Goal: Contribute content: Contribute content

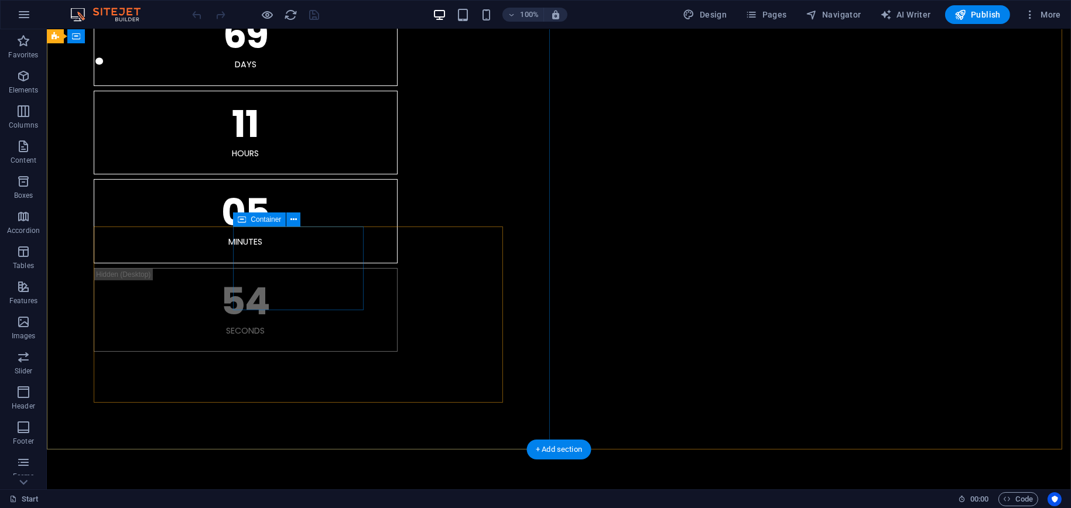
scroll to position [117, 0]
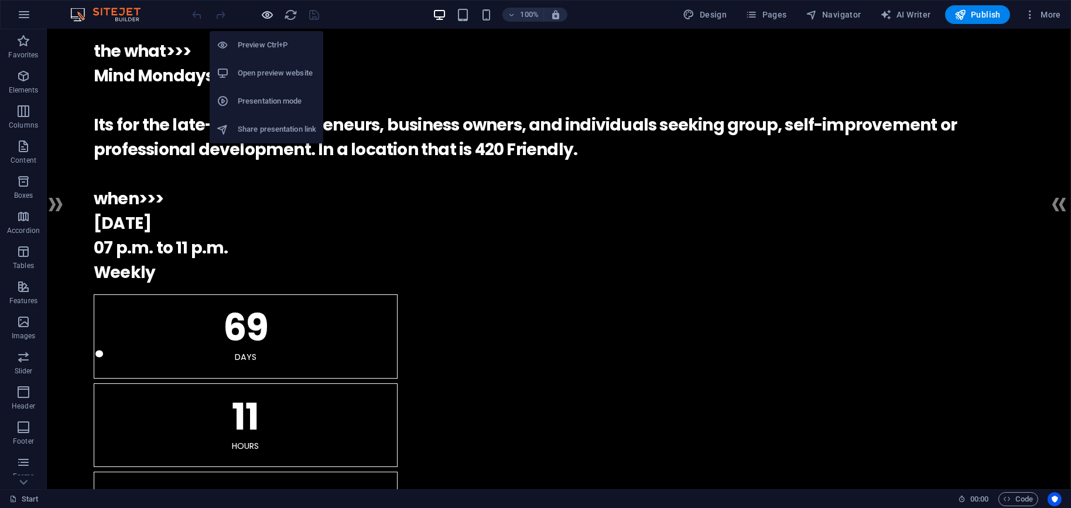
click at [269, 13] on icon "button" at bounding box center [267, 14] width 13 height 13
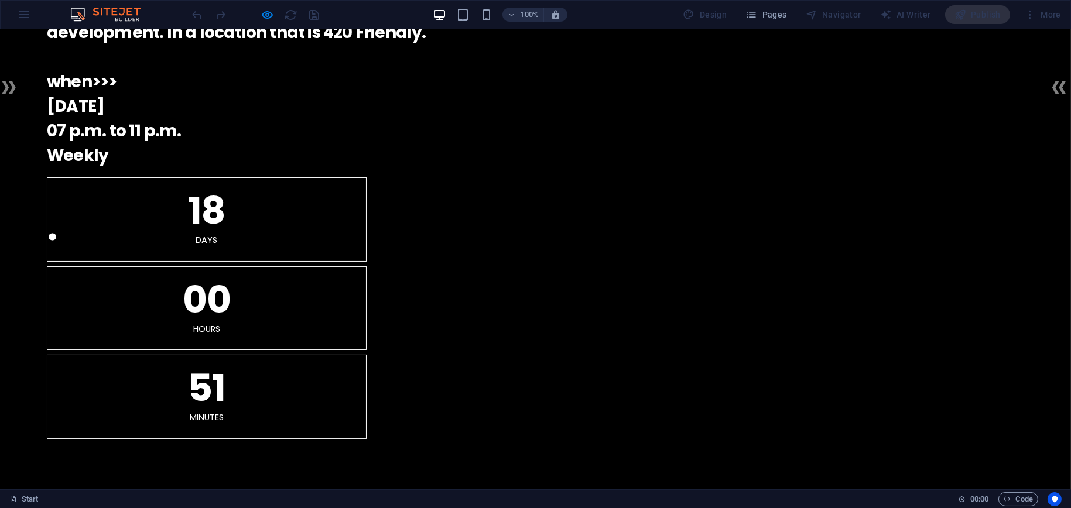
scroll to position [0, 0]
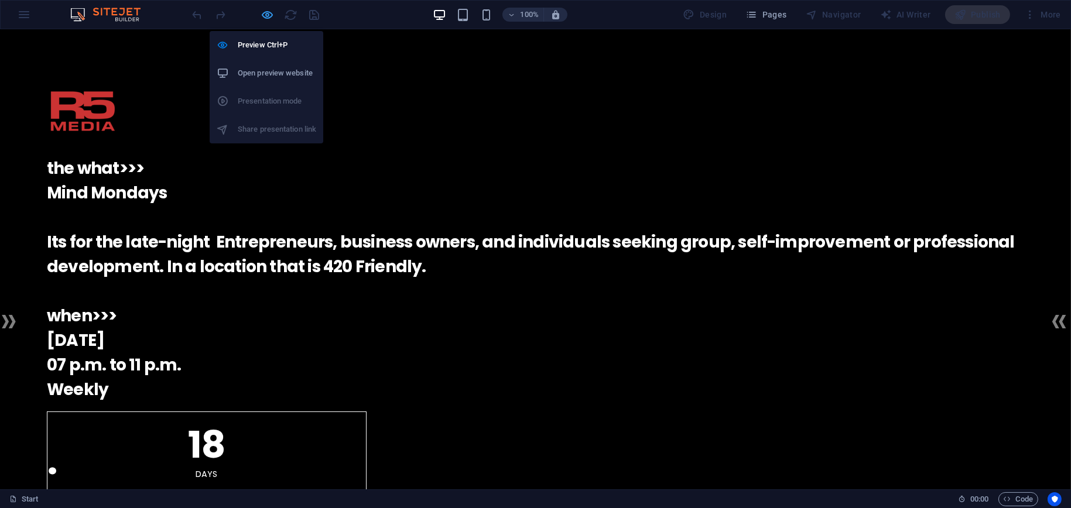
click at [270, 14] on icon "button" at bounding box center [267, 14] width 13 height 13
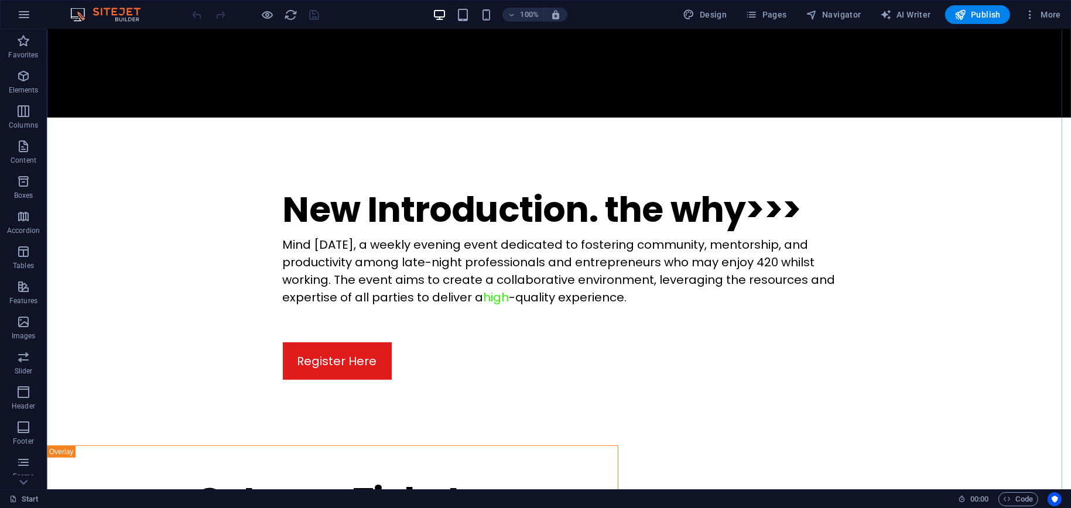
scroll to position [1346, 0]
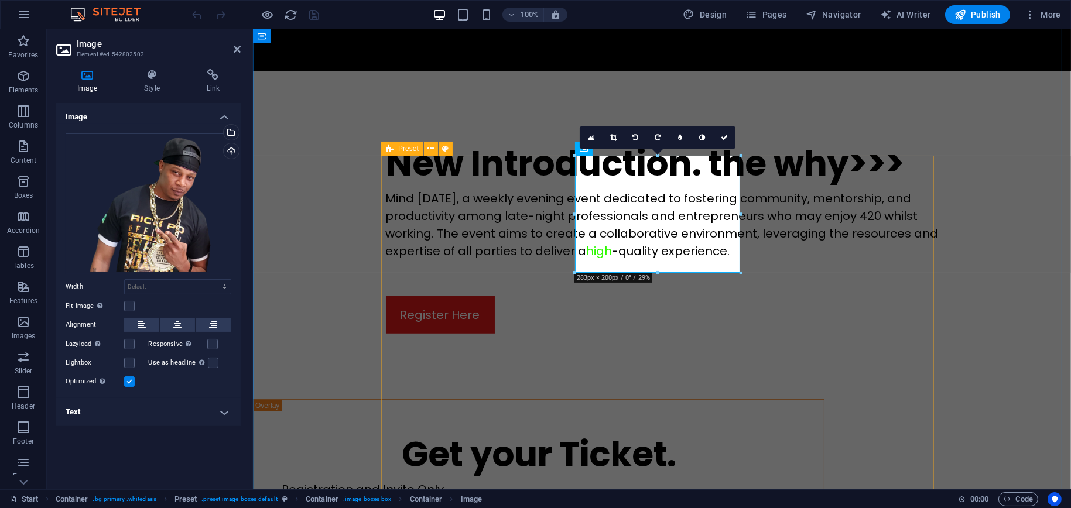
scroll to position [1371, 0]
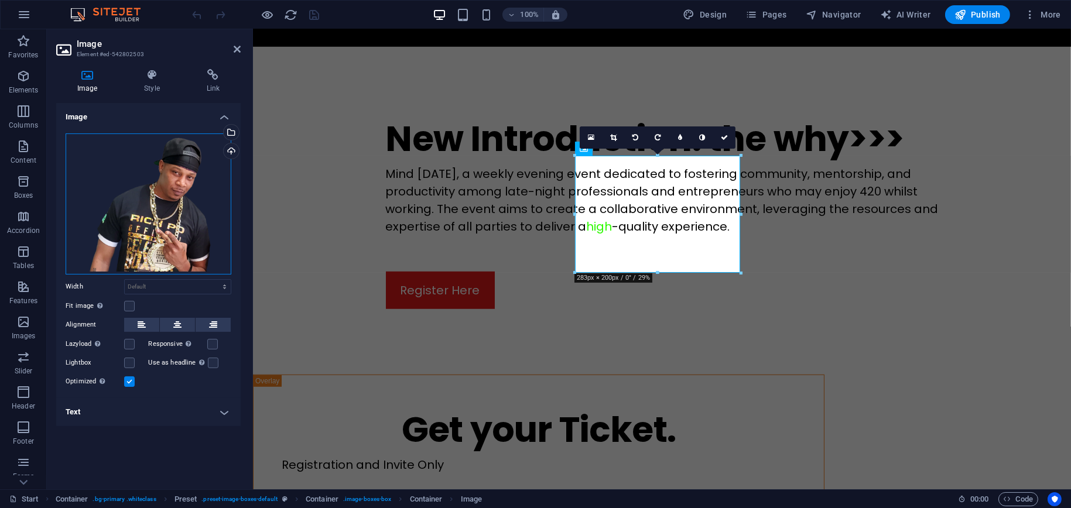
click at [170, 205] on div "Drag files here, click to choose files or select files from Files or our free s…" at bounding box center [149, 203] width 166 height 141
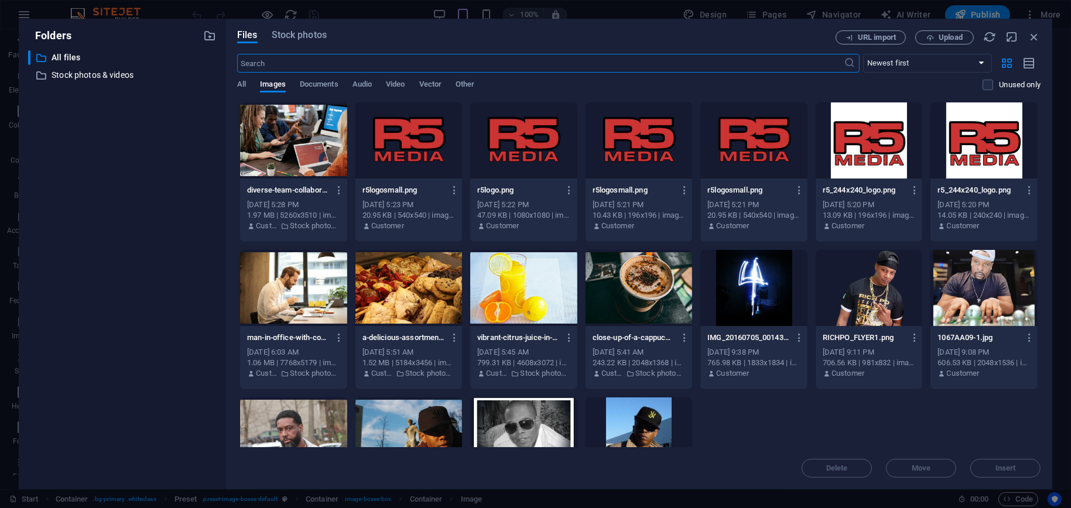
scroll to position [1436, 0]
click at [912, 339] on icon "button" at bounding box center [914, 338] width 11 height 11
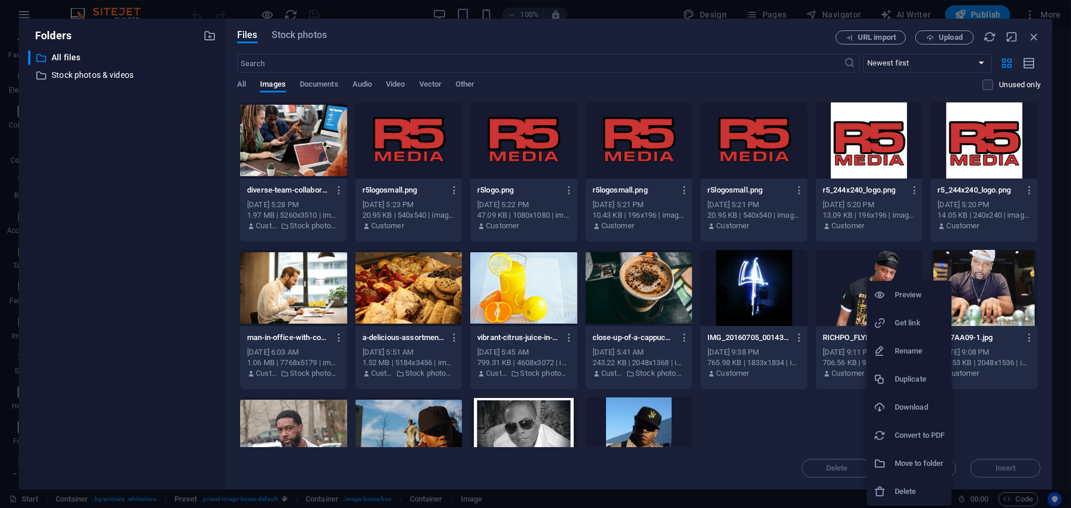
click at [898, 492] on h6 "Delete" at bounding box center [920, 492] width 50 height 14
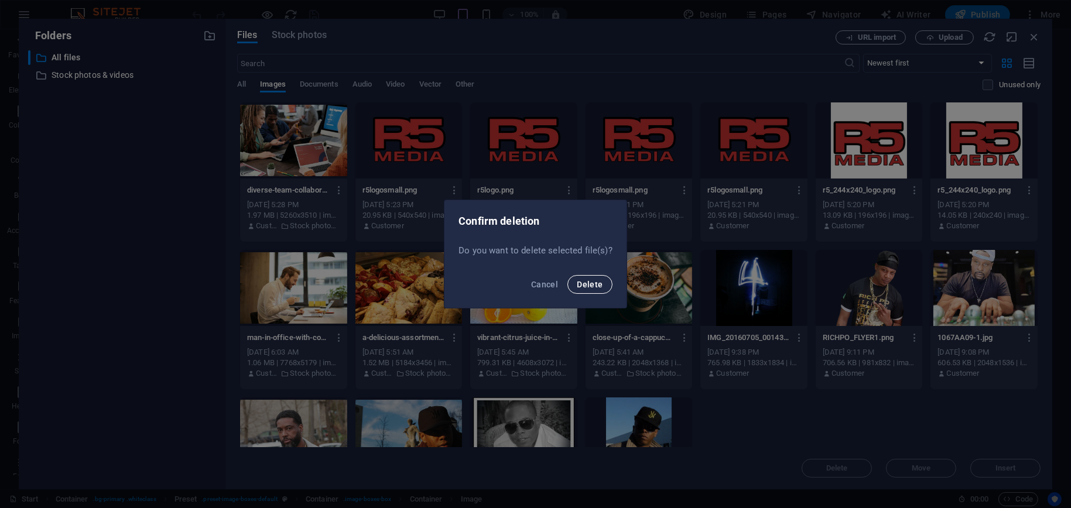
click at [580, 280] on span "Delete" at bounding box center [590, 284] width 26 height 9
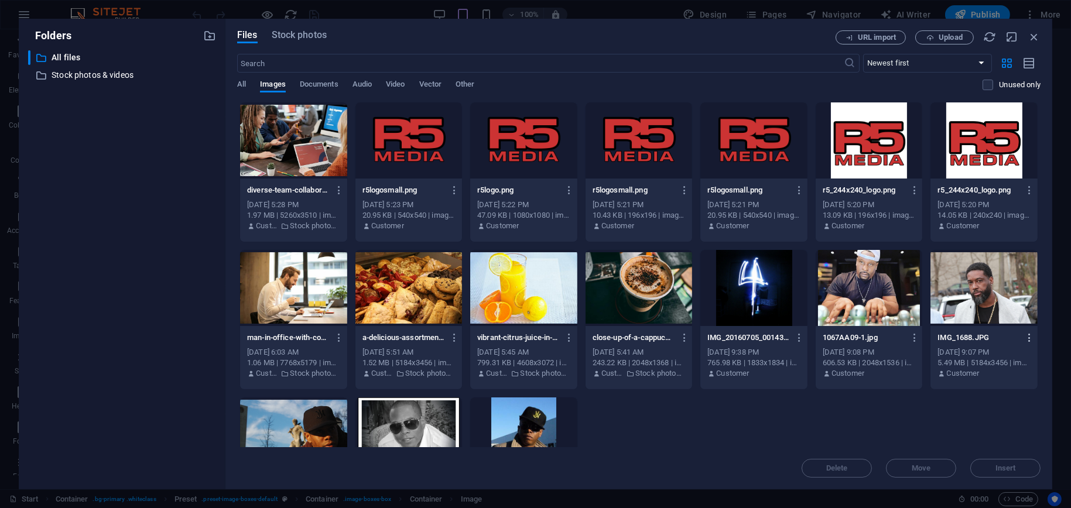
click at [1026, 337] on icon "button" at bounding box center [1029, 338] width 11 height 11
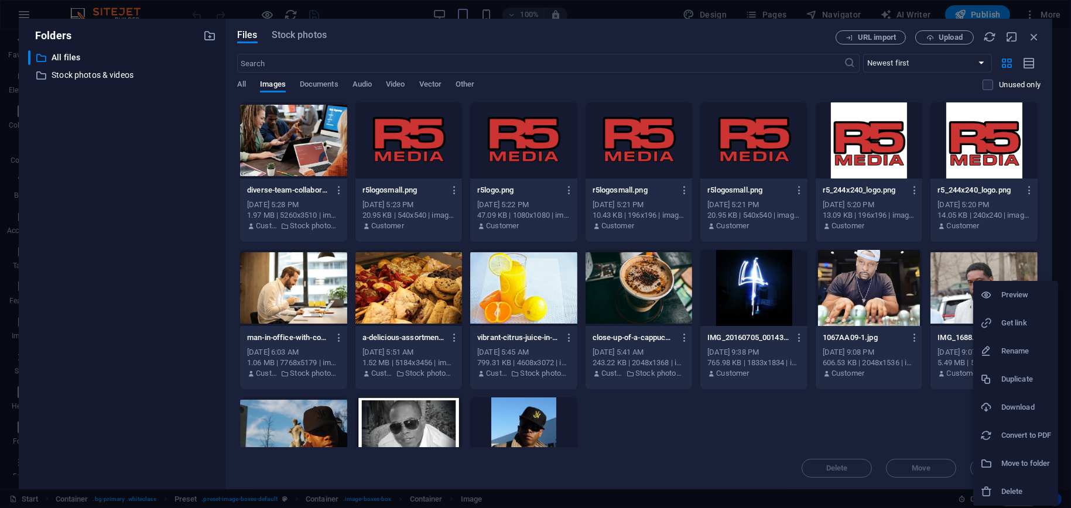
click at [1024, 486] on h6 "Delete" at bounding box center [1026, 492] width 50 height 14
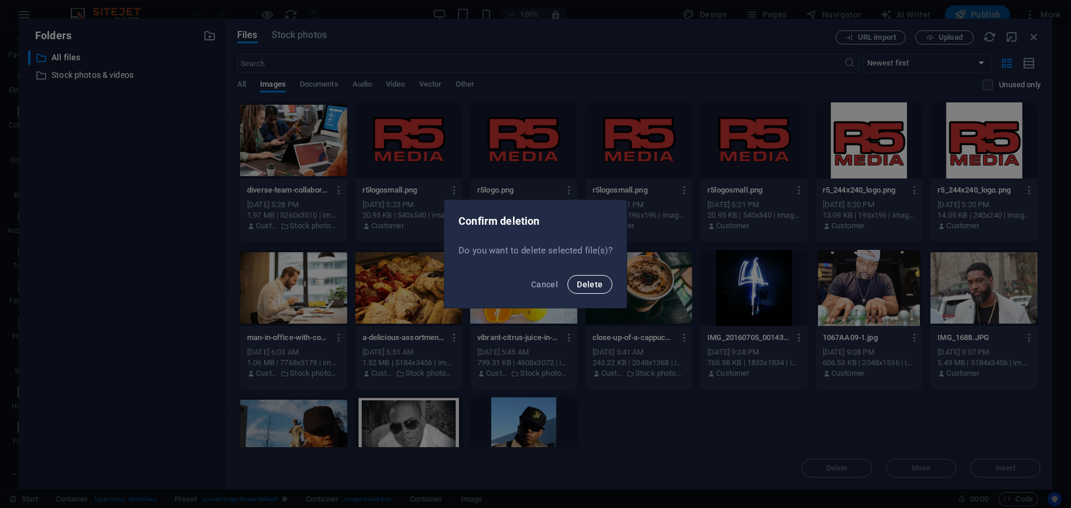
click at [598, 283] on span "Delete" at bounding box center [590, 284] width 26 height 9
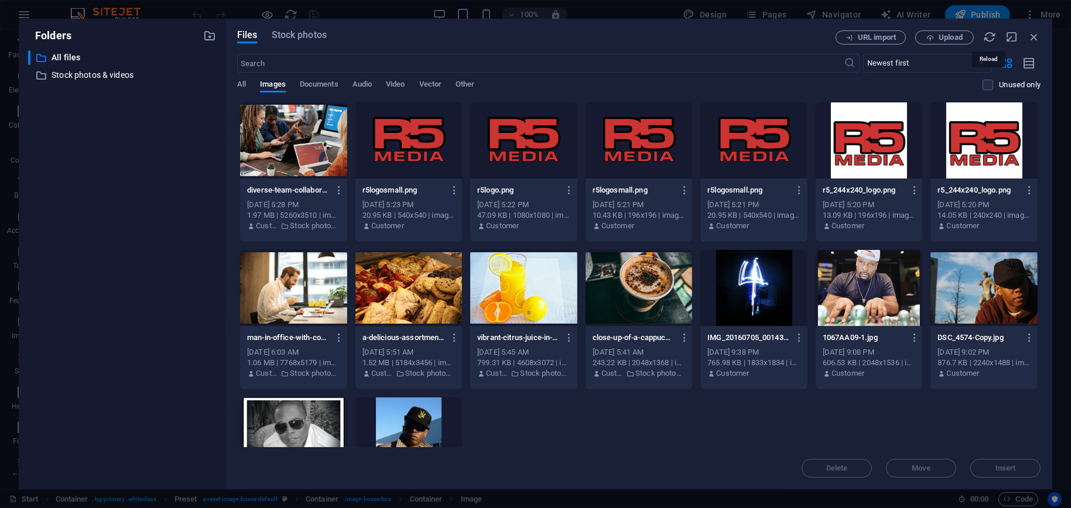
click at [992, 35] on icon "button" at bounding box center [989, 36] width 13 height 13
click at [1032, 35] on icon "button" at bounding box center [1033, 36] width 13 height 13
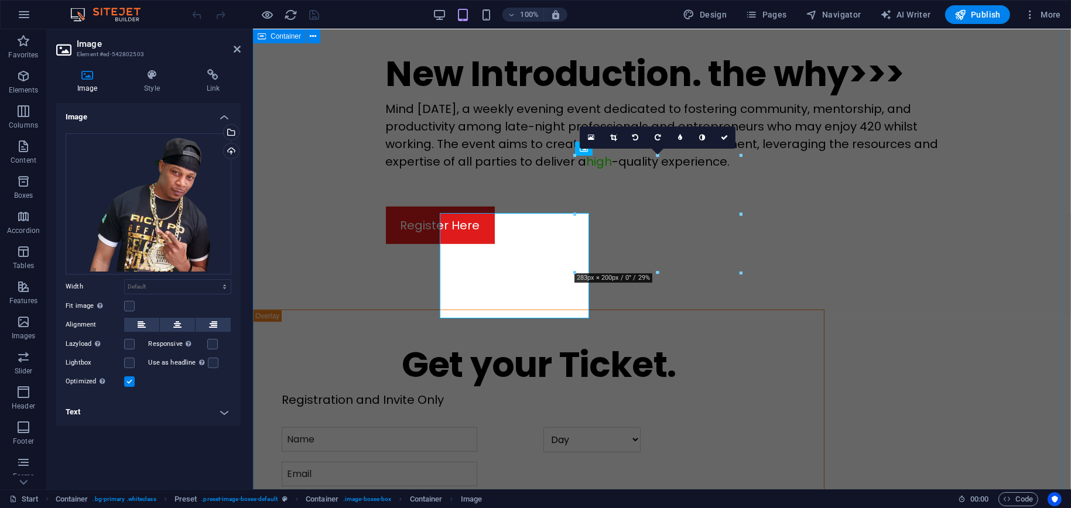
scroll to position [1371, 0]
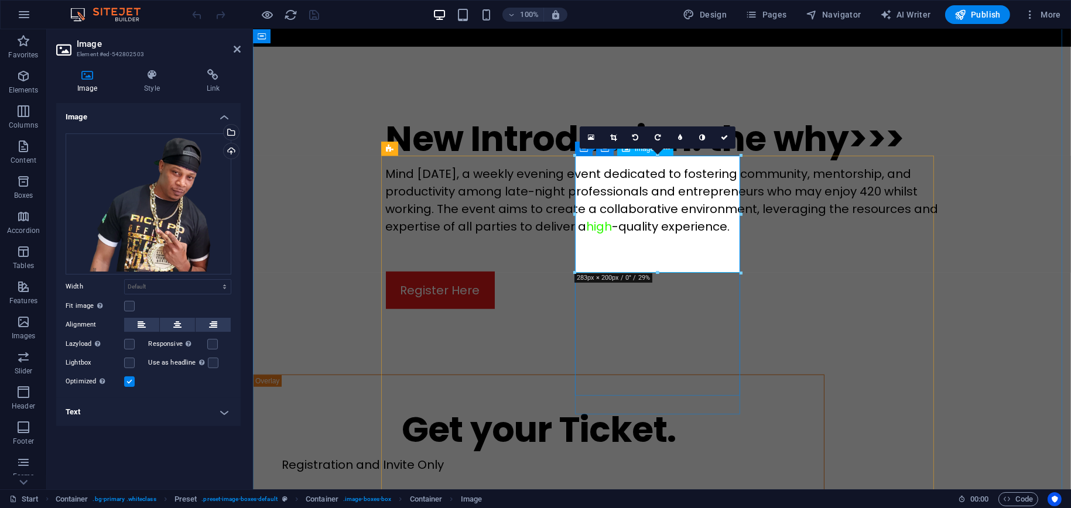
click at [230, 150] on div "Upload" at bounding box center [230, 152] width 18 height 18
click at [233, 150] on div "Upload" at bounding box center [230, 152] width 18 height 18
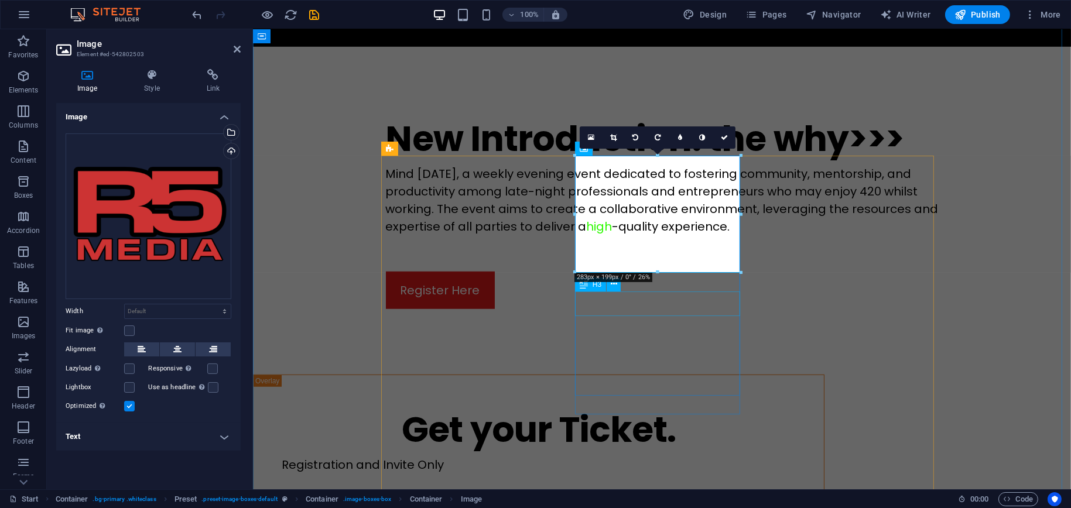
drag, startPoint x: 622, startPoint y: 307, endPoint x: 827, endPoint y: 307, distance: 204.3
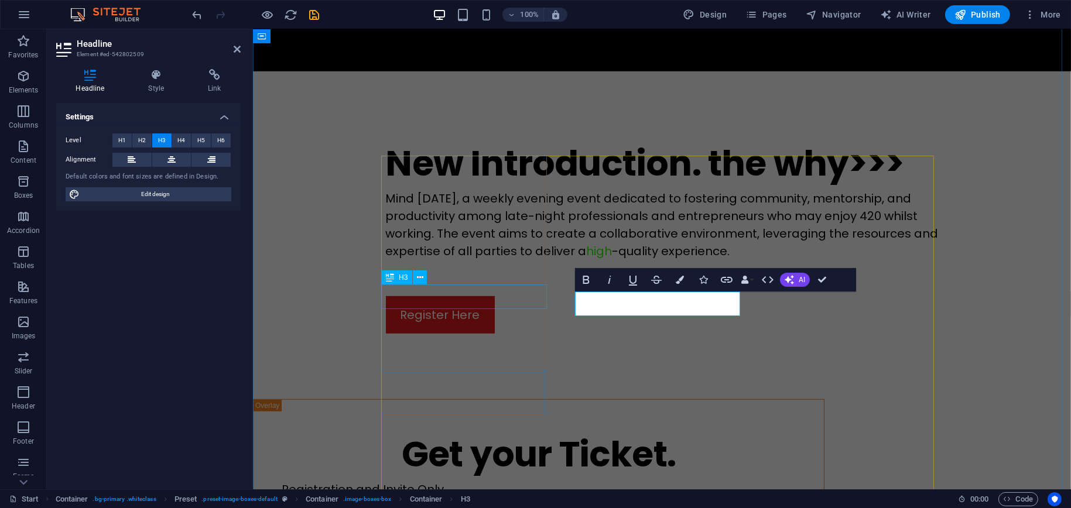
scroll to position [1371, 0]
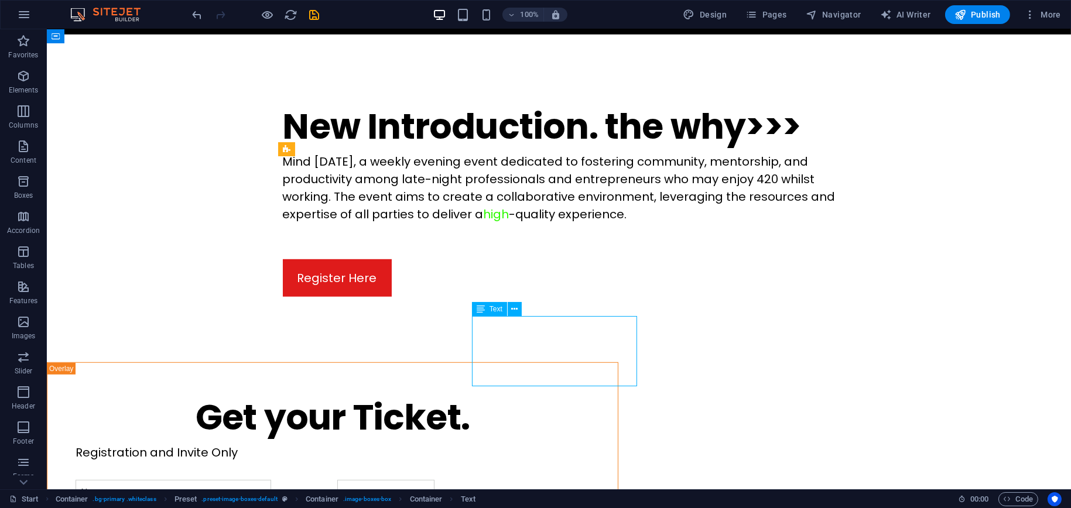
scroll to position [1346, 0]
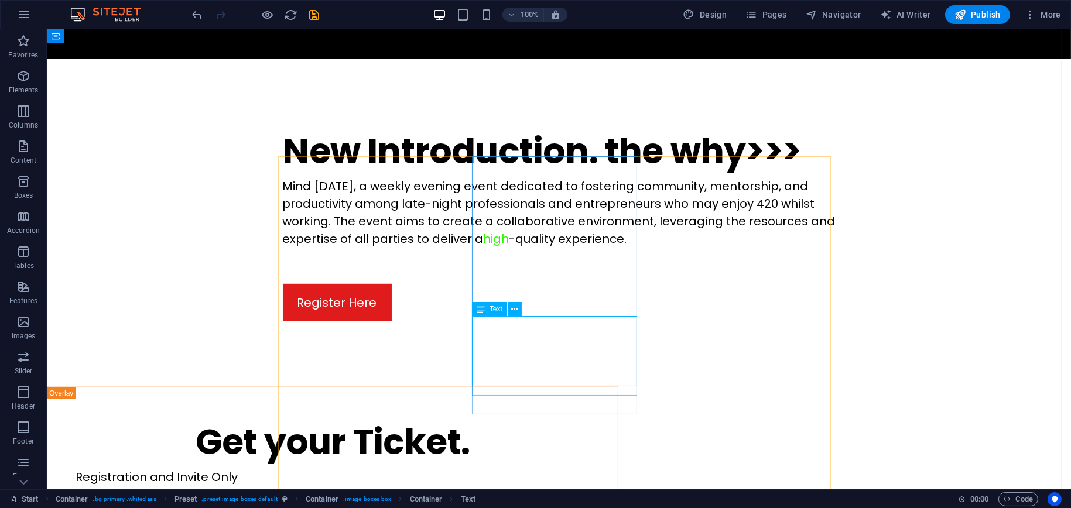
drag, startPoint x: 546, startPoint y: 347, endPoint x: 340, endPoint y: 347, distance: 206.1
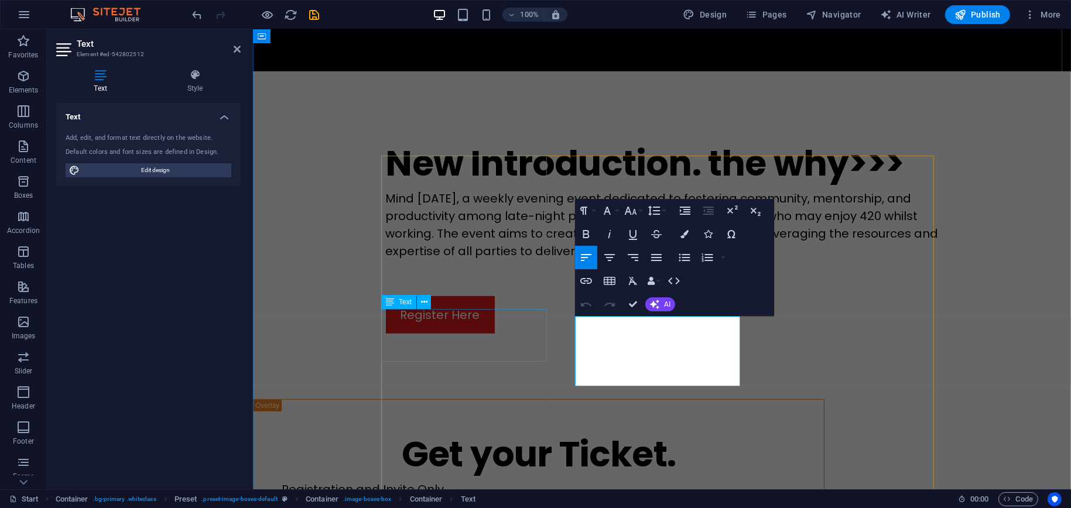
scroll to position [1371, 0]
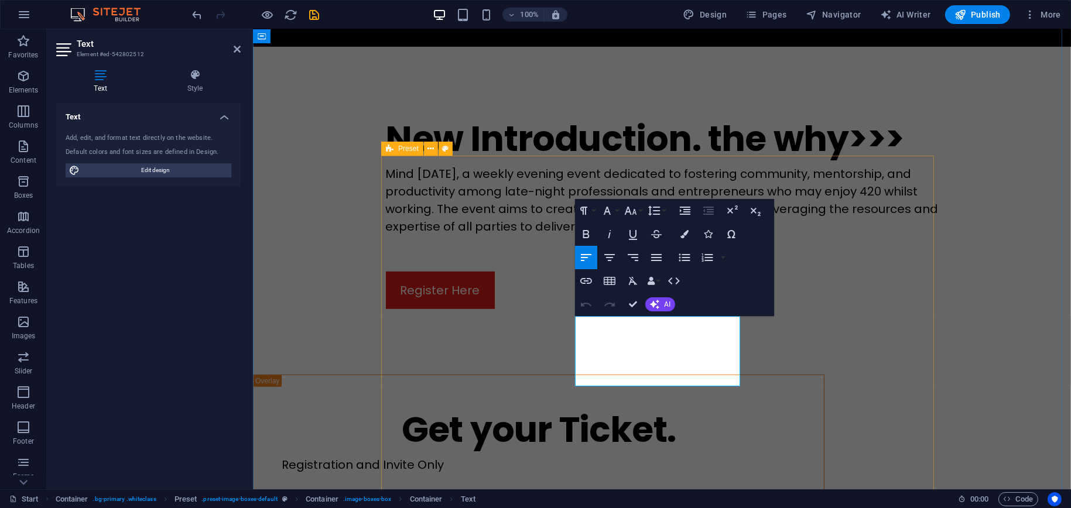
drag, startPoint x: 645, startPoint y: 342, endPoint x: 558, endPoint y: 323, distance: 89.3
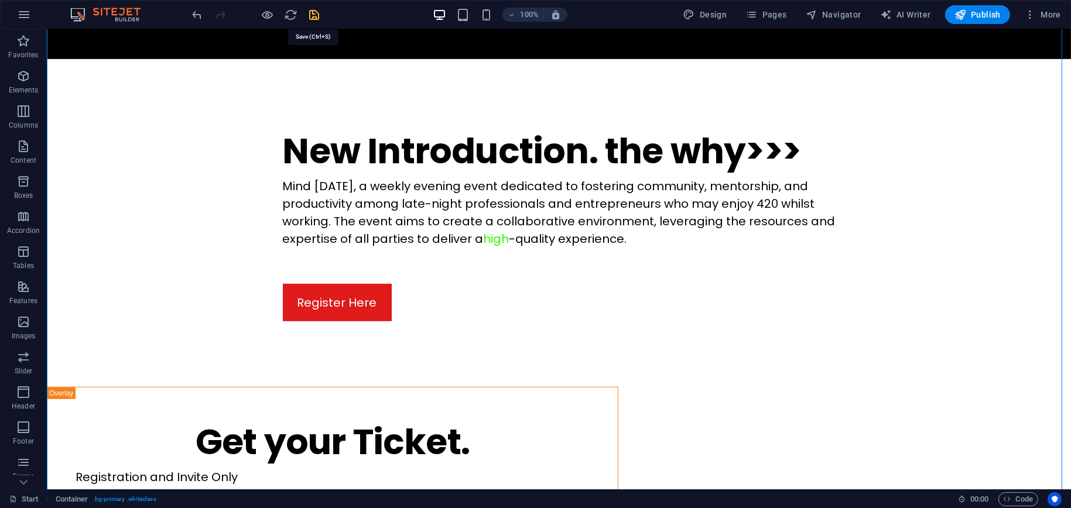
click at [311, 12] on icon "save" at bounding box center [314, 14] width 13 height 13
checkbox input "false"
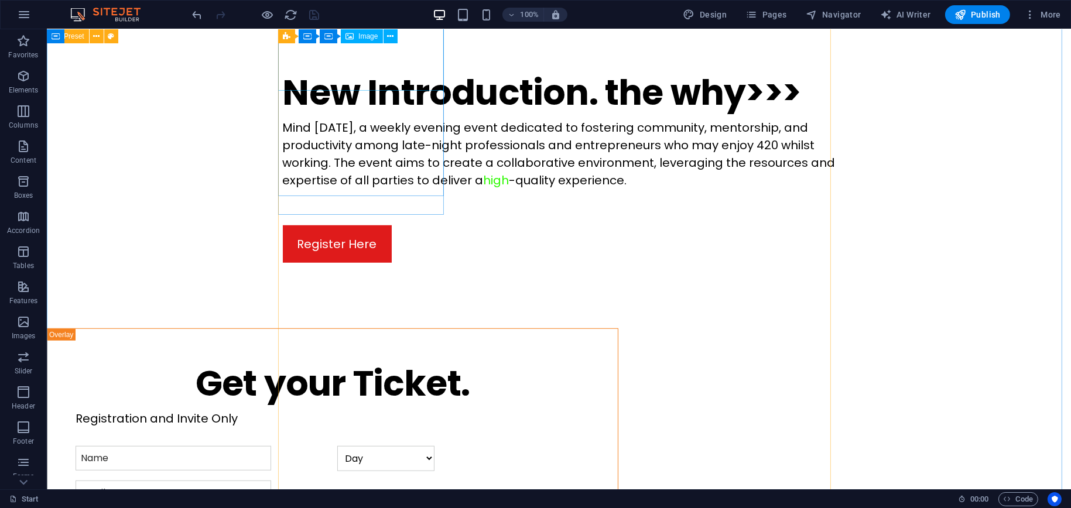
scroll to position [1522, 0]
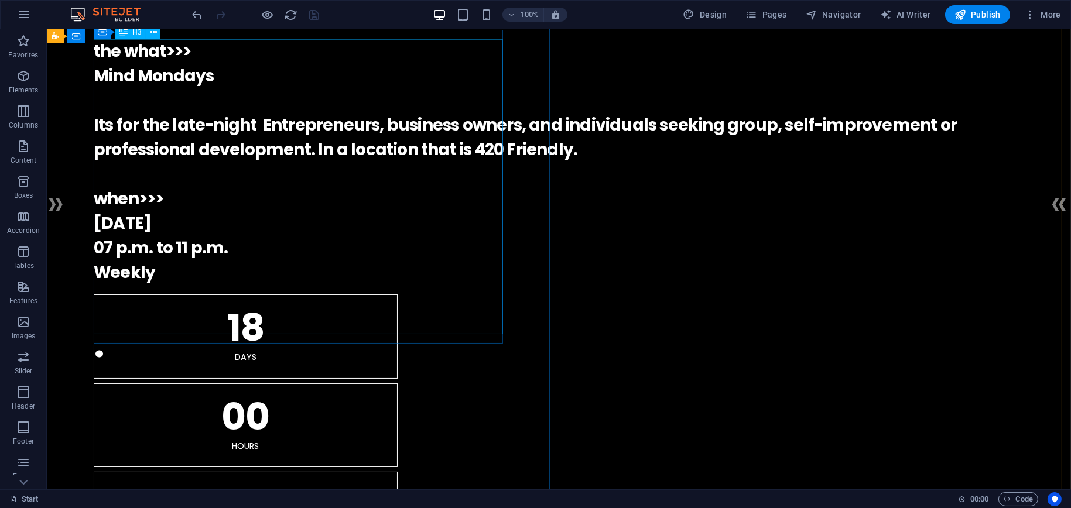
scroll to position [0, 0]
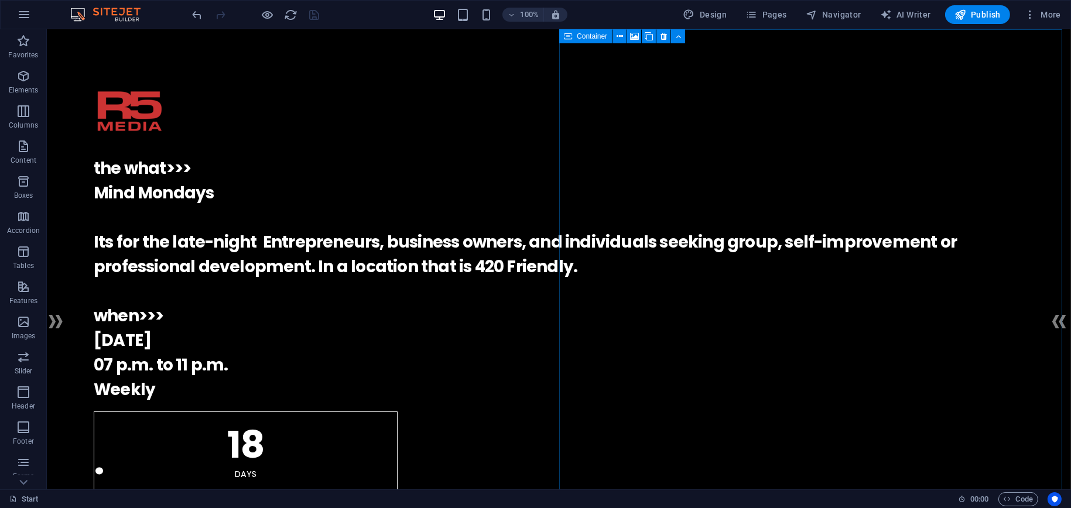
click at [314, 16] on div at bounding box center [255, 14] width 131 height 19
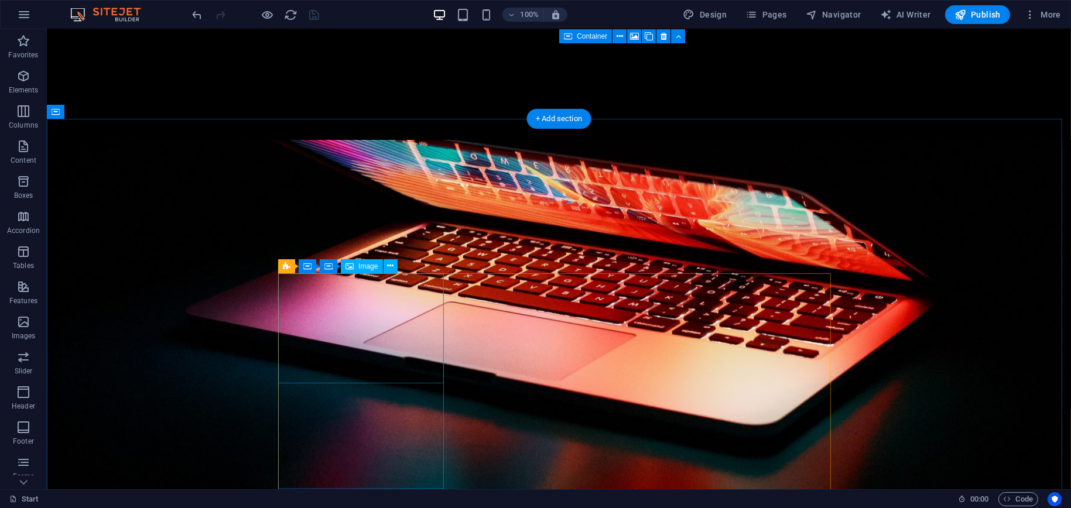
scroll to position [1405, 0]
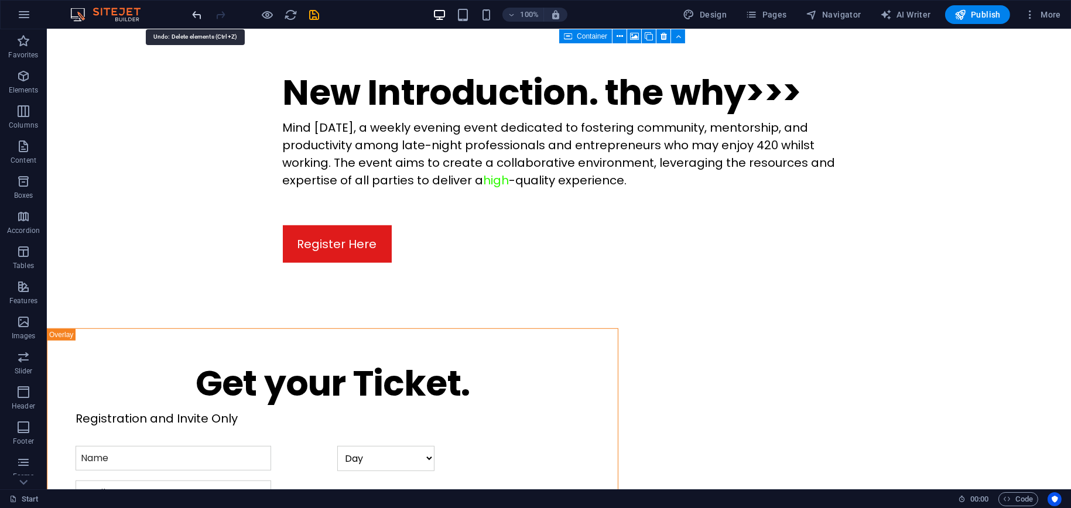
click at [197, 16] on icon "undo" at bounding box center [197, 14] width 13 height 13
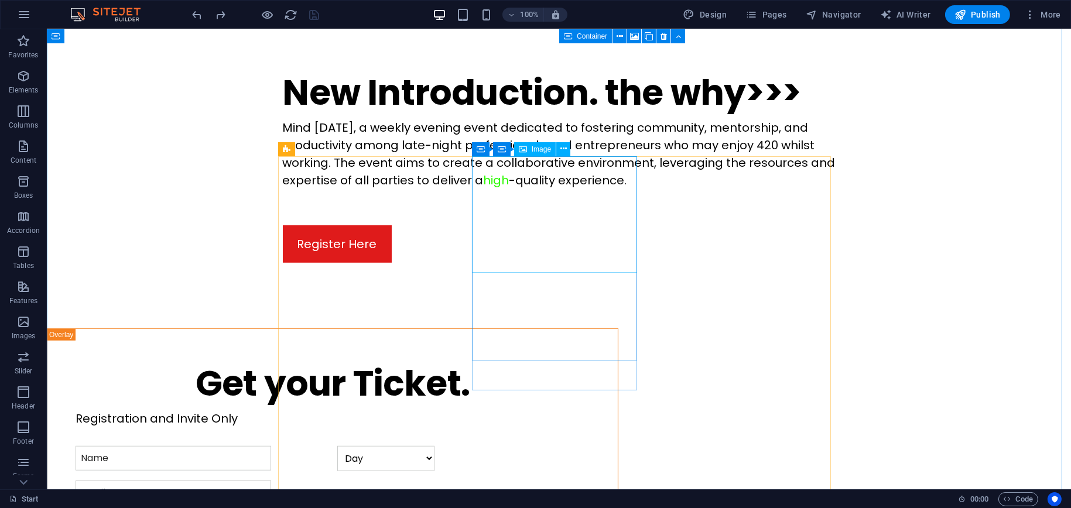
scroll to position [1346, 0]
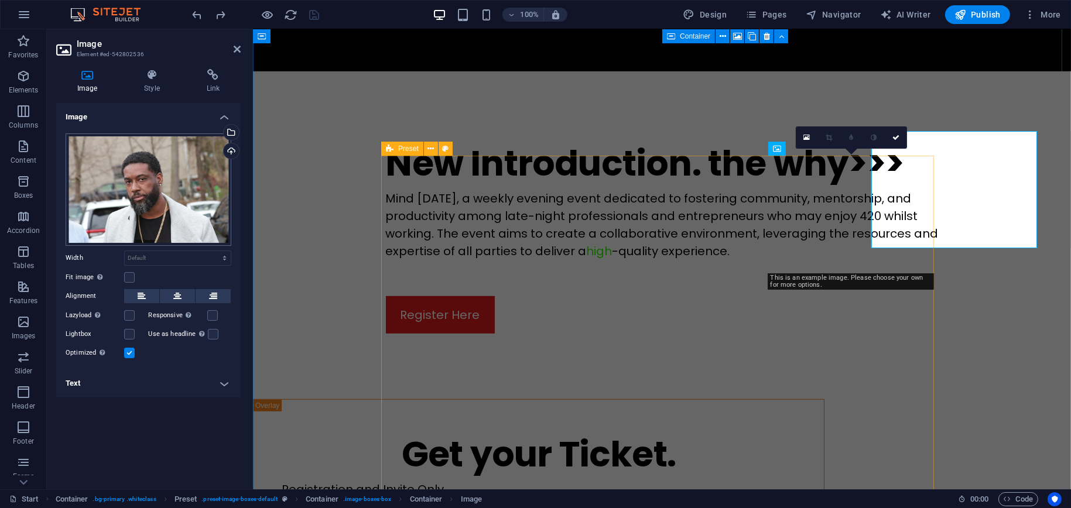
scroll to position [1371, 0]
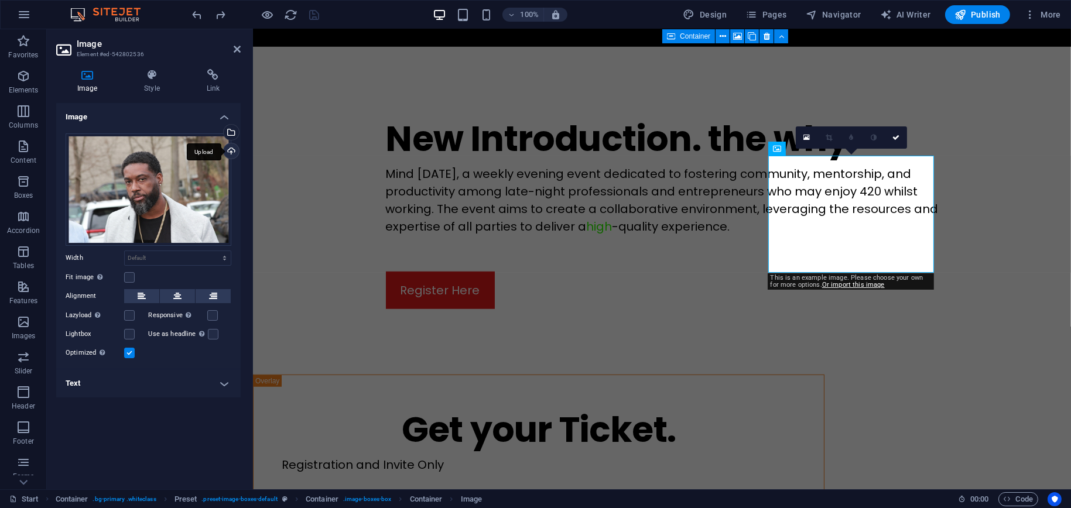
click at [229, 149] on div "Upload" at bounding box center [230, 152] width 18 height 18
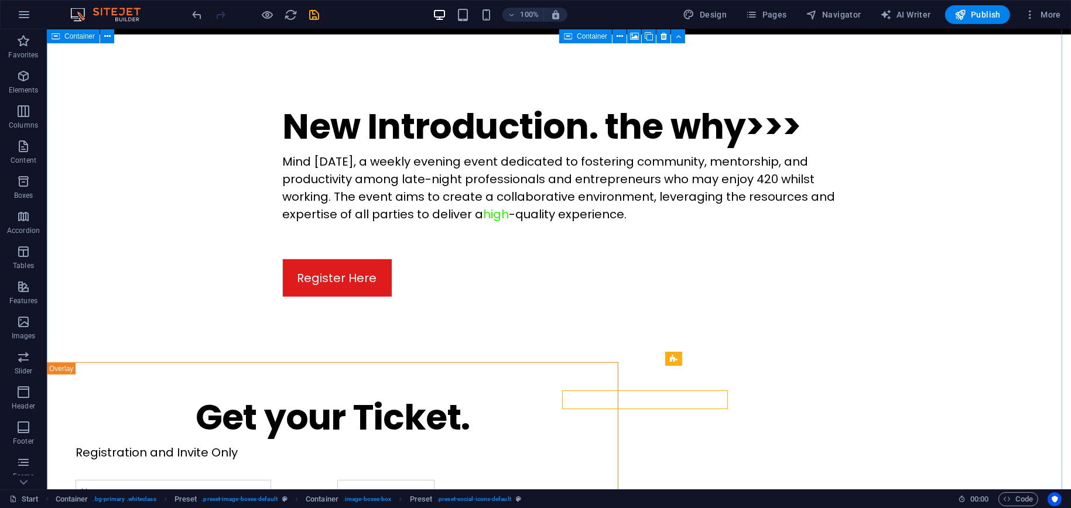
scroll to position [1346, 0]
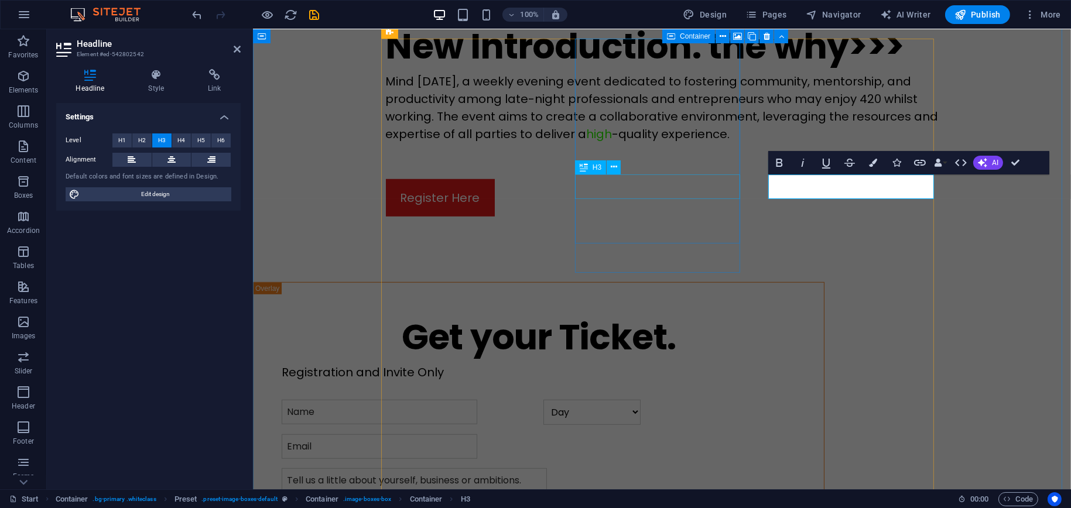
scroll to position [1488, 0]
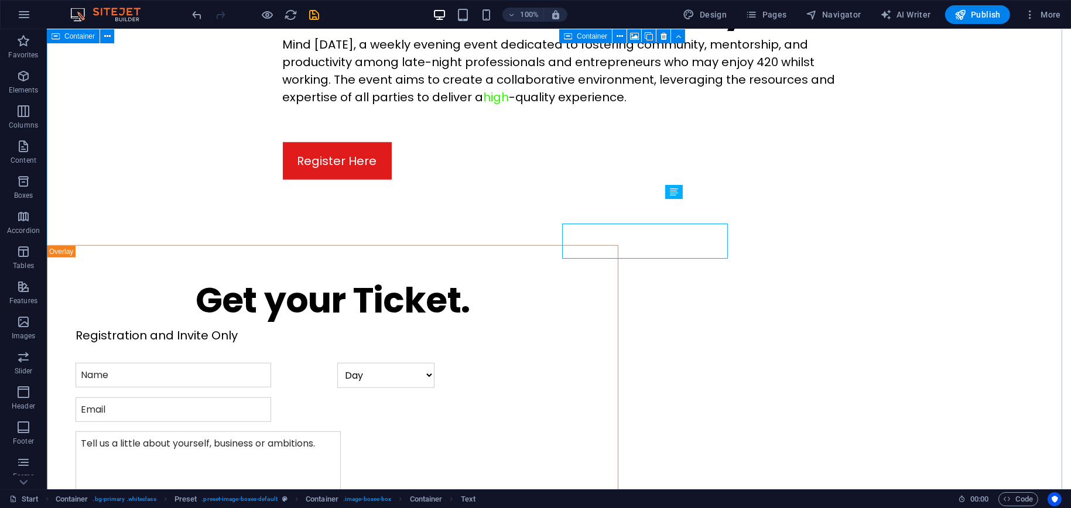
scroll to position [1464, 0]
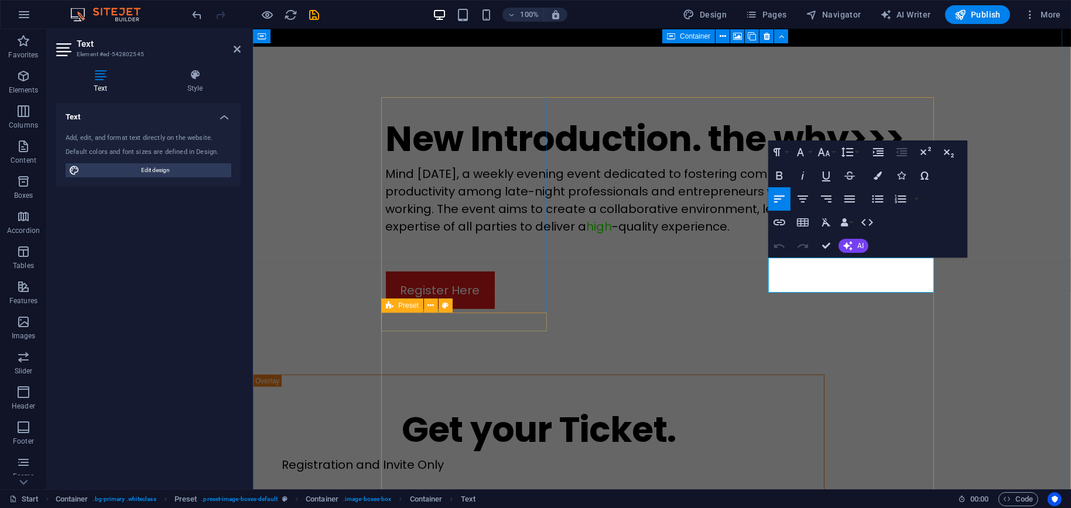
scroll to position [1430, 0]
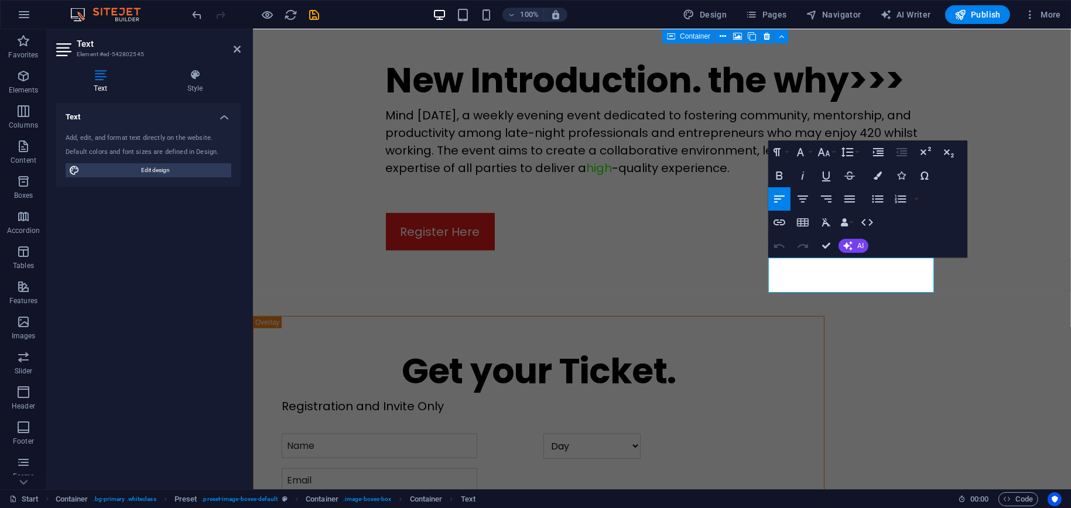
click at [183, 312] on div "Text Add, edit, and format text directly on the website. Default colors and fon…" at bounding box center [148, 291] width 184 height 377
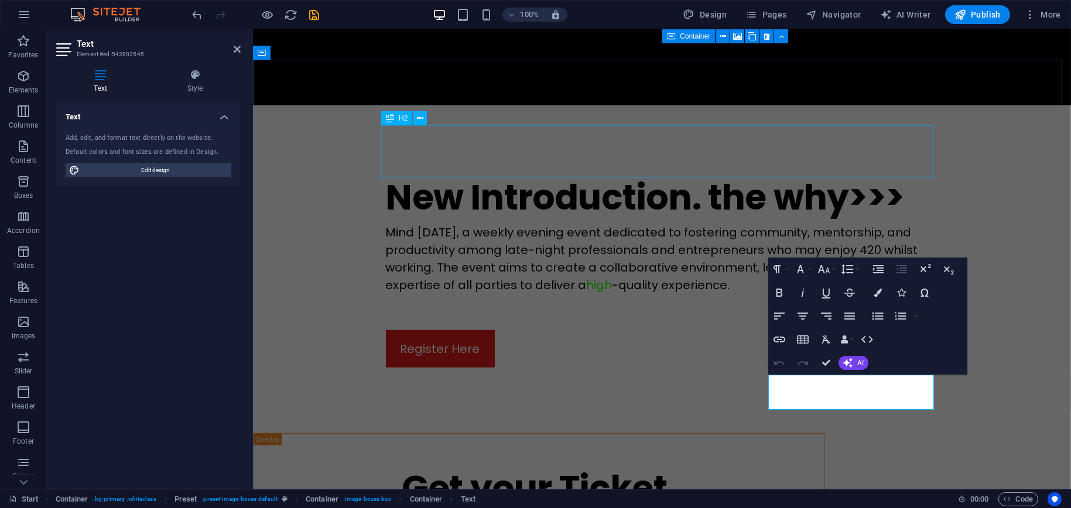
scroll to position [1371, 0]
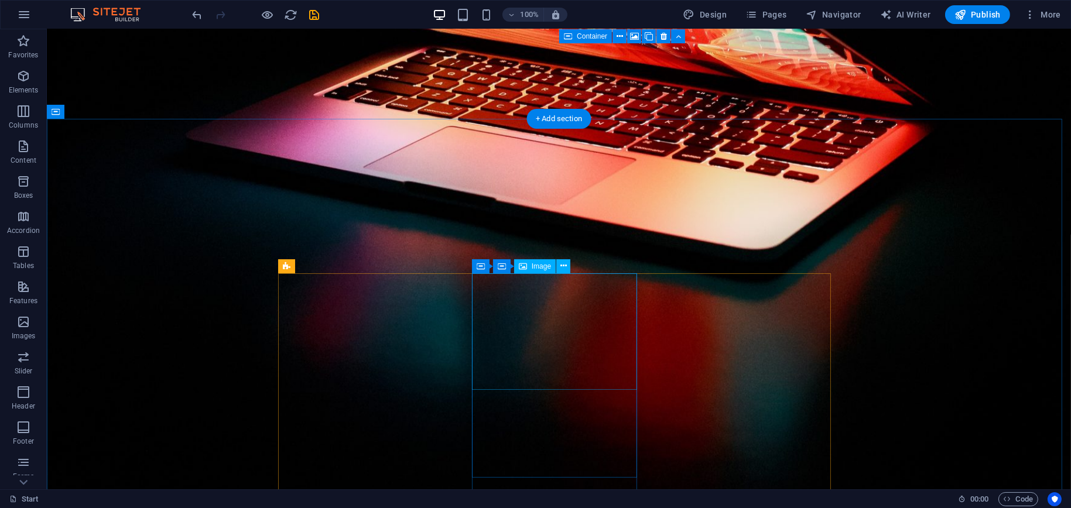
scroll to position [1405, 0]
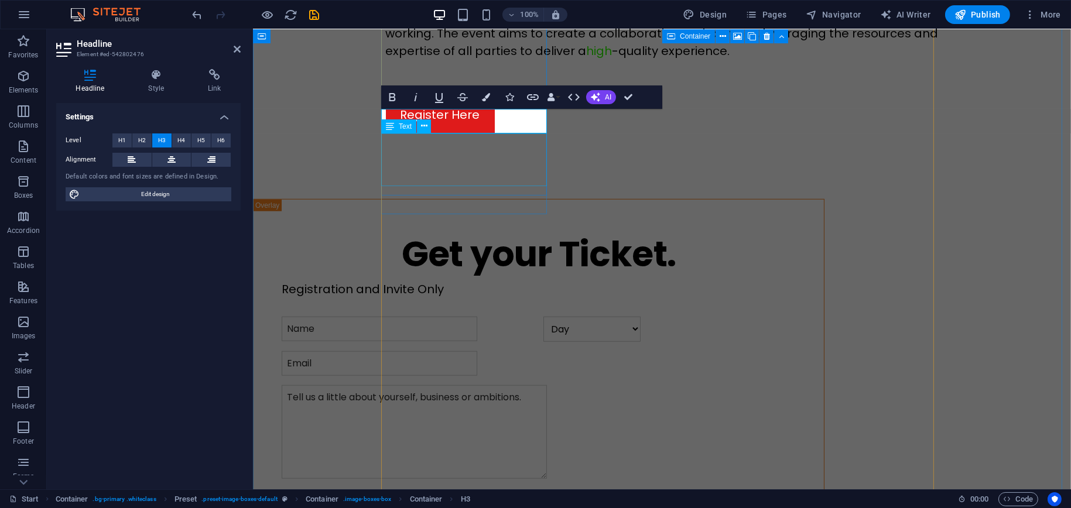
scroll to position [1488, 0]
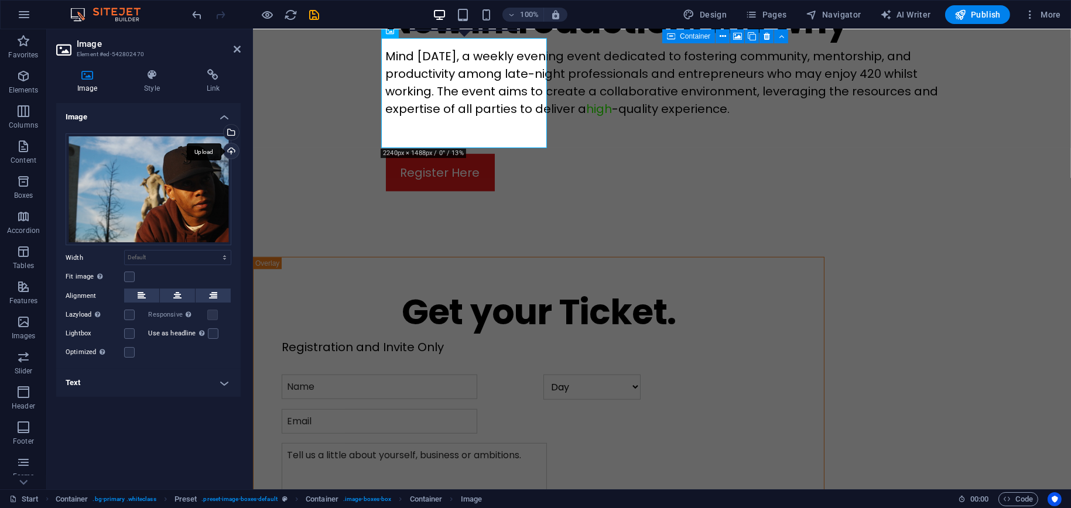
click at [234, 151] on div "Upload" at bounding box center [230, 152] width 18 height 18
click at [235, 128] on div "Select files from the file manager, stock photos, or upload file(s)" at bounding box center [230, 134] width 18 height 18
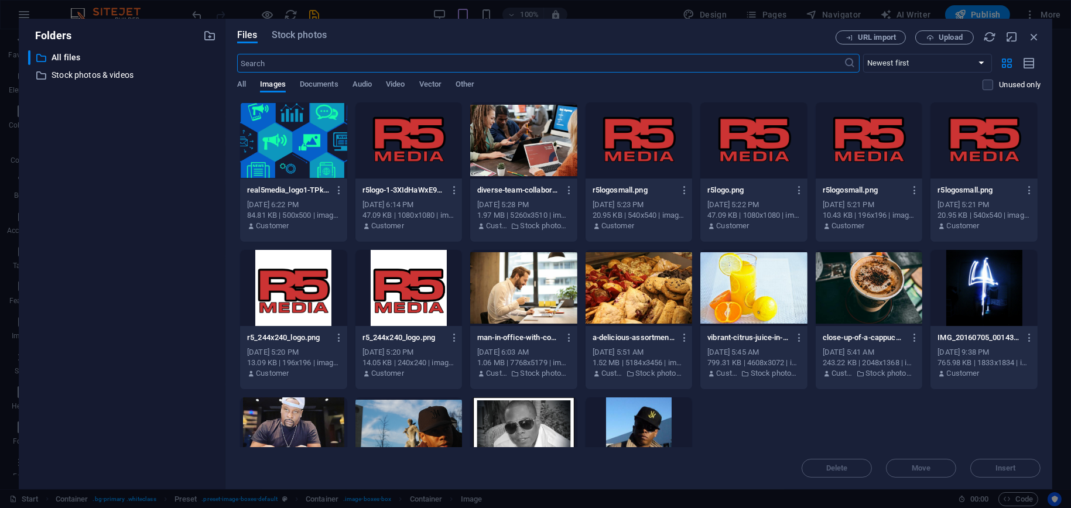
scroll to position [1546, 0]
click at [299, 35] on span "Stock photos" at bounding box center [299, 35] width 55 height 14
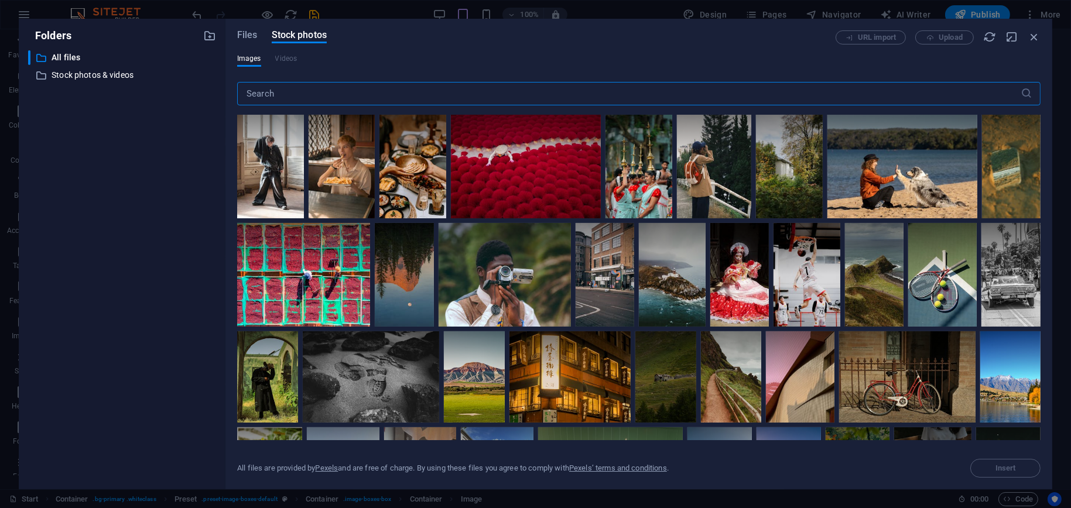
click at [304, 97] on input "text" at bounding box center [628, 93] width 783 height 23
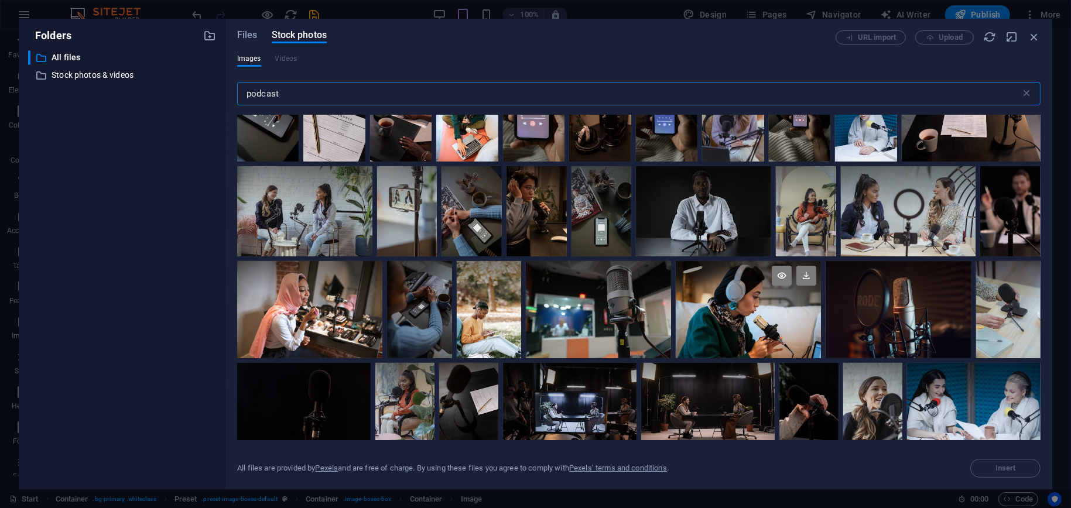
scroll to position [585, 0]
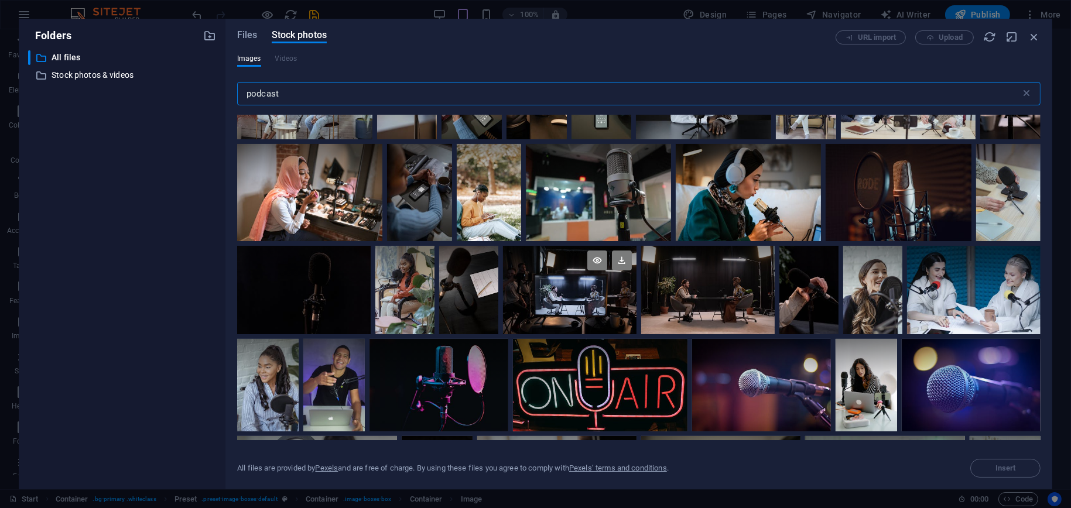
type input "podcast"
click at [572, 294] on div at bounding box center [569, 290] width 133 height 89
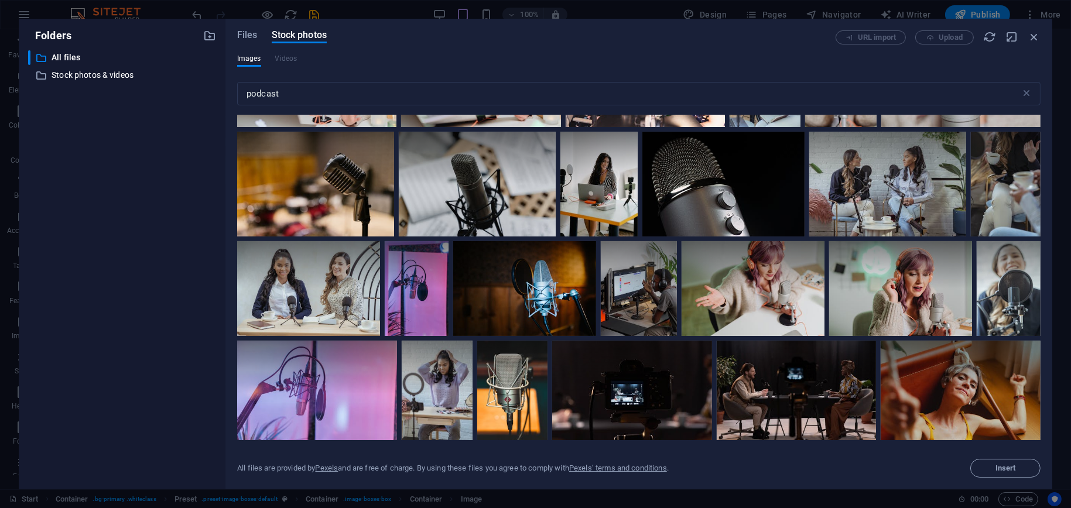
scroll to position [995, 0]
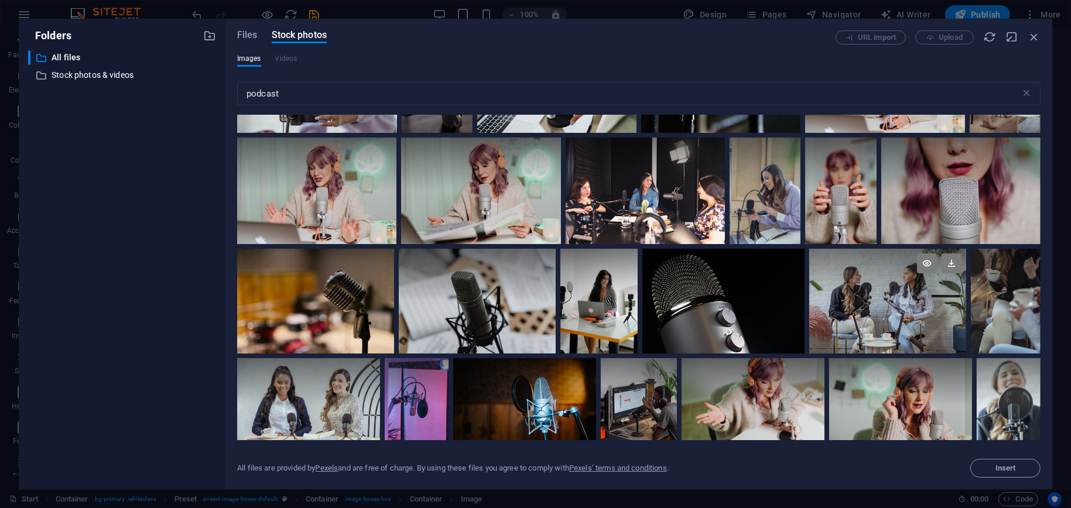
click at [895, 292] on div at bounding box center [887, 275] width 157 height 52
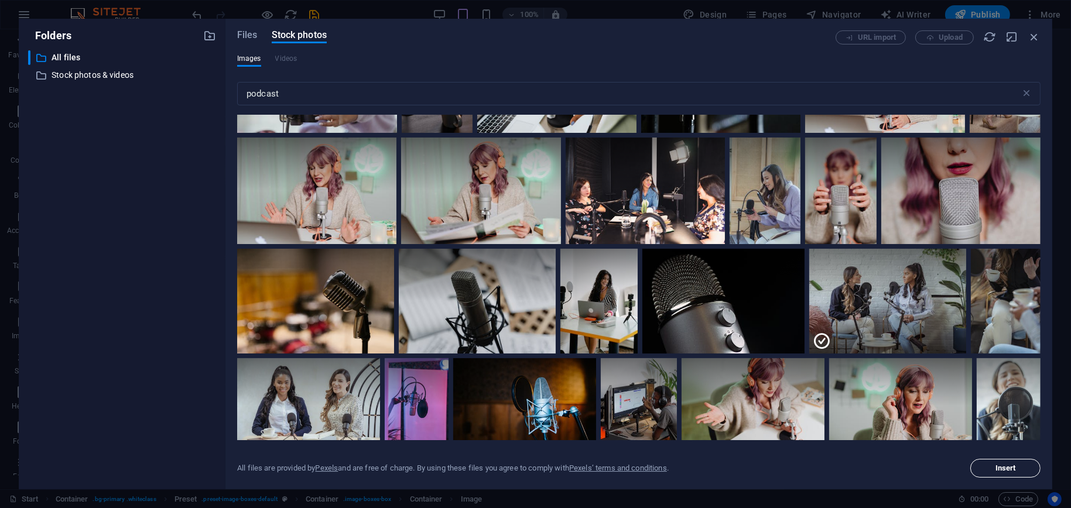
click at [992, 467] on span "Insert" at bounding box center [1005, 468] width 60 height 7
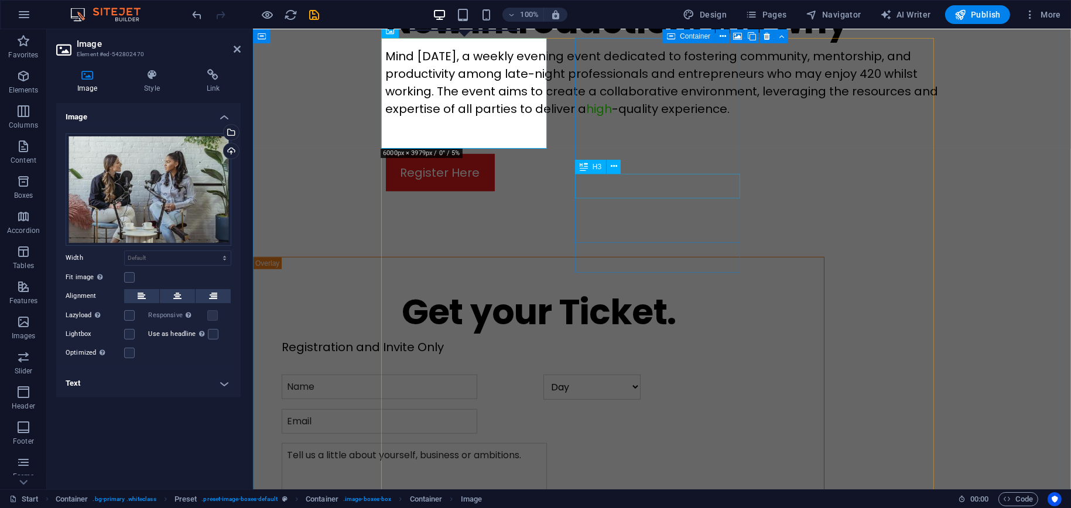
scroll to position [1430, 0]
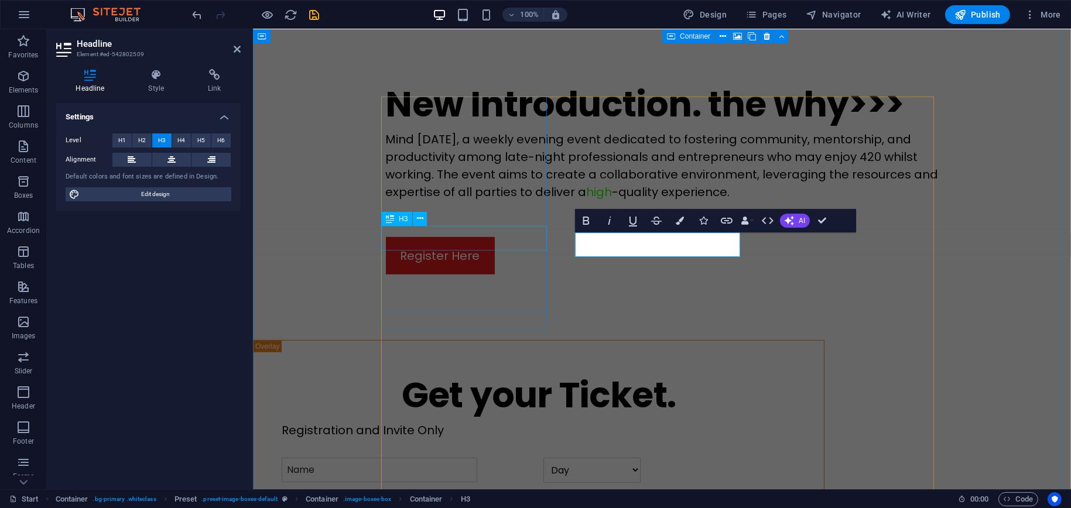
scroll to position [1430, 0]
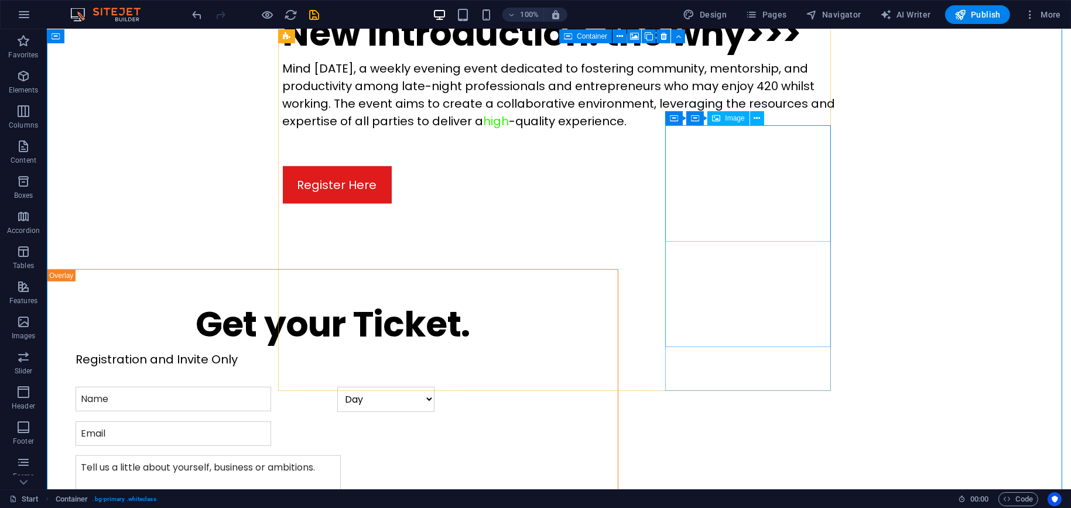
scroll to position [1406, 0]
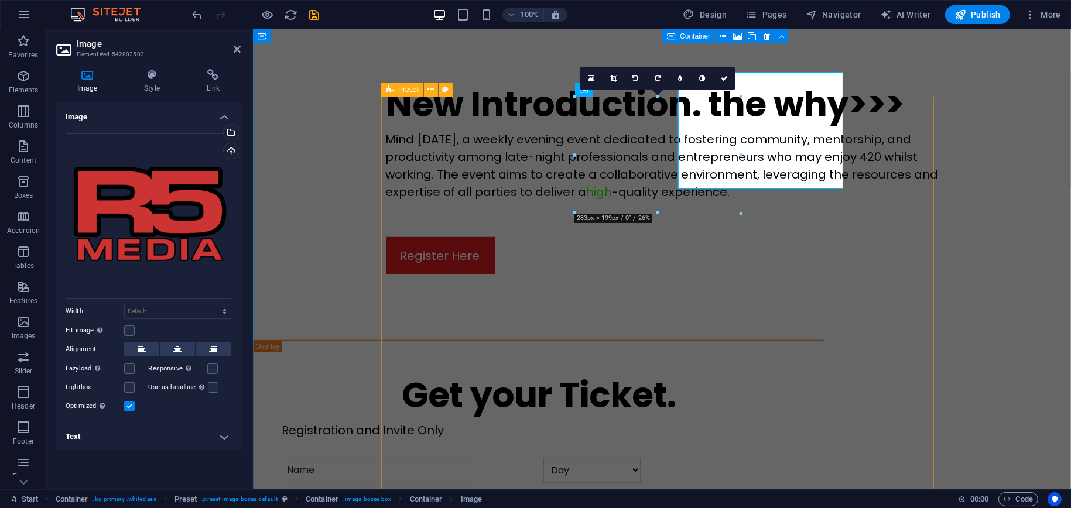
scroll to position [1430, 0]
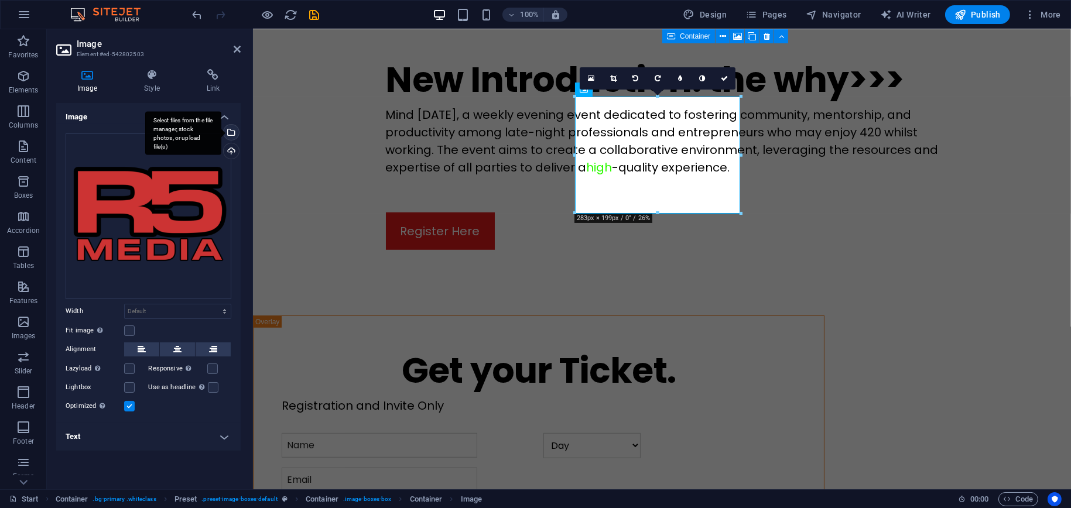
click at [233, 131] on div "Select files from the file manager, stock photos, or upload file(s)" at bounding box center [230, 134] width 18 height 18
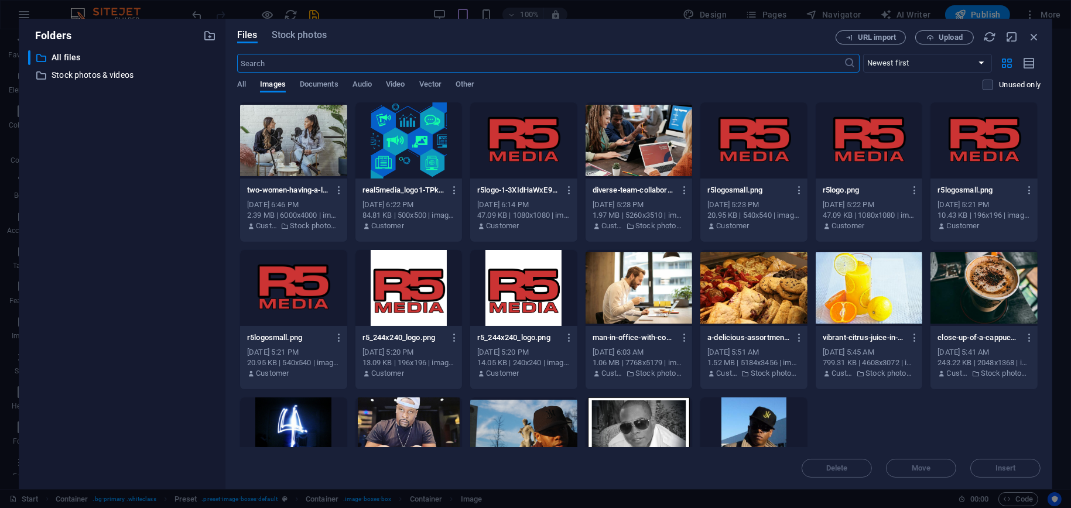
scroll to position [1495, 0]
click at [316, 37] on span "Stock photos" at bounding box center [299, 35] width 55 height 14
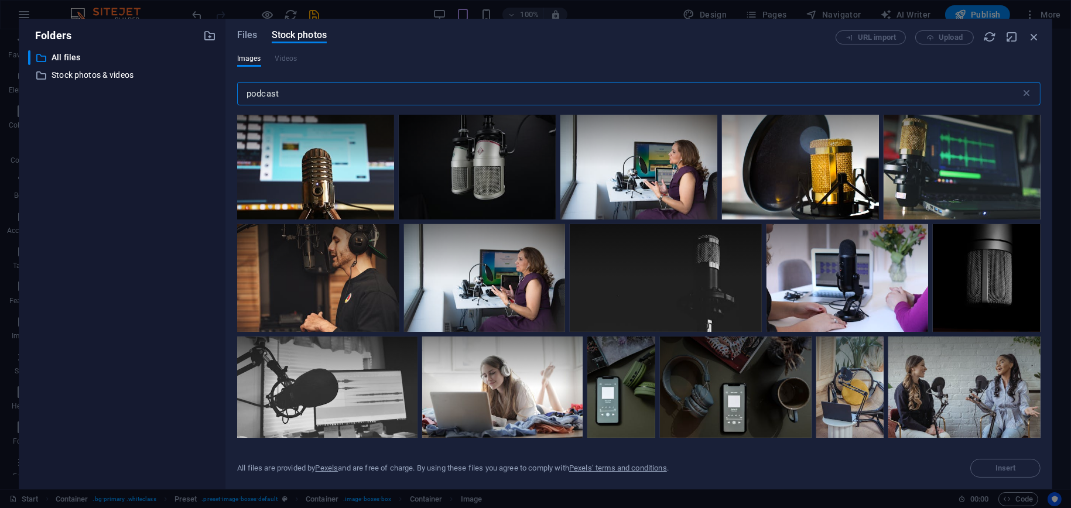
click at [308, 95] on input "podcast" at bounding box center [628, 93] width 783 height 23
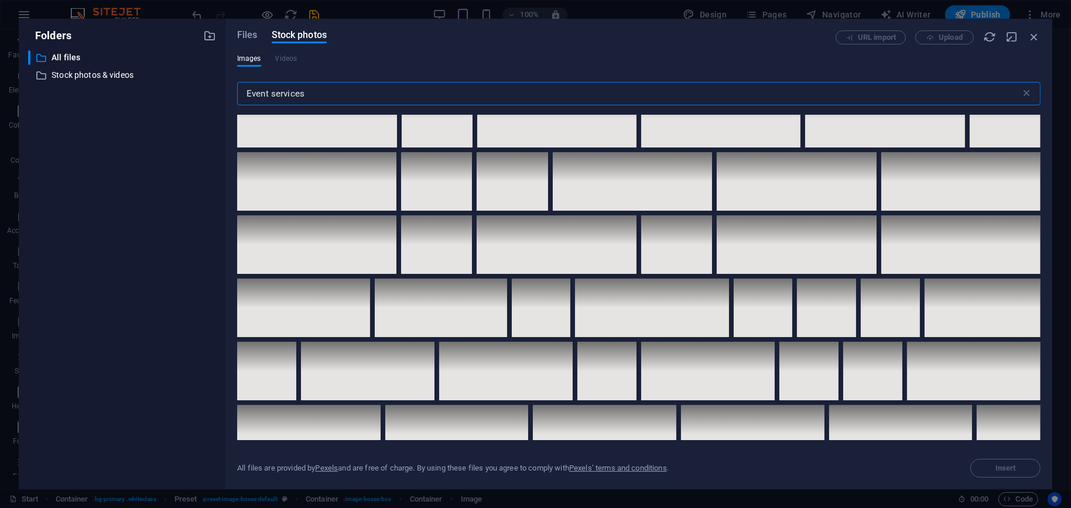
scroll to position [644, 0]
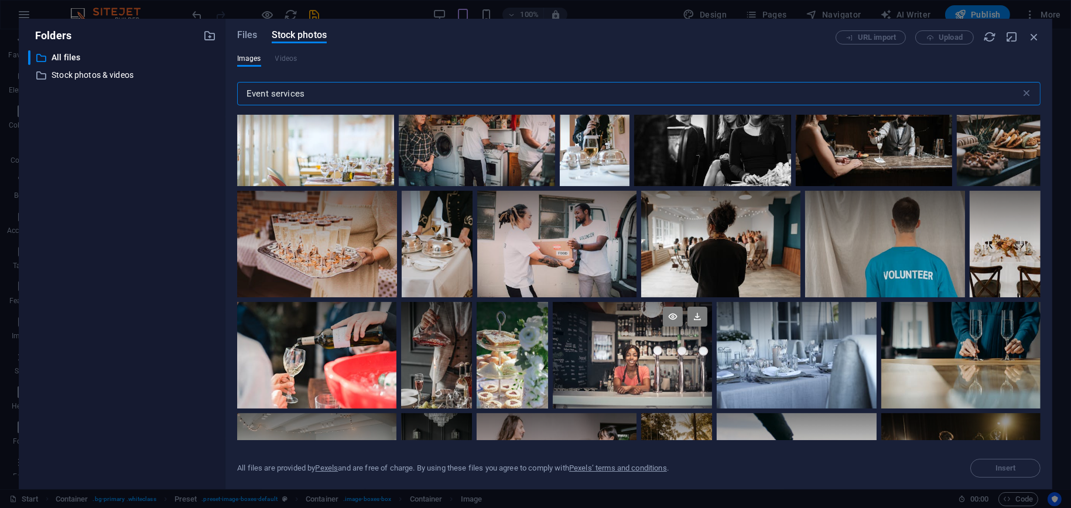
type input "Event services"
click at [593, 354] on div at bounding box center [633, 355] width 160 height 107
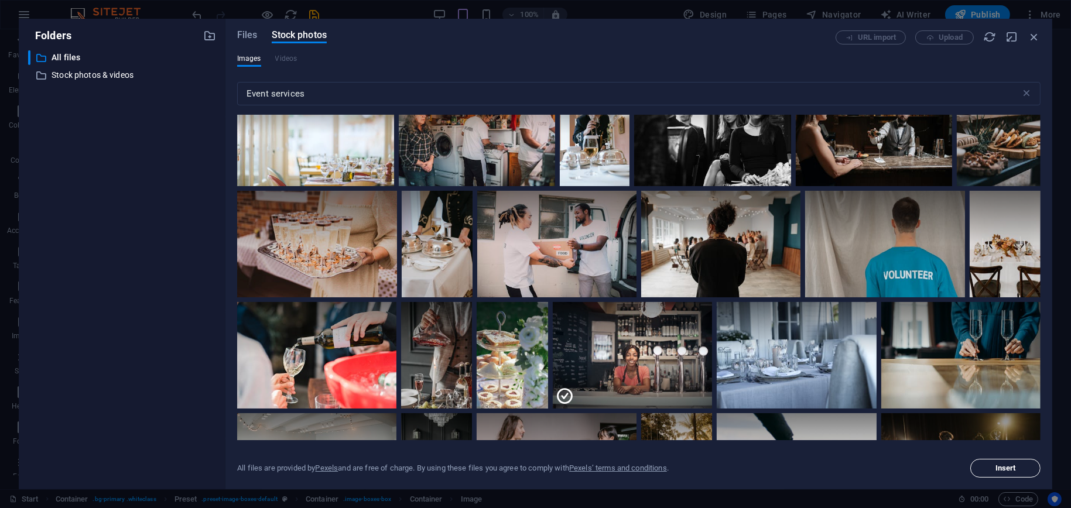
click at [1024, 469] on span "Insert" at bounding box center [1005, 468] width 60 height 7
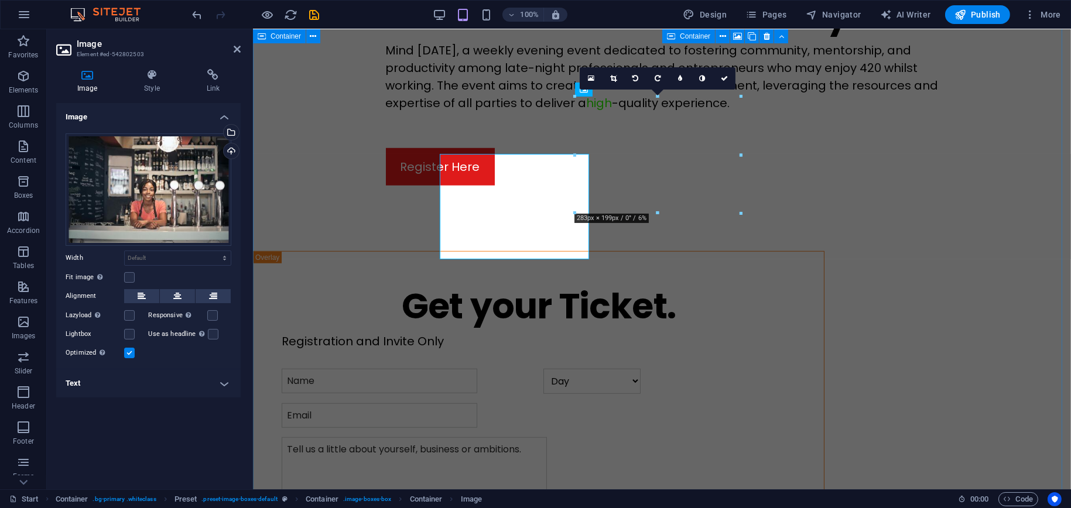
scroll to position [1430, 0]
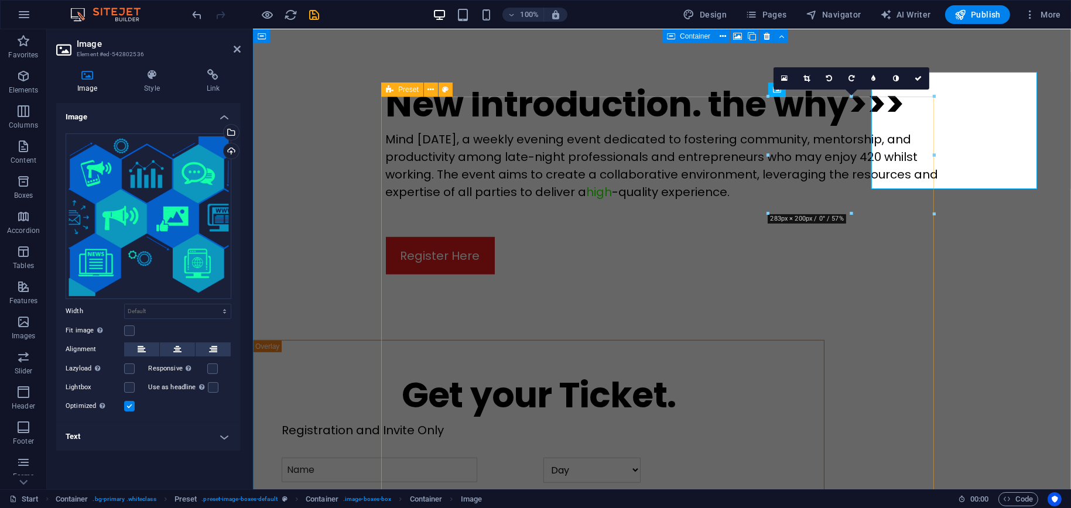
scroll to position [1430, 0]
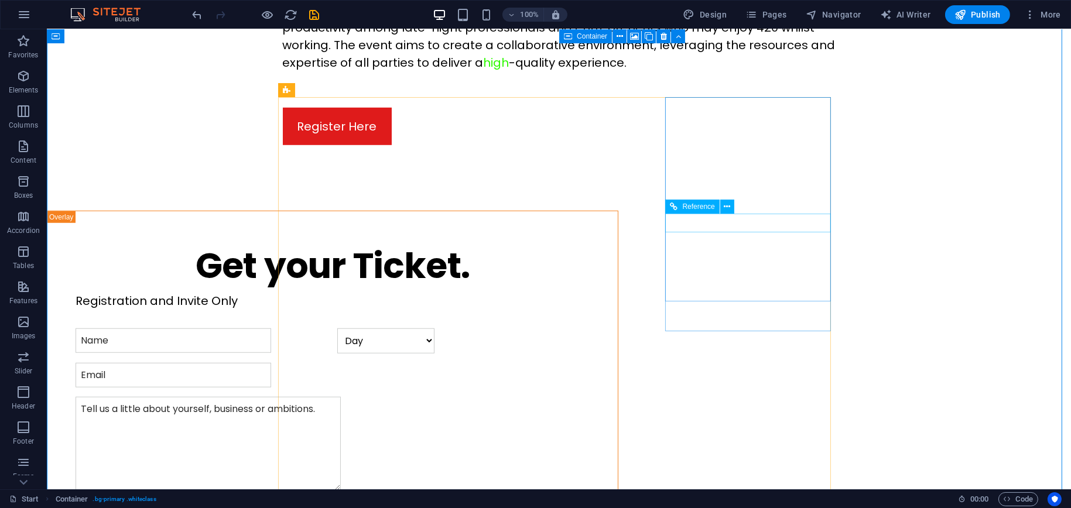
scroll to position [1581, 0]
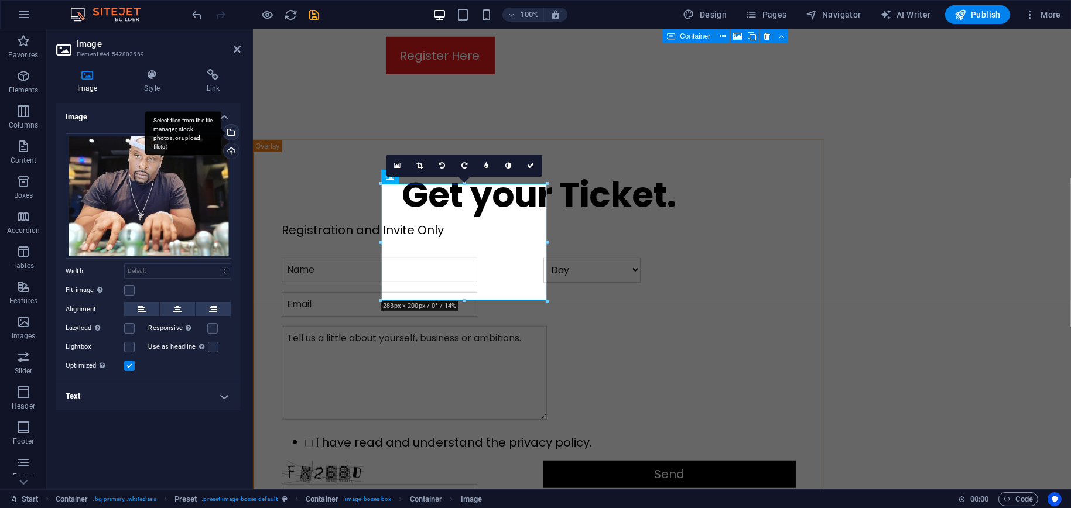
click at [232, 131] on div "Select files from the file manager, stock photos, or upload file(s)" at bounding box center [230, 134] width 18 height 18
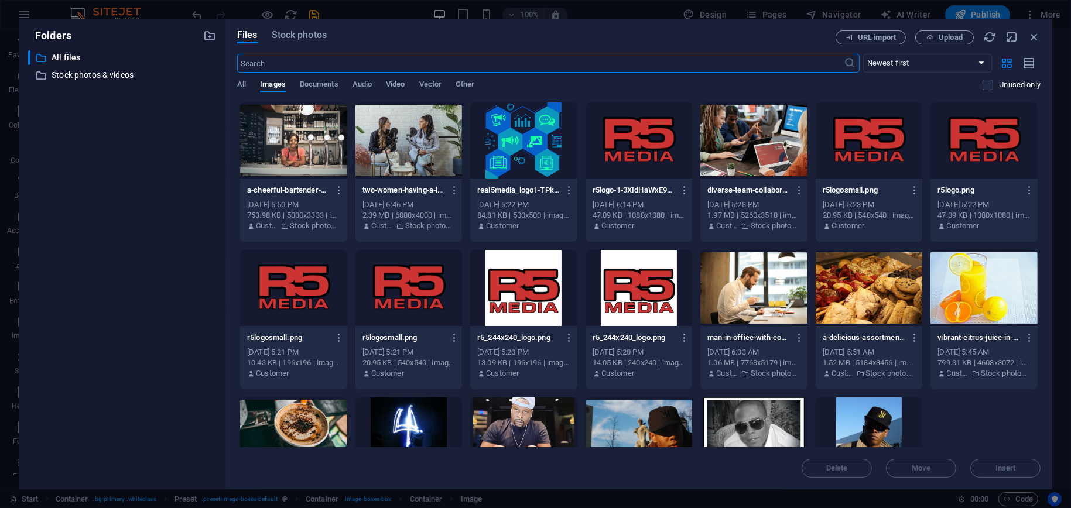
scroll to position [1663, 0]
click at [293, 35] on span "Stock photos" at bounding box center [299, 35] width 55 height 14
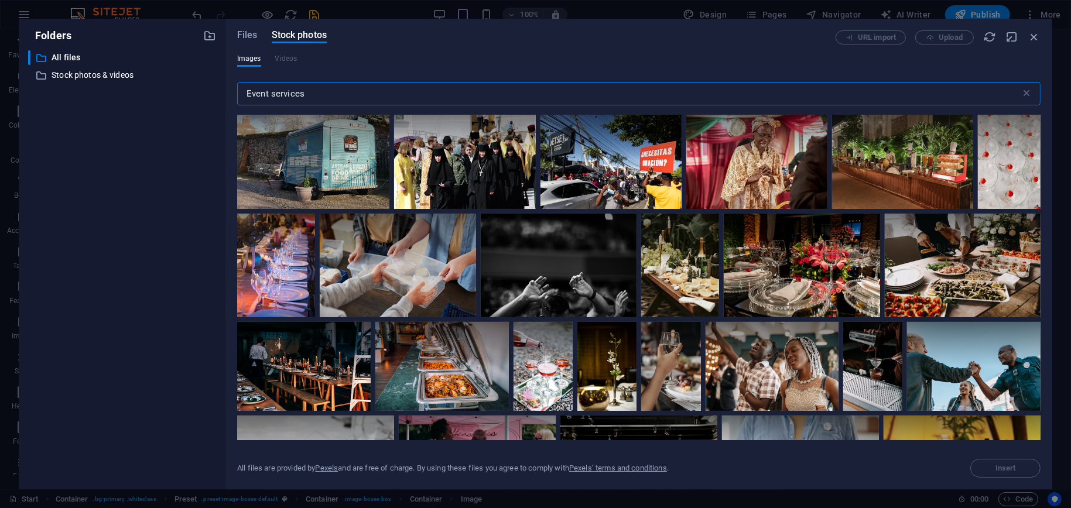
click at [347, 93] on input "Event services" at bounding box center [628, 93] width 783 height 23
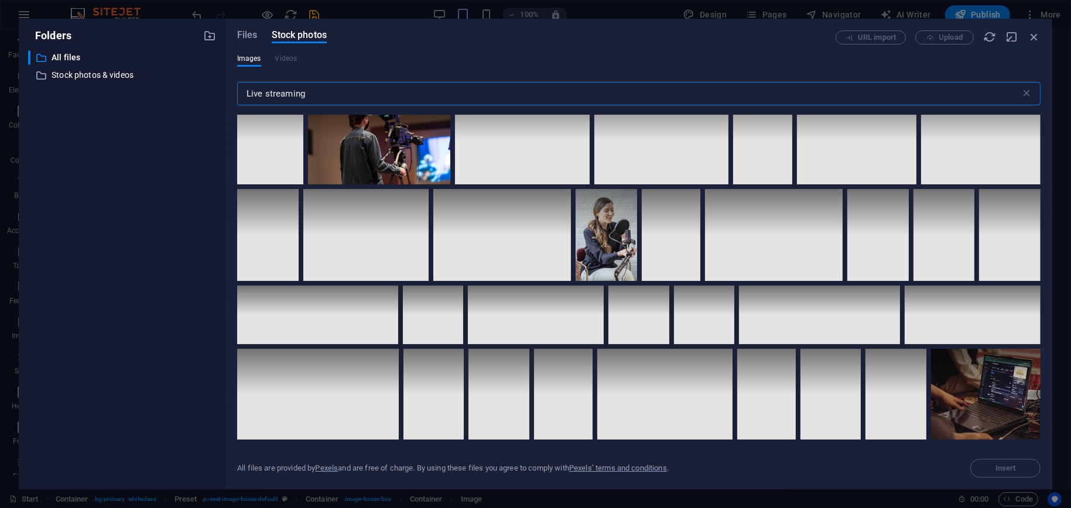
scroll to position [2283, 0]
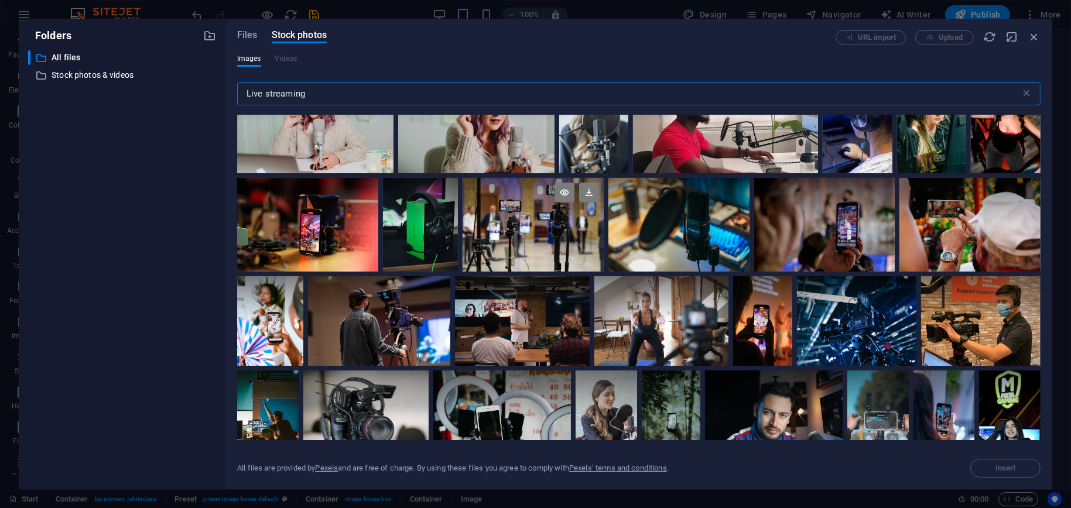
type input "Live streaming"
click at [604, 258] on div at bounding box center [532, 225] width 141 height 94
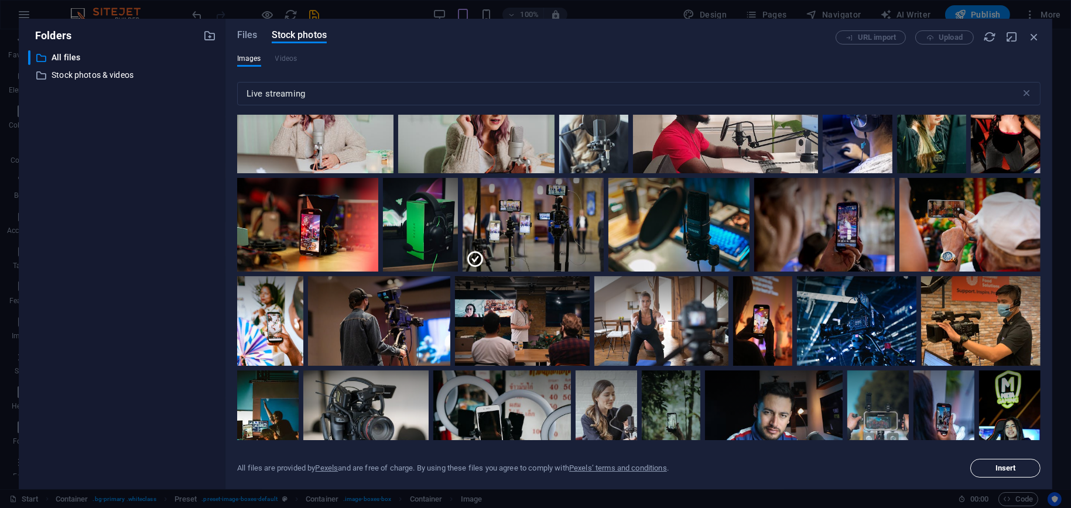
click at [1006, 475] on button "Insert" at bounding box center [1005, 468] width 70 height 19
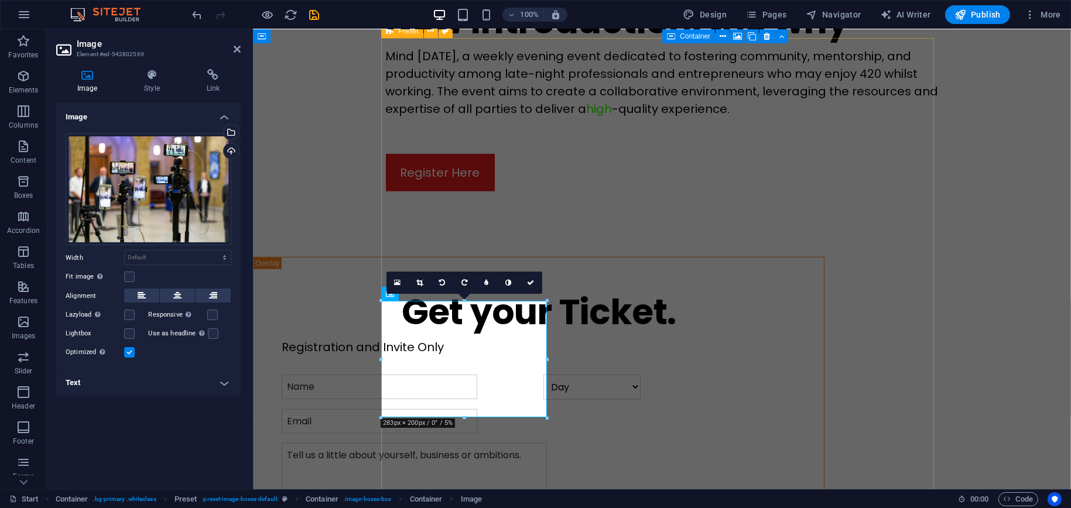
scroll to position [1547, 0]
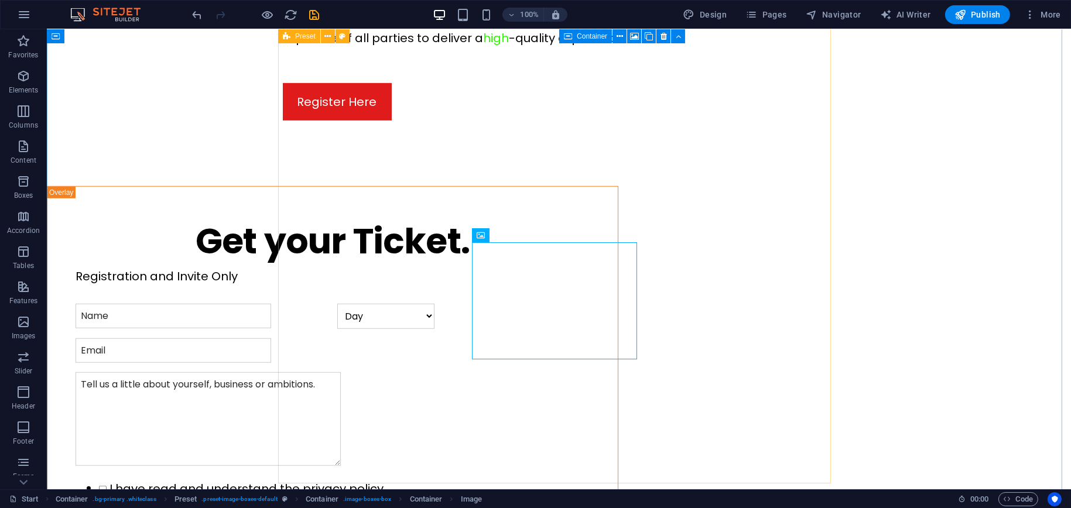
scroll to position [1523, 0]
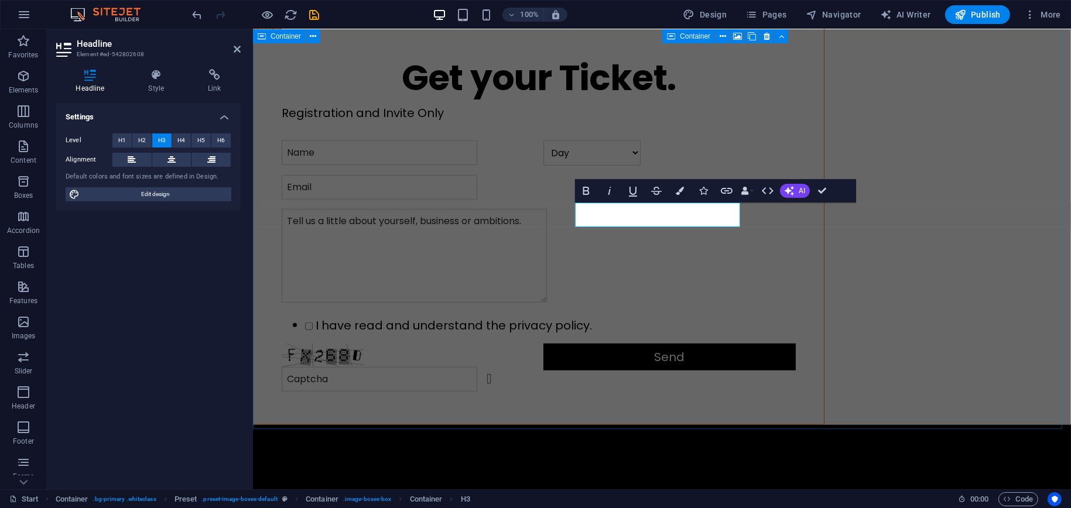
scroll to position [1664, 0]
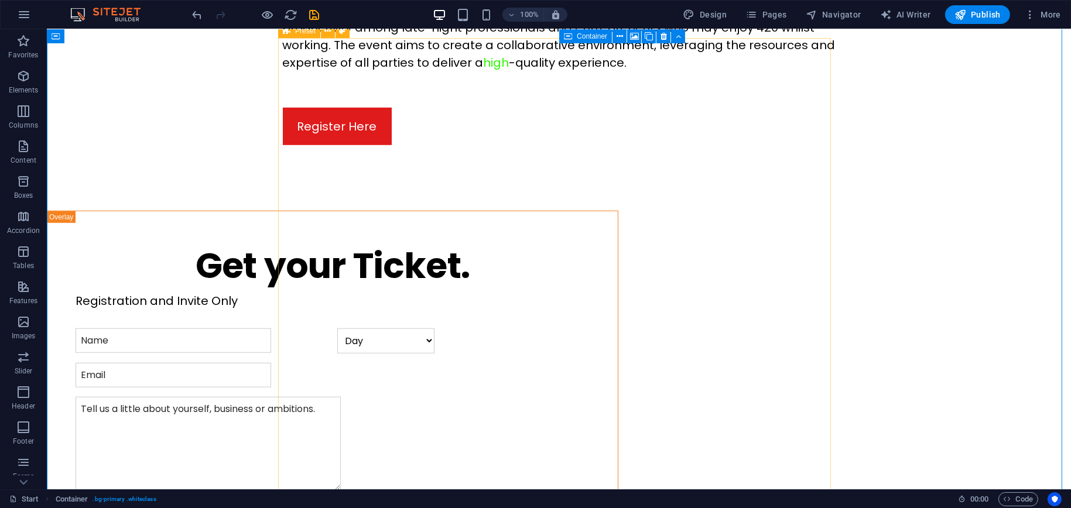
scroll to position [1581, 0]
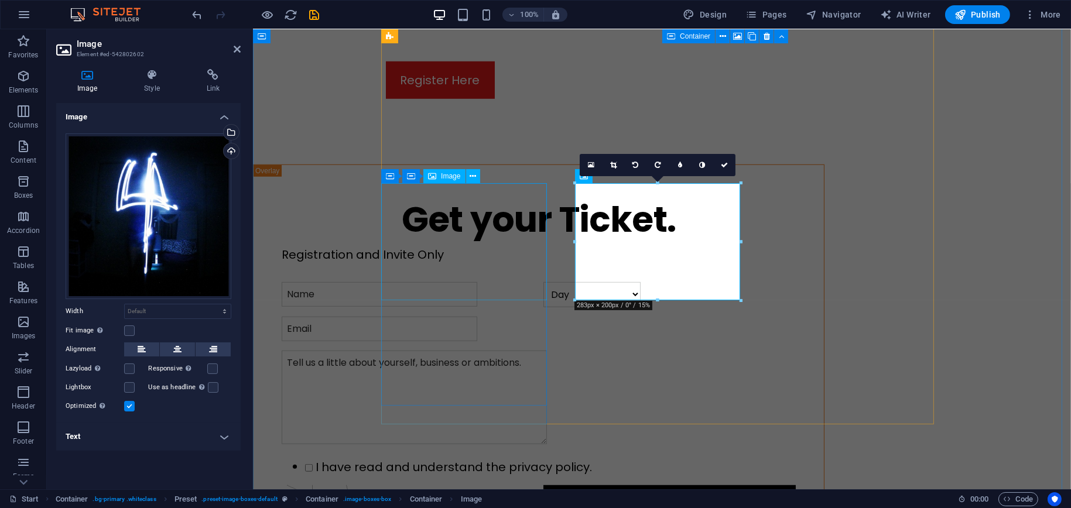
scroll to position [1606, 0]
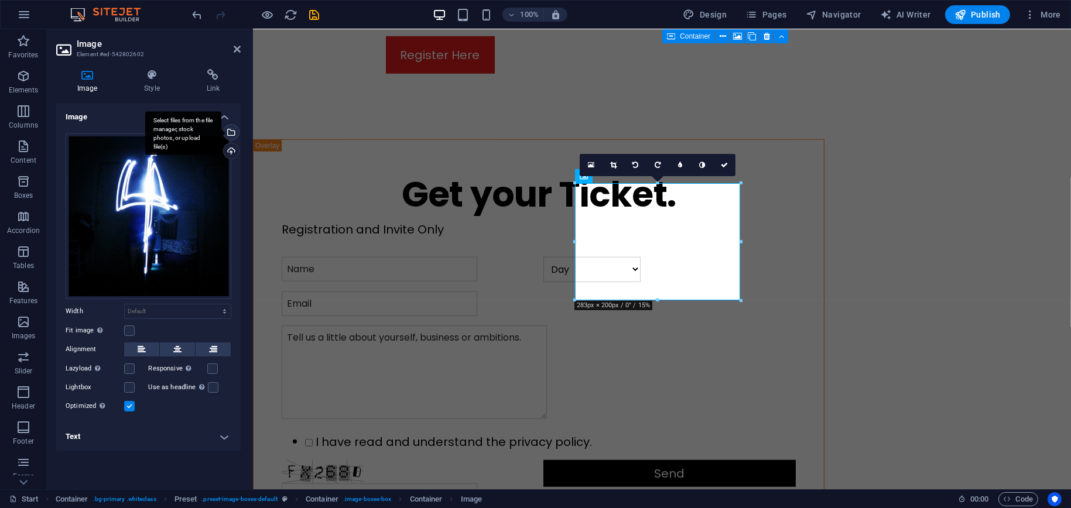
click at [235, 134] on div "Select files from the file manager, stock photos, or upload file(s)" at bounding box center [230, 134] width 18 height 18
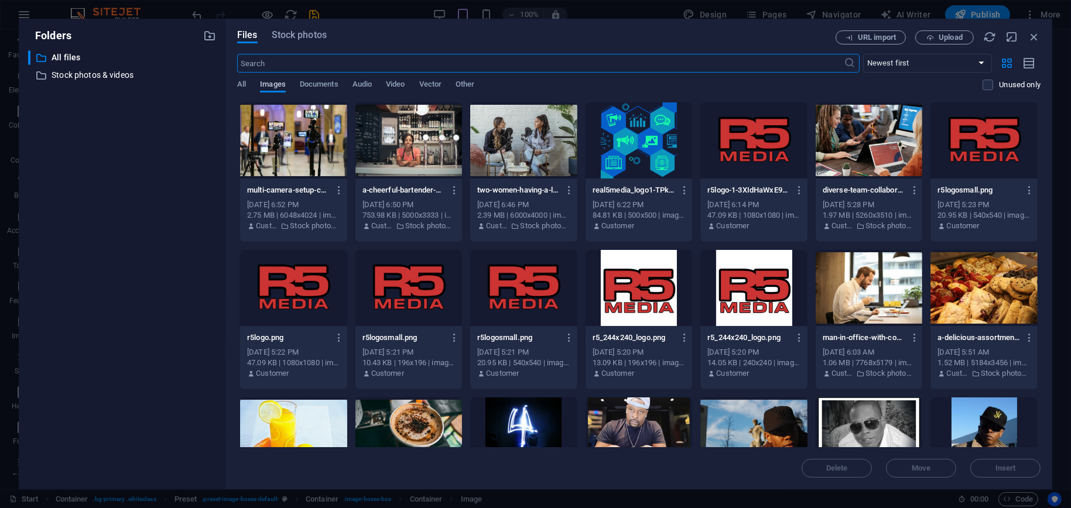
scroll to position [1663, 0]
click at [316, 29] on div "Files Stock photos URL import Upload ​ Newest first Oldest first Name (A-Z) Nam…" at bounding box center [638, 254] width 827 height 471
click at [316, 39] on span "Stock photos" at bounding box center [299, 35] width 55 height 14
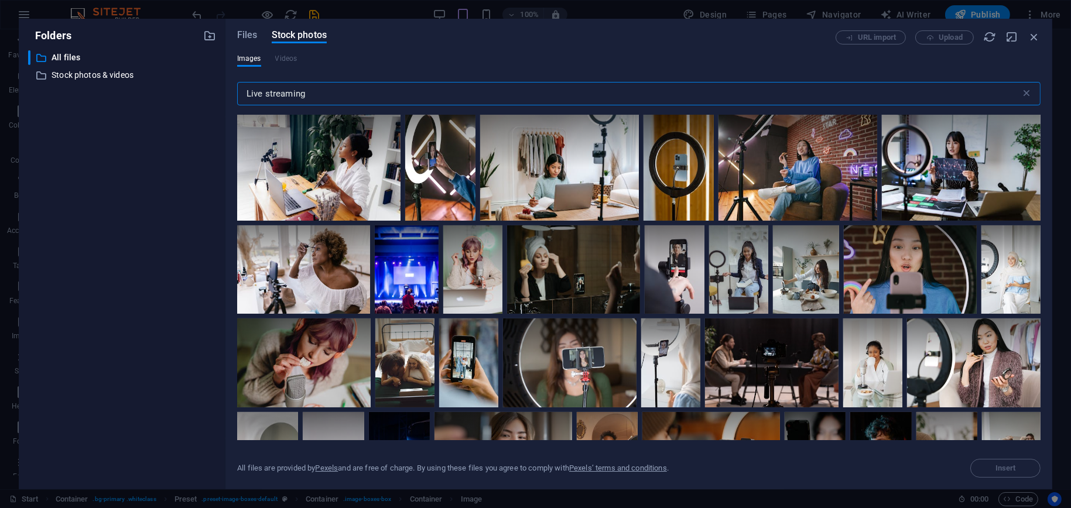
click at [292, 94] on input "Live streaming" at bounding box center [628, 93] width 783 height 23
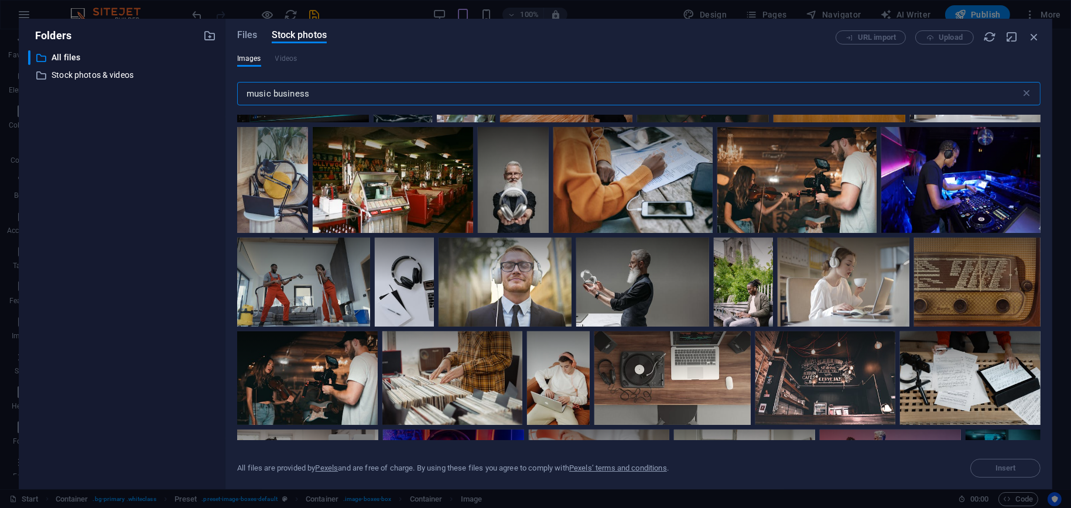
scroll to position [0, 0]
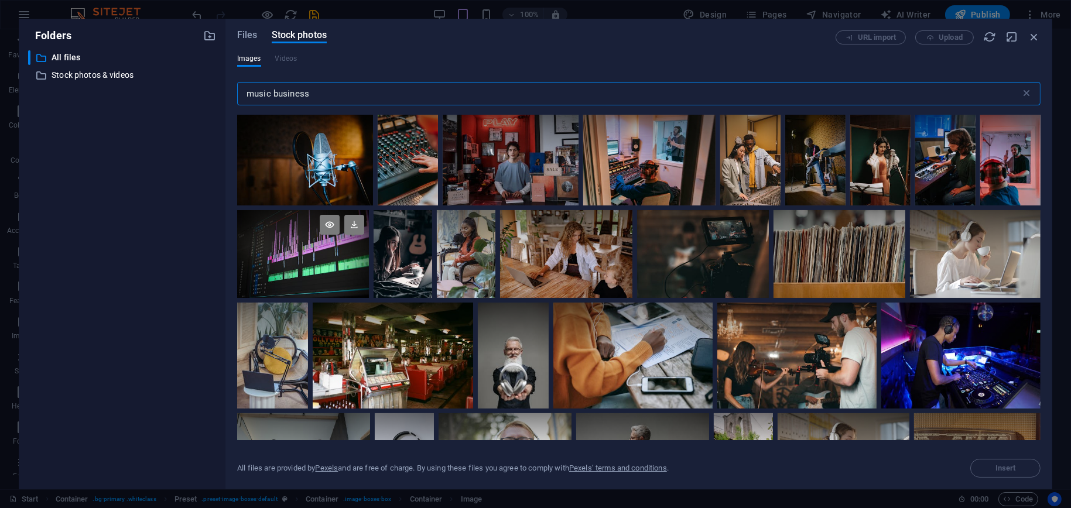
type input "music business"
click at [332, 254] on div at bounding box center [303, 232] width 132 height 44
click at [1000, 465] on span "Insert" at bounding box center [1005, 468] width 20 height 7
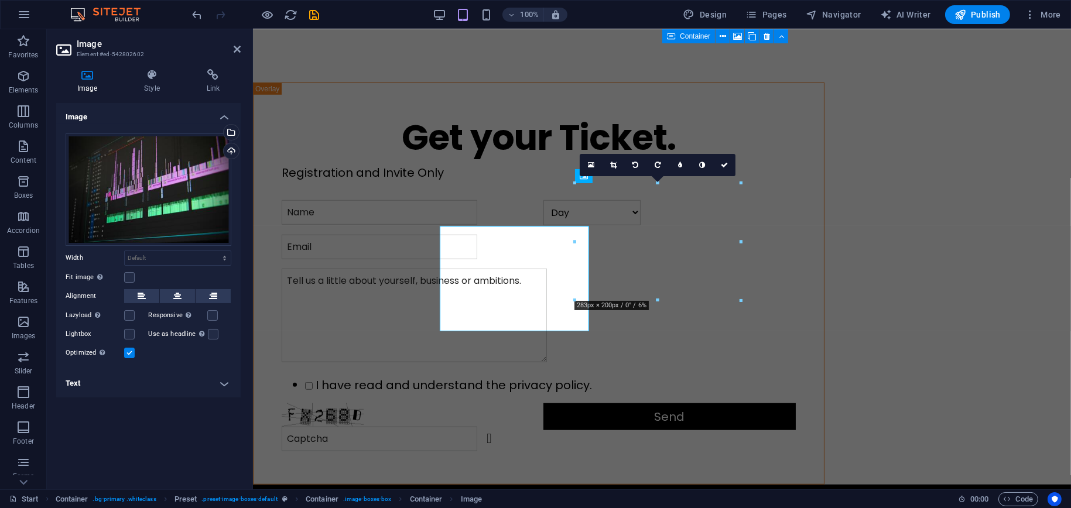
scroll to position [1606, 0]
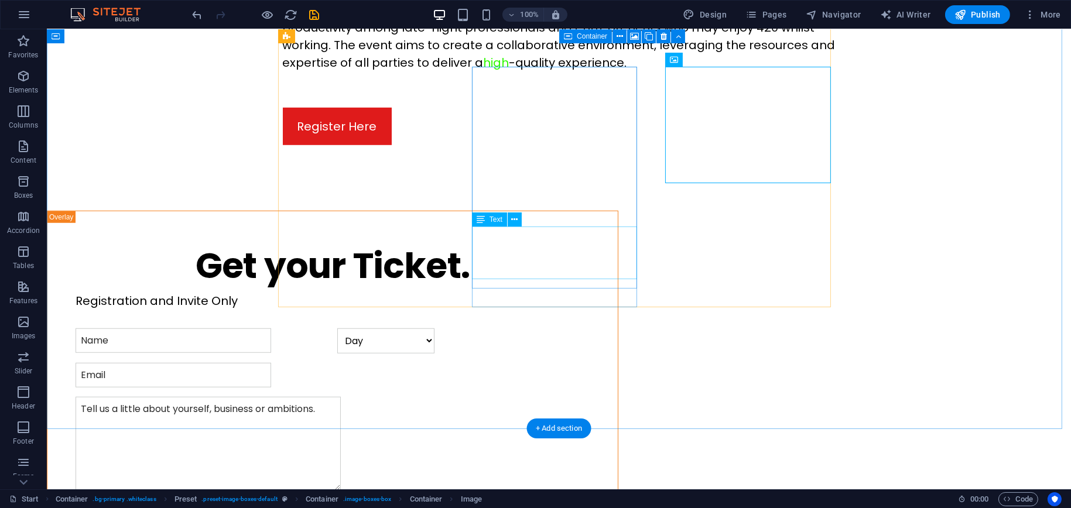
scroll to position [1698, 0]
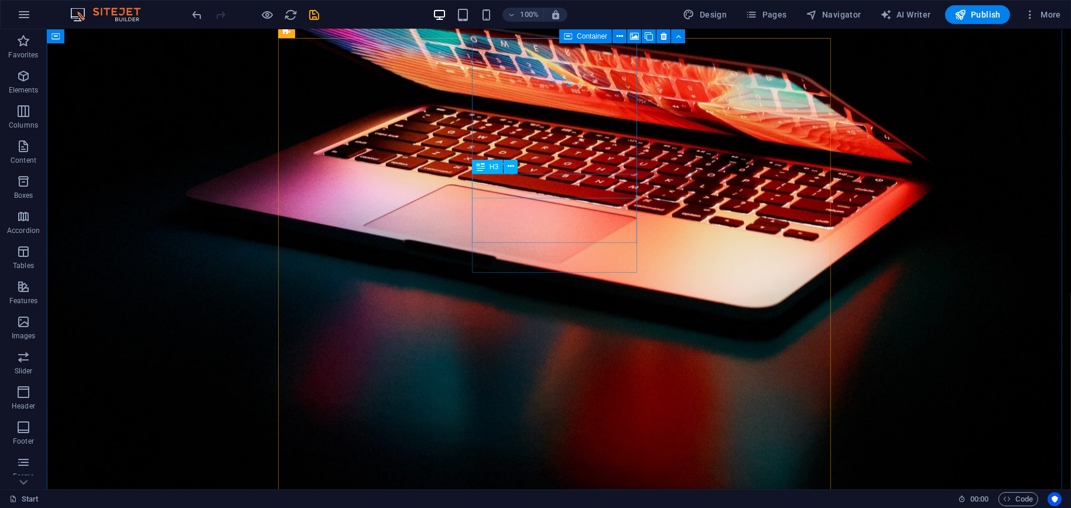
scroll to position [1464, 0]
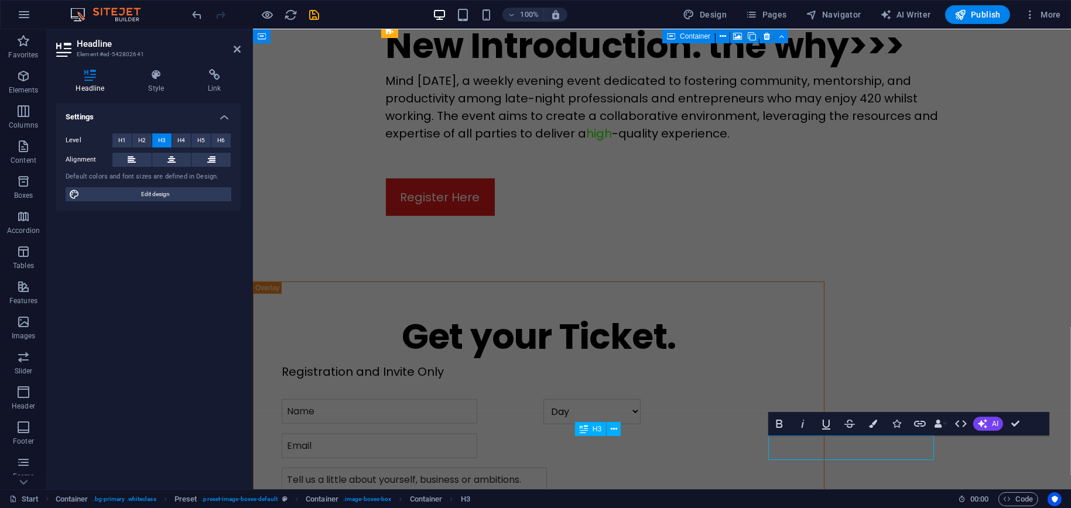
scroll to position [1489, 0]
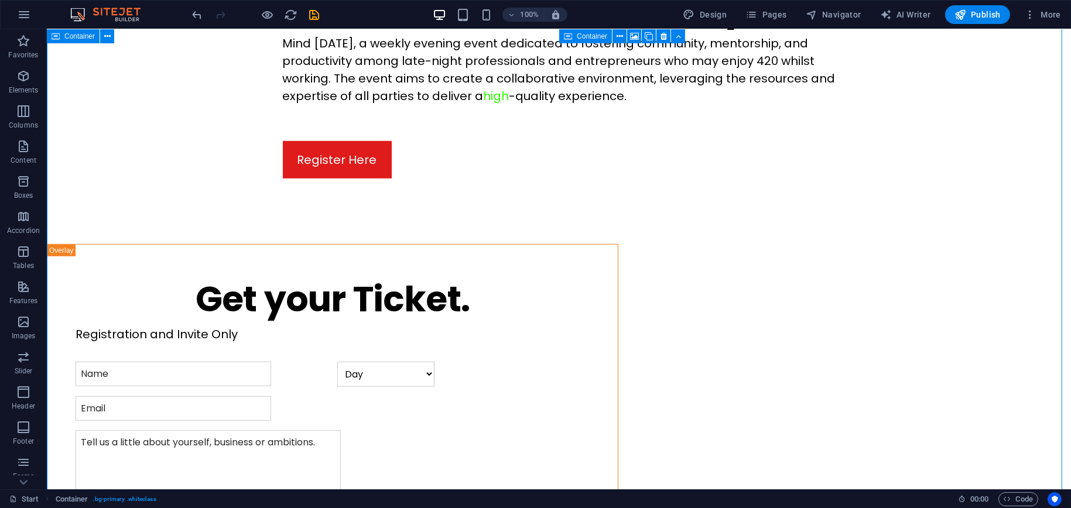
scroll to position [1465, 0]
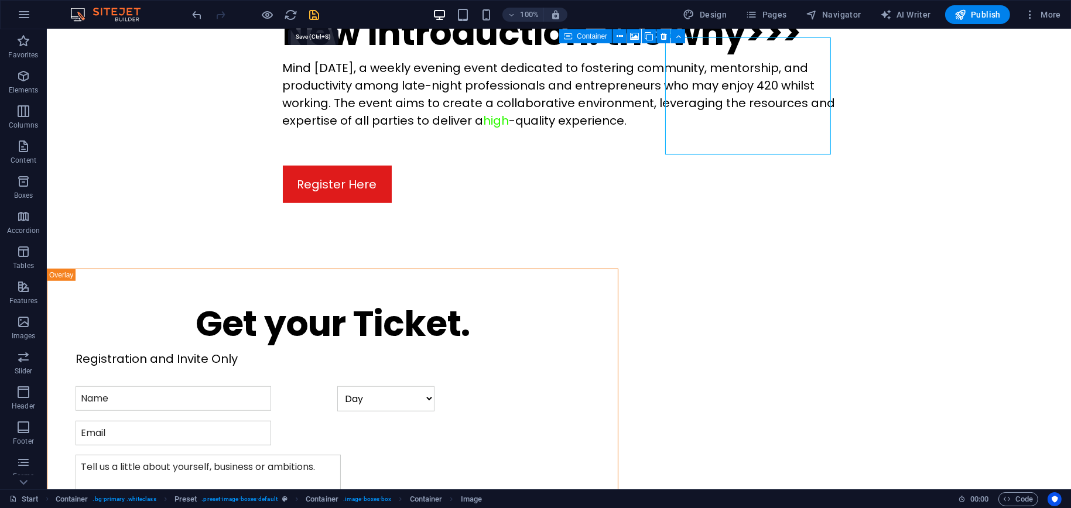
click at [319, 14] on icon "save" at bounding box center [314, 14] width 13 height 13
checkbox input "false"
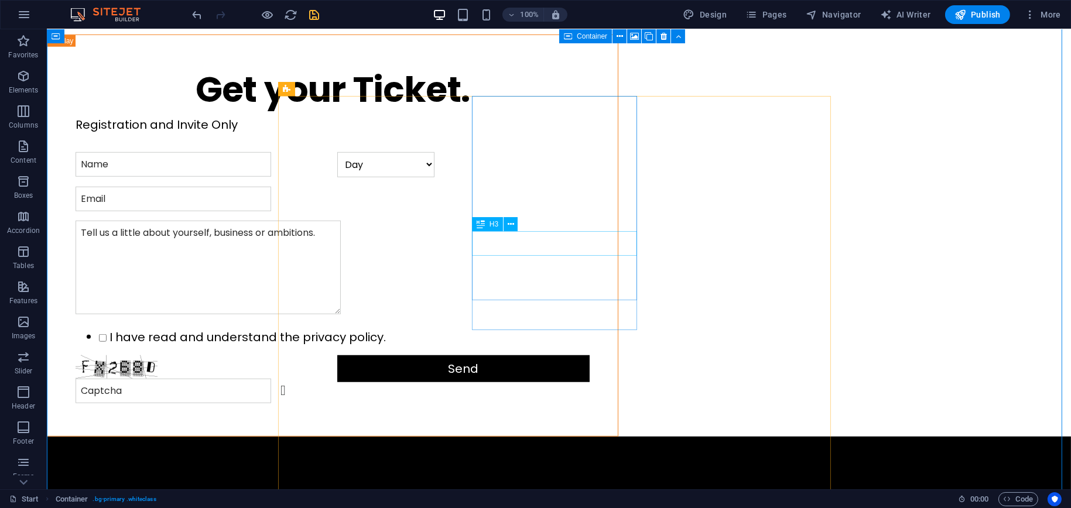
scroll to position [1406, 0]
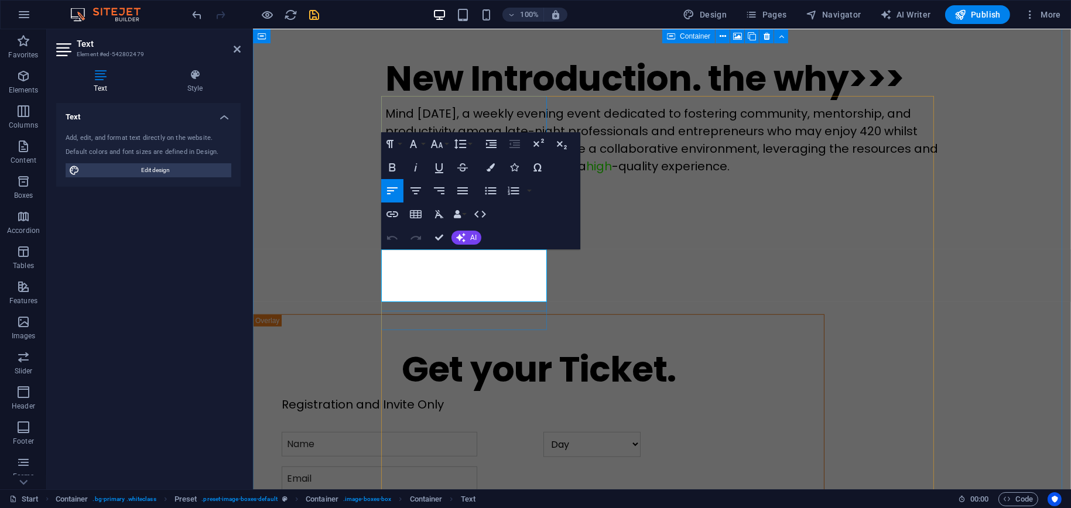
drag, startPoint x: 382, startPoint y: 256, endPoint x: 499, endPoint y: 293, distance: 122.8
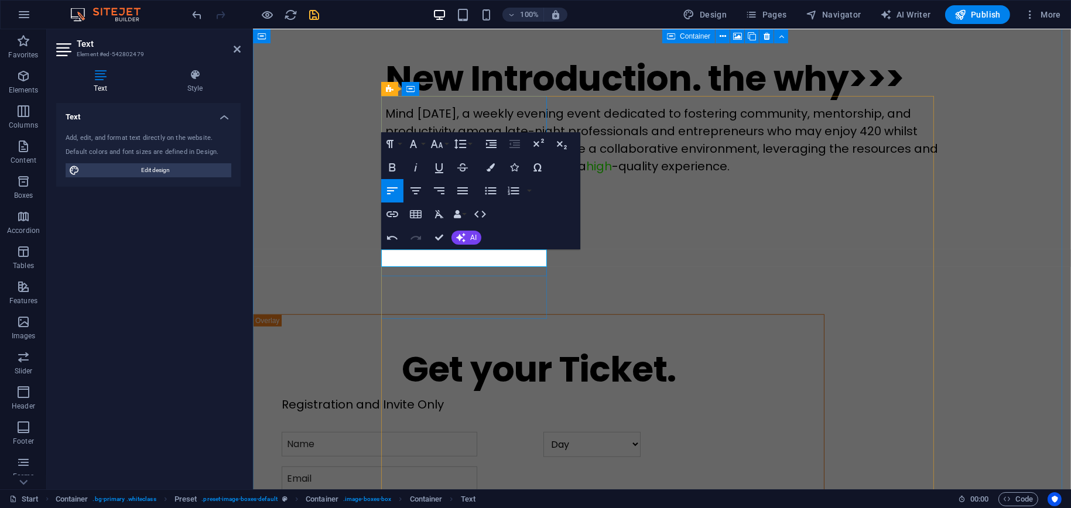
click at [469, 241] on button "AI" at bounding box center [466, 238] width 30 height 14
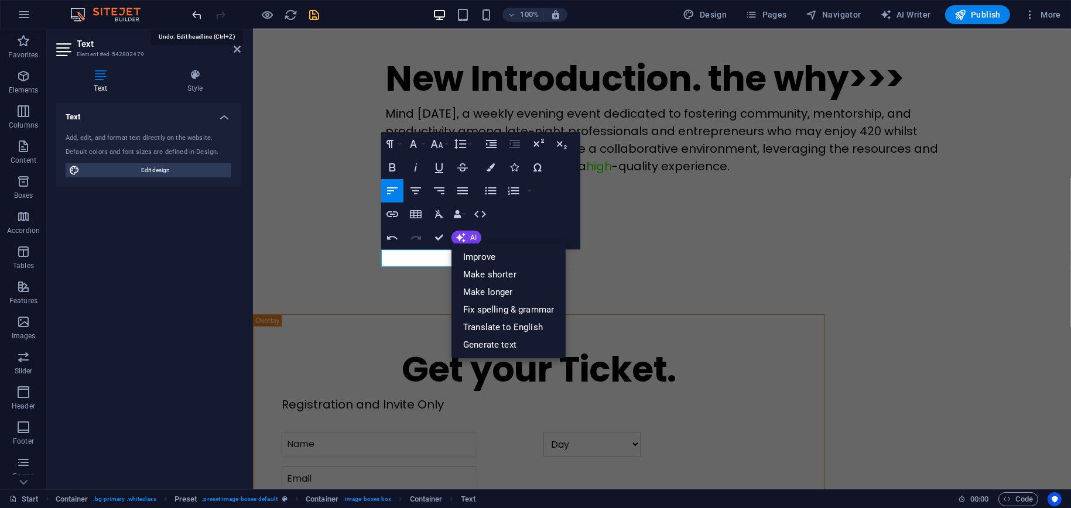
click at [198, 13] on icon "undo" at bounding box center [197, 14] width 13 height 13
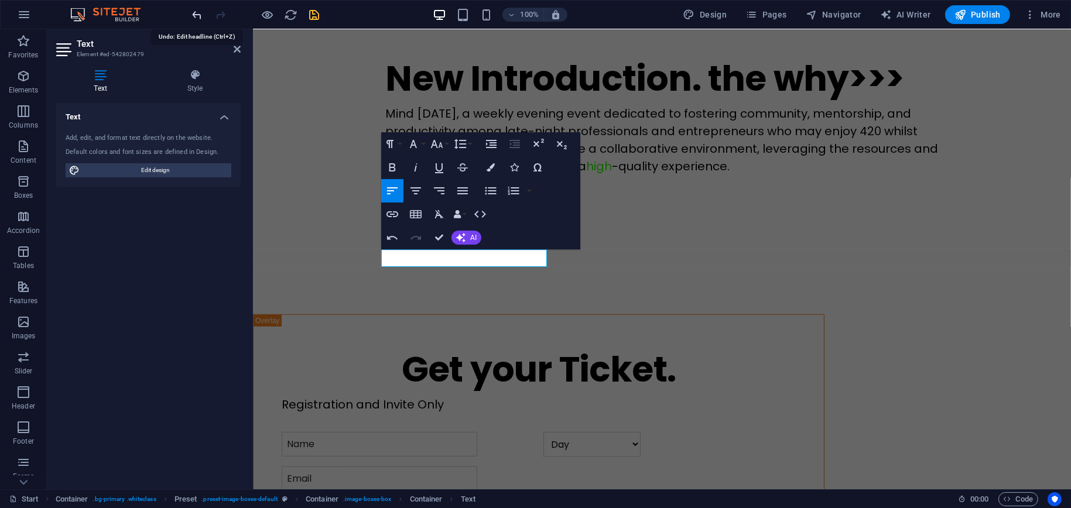
click at [199, 13] on icon "undo" at bounding box center [197, 14] width 13 height 13
click at [201, 12] on icon "undo" at bounding box center [197, 14] width 13 height 13
click at [198, 12] on icon "undo" at bounding box center [197, 14] width 13 height 13
click at [467, 239] on button "AI" at bounding box center [466, 238] width 30 height 14
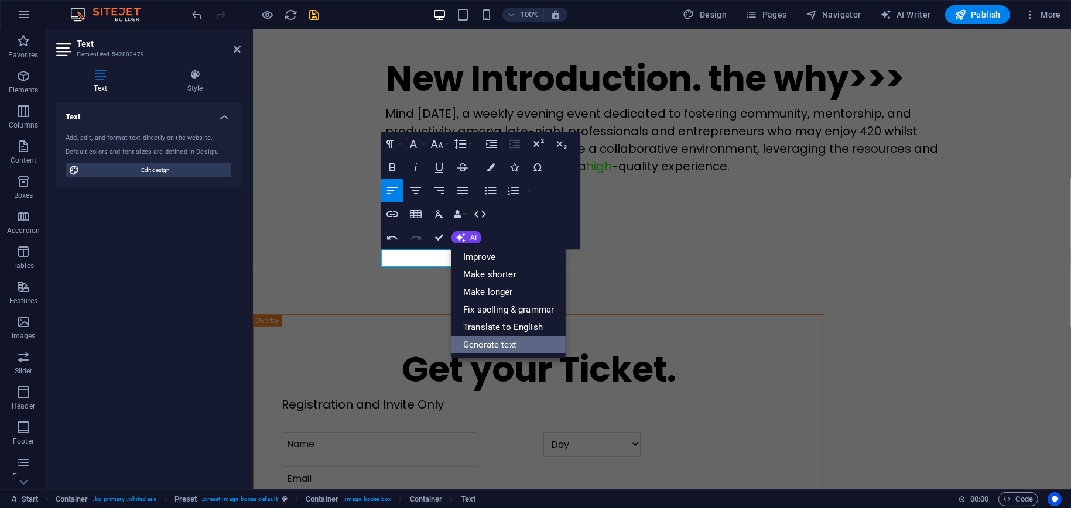
click at [491, 349] on link "Generate text" at bounding box center [508, 345] width 114 height 18
select select "English"
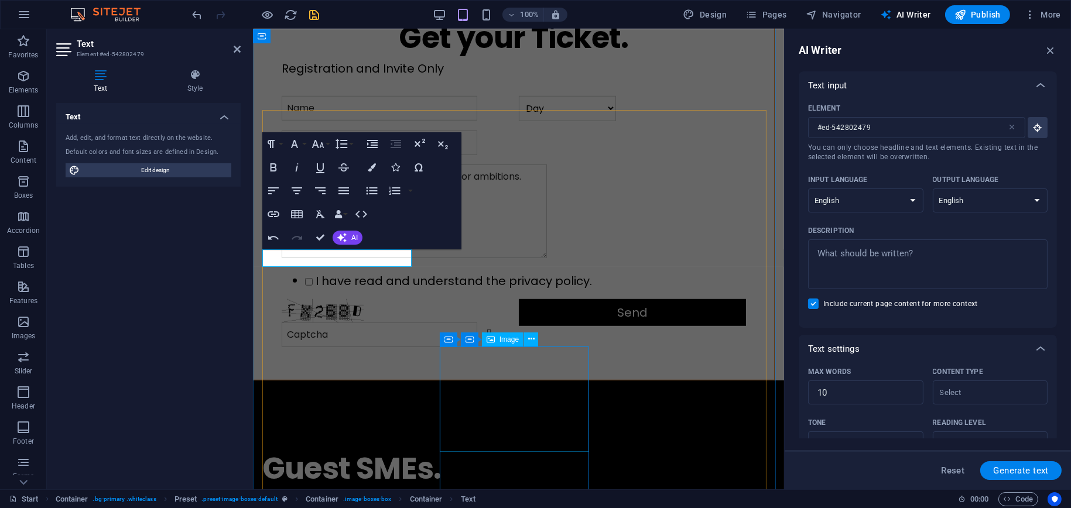
scroll to position [1474, 0]
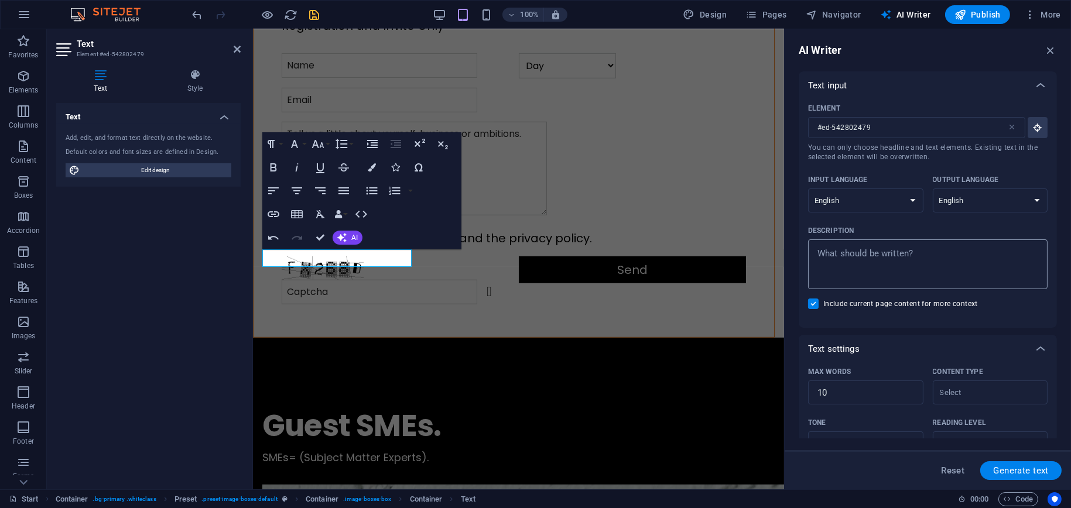
type textarea "x"
click at [943, 253] on textarea "Description x ​" at bounding box center [928, 264] width 228 height 38
type textarea "P"
type textarea "x"
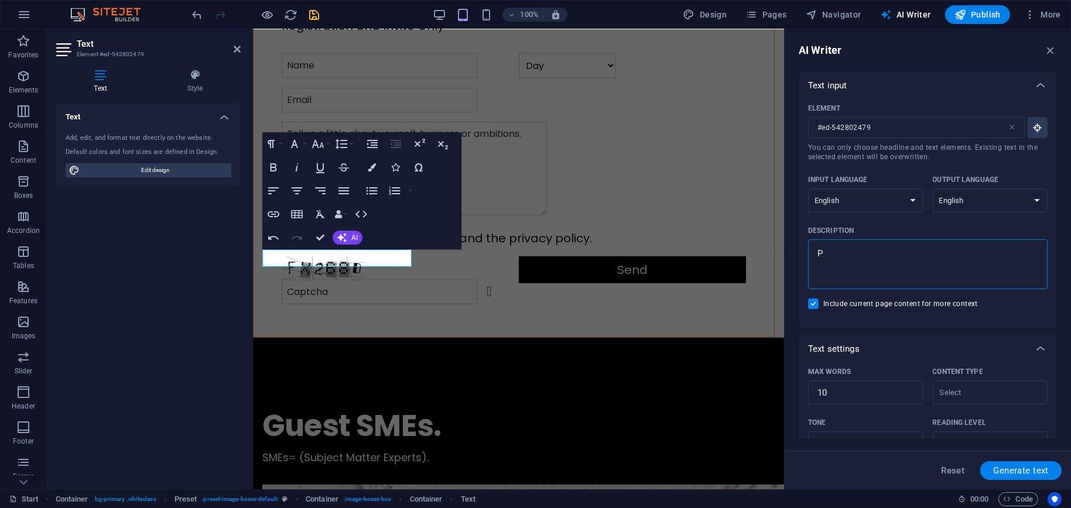
type textarea "Po"
type textarea "x"
type textarea "Pos"
type textarea "x"
type textarea "Posc"
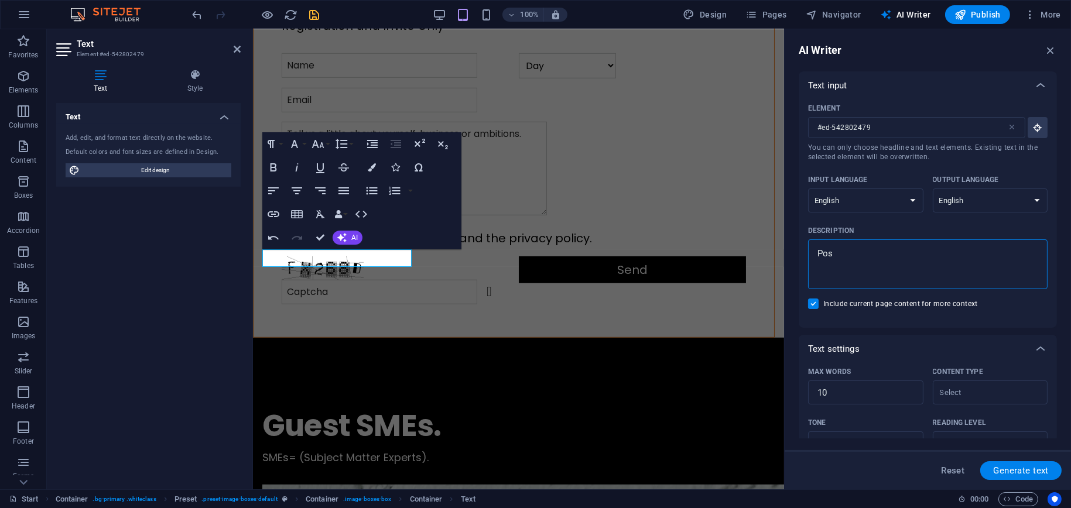
type textarea "x"
type textarea "Posca"
type textarea "x"
type textarea "Posc"
type textarea "x"
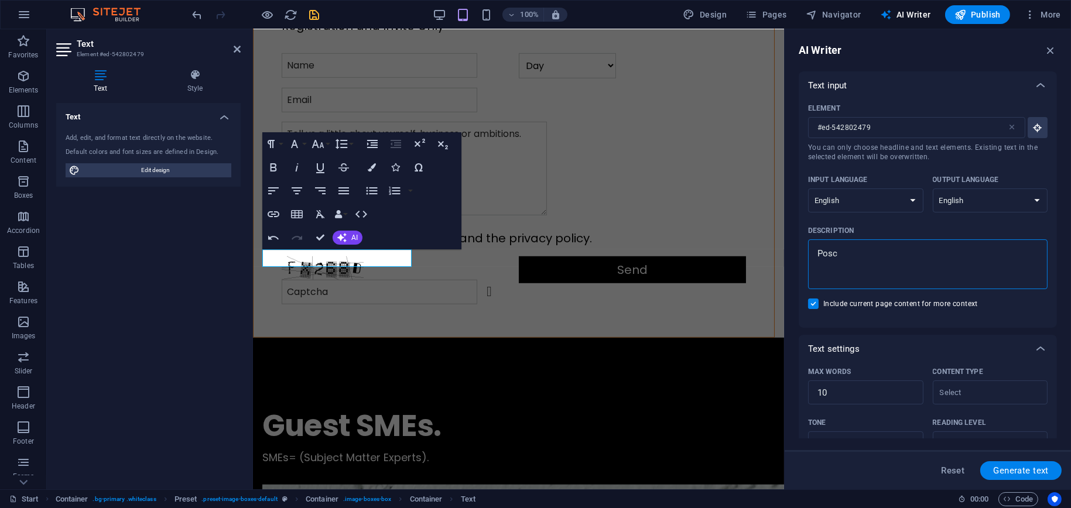
type textarea "Pos"
type textarea "x"
type textarea "Po"
type textarea "x"
type textarea "Pod"
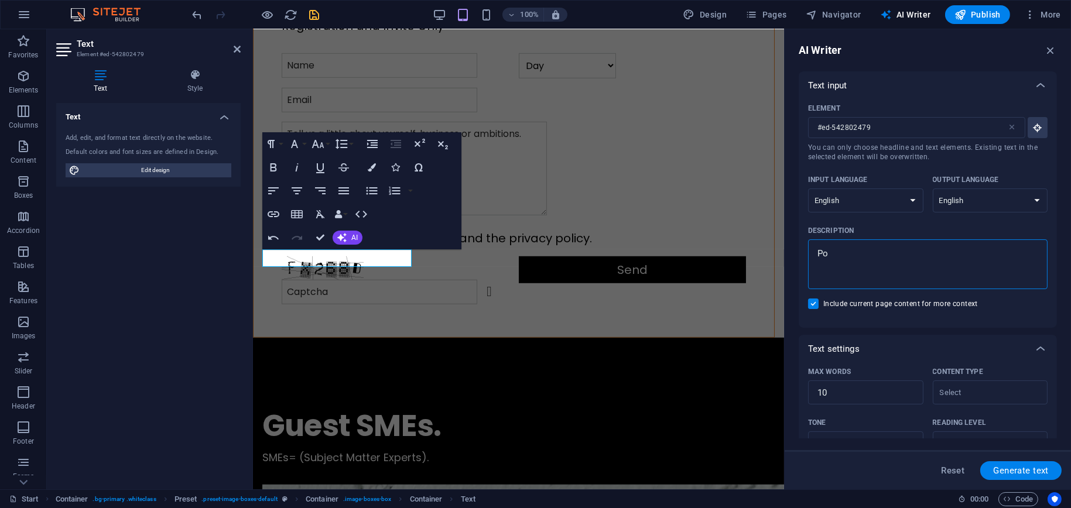
type textarea "x"
type textarea "Podc"
type textarea "x"
type textarea "Podca"
type textarea "x"
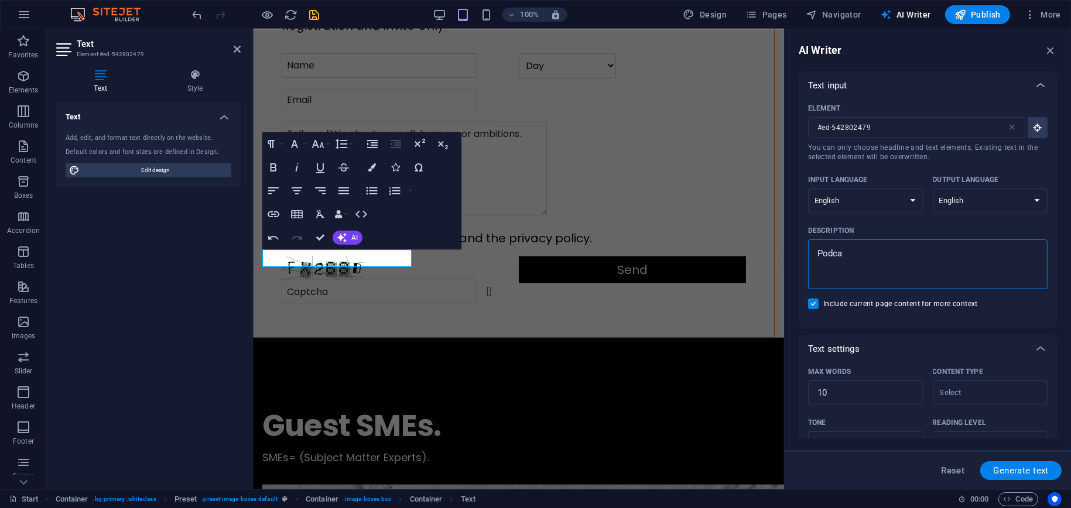
type textarea "Podcas"
type textarea "x"
type textarea "Podcast"
type textarea "x"
type textarea "Podcast"
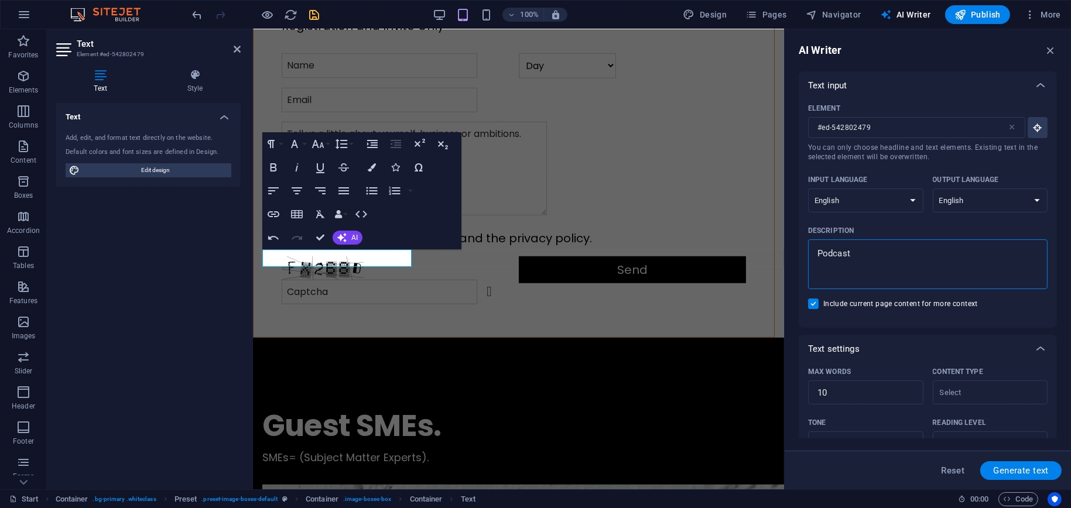
type textarea "x"
type textarea "Podcast S"
type textarea "x"
type textarea "Podcast Se"
type textarea "x"
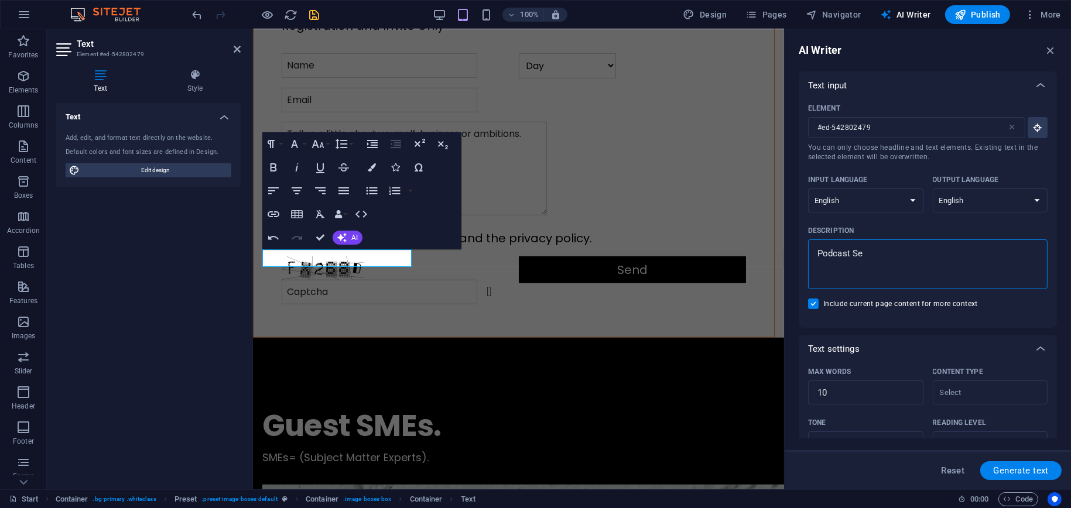
type textarea "Podcast Ser"
type textarea "x"
type textarea "Podcast Serv"
type textarea "x"
type textarea "Podcast Servi"
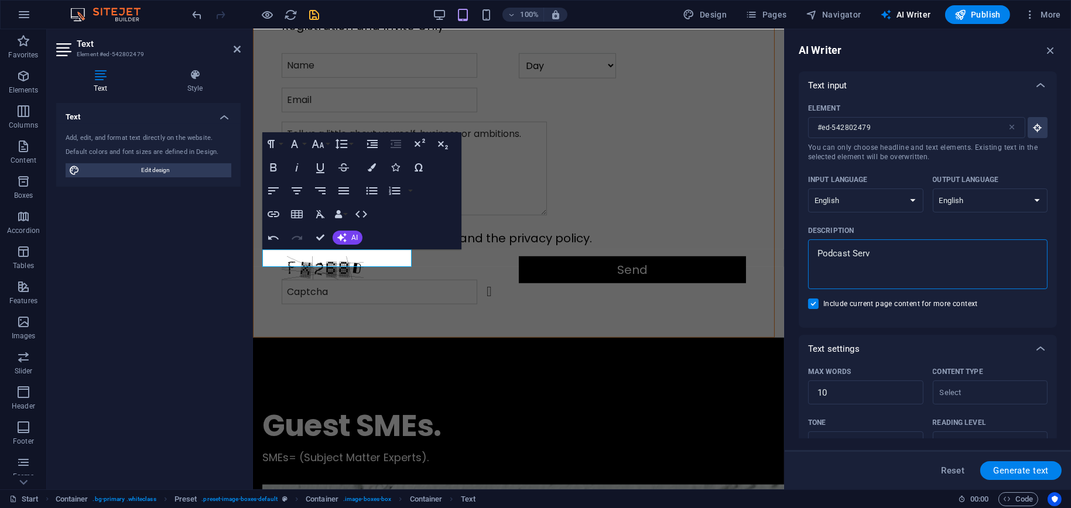
type textarea "x"
type textarea "Podcast Servic"
type textarea "x"
type textarea "Podcast Service"
type textarea "x"
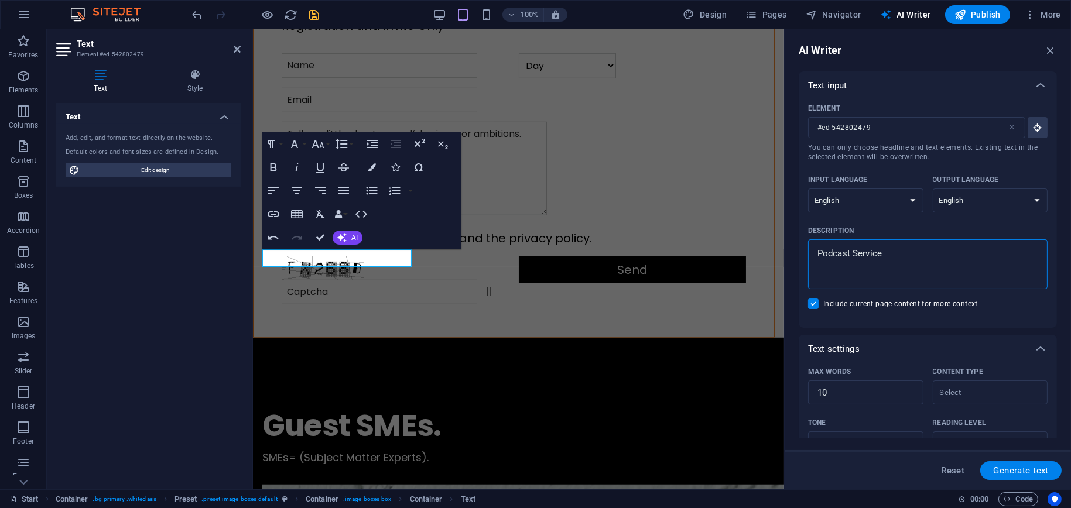
type textarea "Podcast Services"
type textarea "x"
type textarea "Podcast Services"
click at [855, 394] on input "10" at bounding box center [865, 392] width 115 height 23
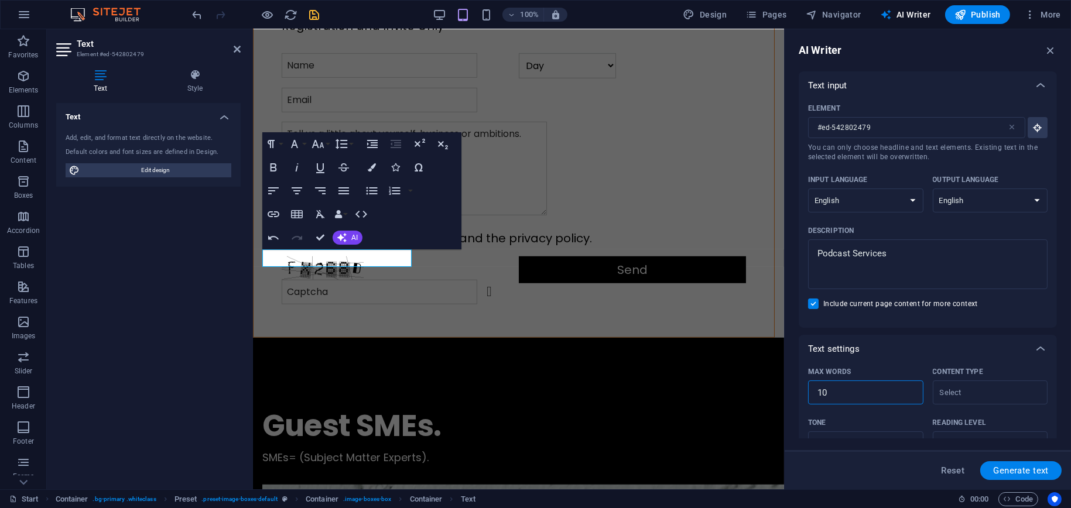
type textarea "x"
type input "2"
type textarea "x"
type input "20"
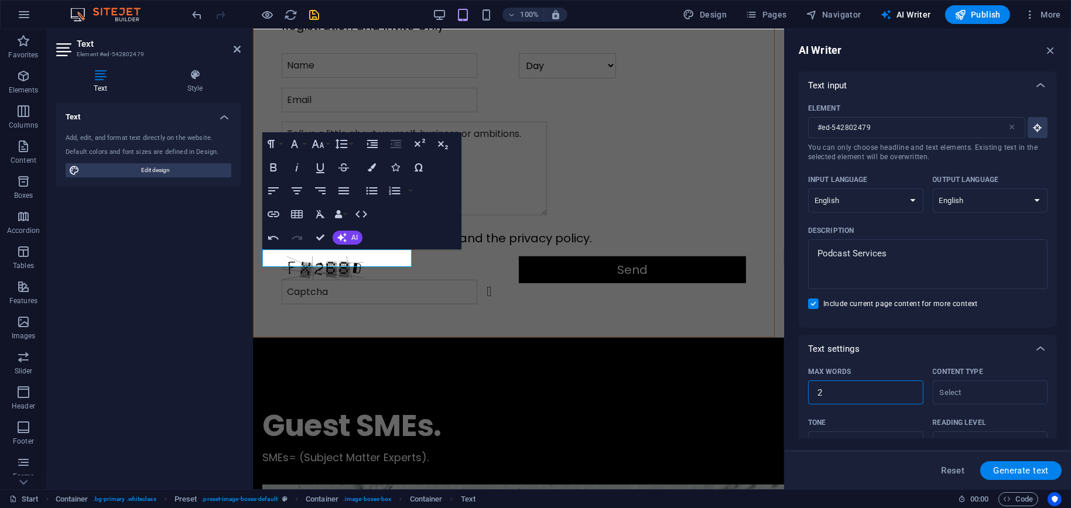
type textarea "x"
type input "19"
type textarea "x"
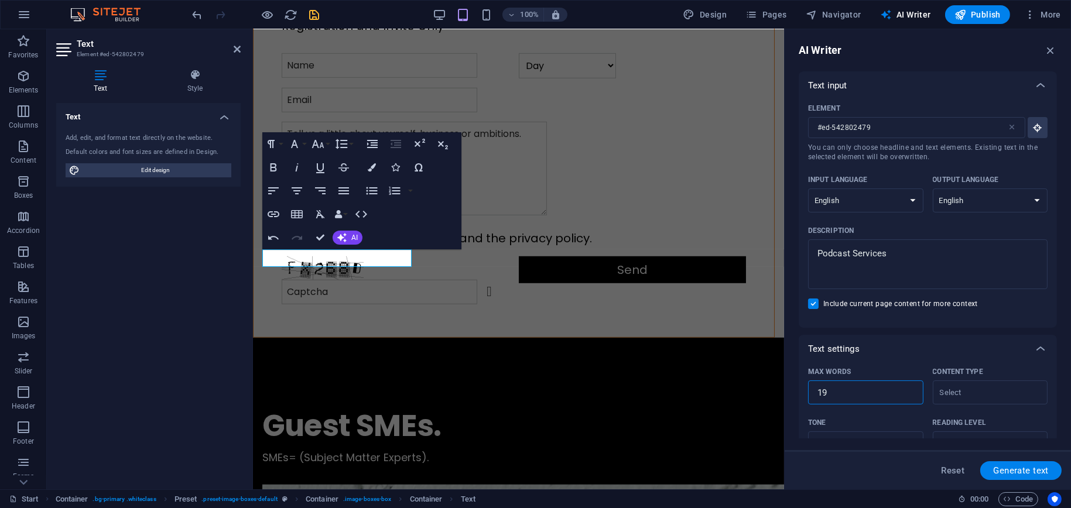
type input "18"
type textarea "x"
type input "17"
type textarea "x"
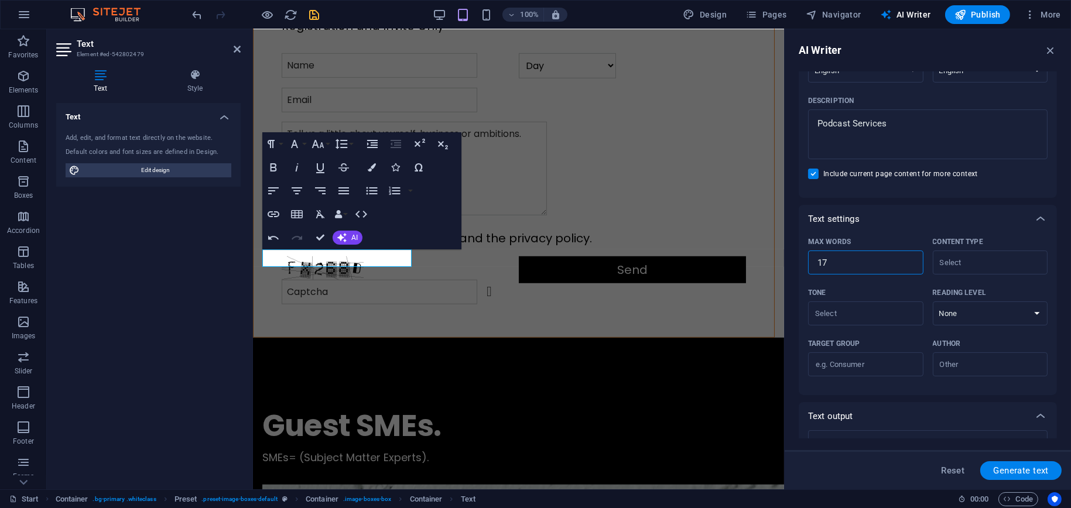
scroll to position [189, 0]
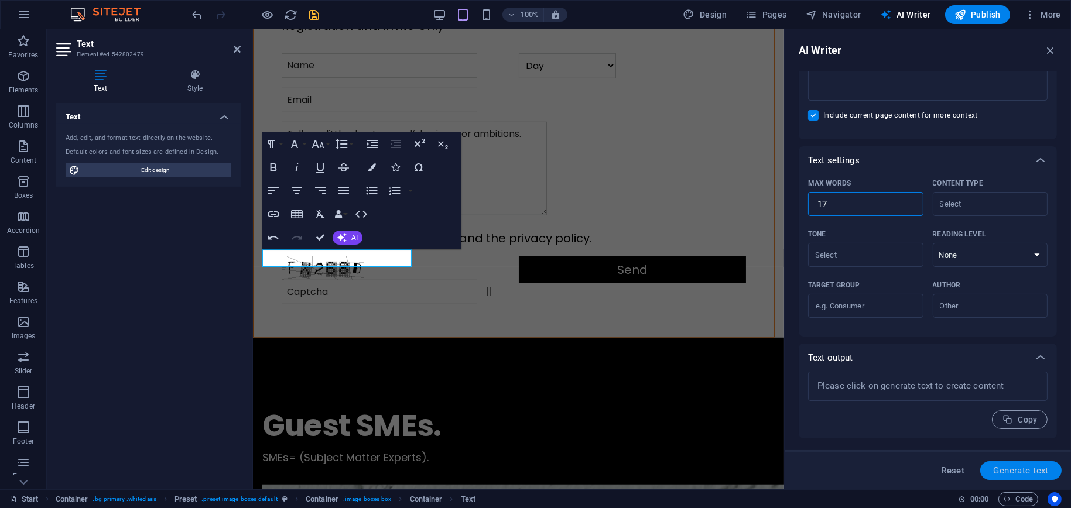
type input "17"
click at [1020, 472] on span "Generate text" at bounding box center [1021, 470] width 56 height 9
type textarea "x"
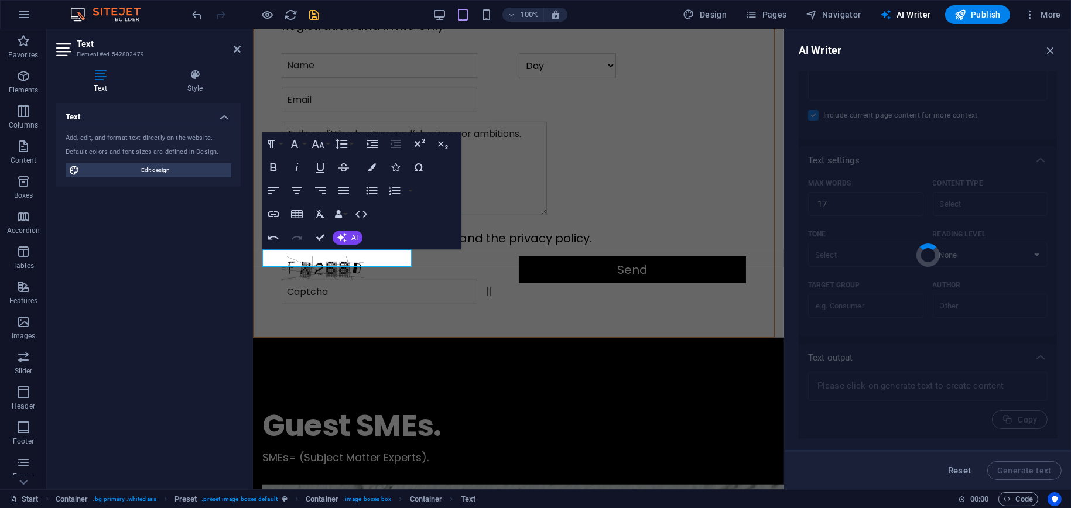
type textarea "x"
type textarea "Engage in our podcast services to enhance community, mentorship, and productivi…"
type textarea "x"
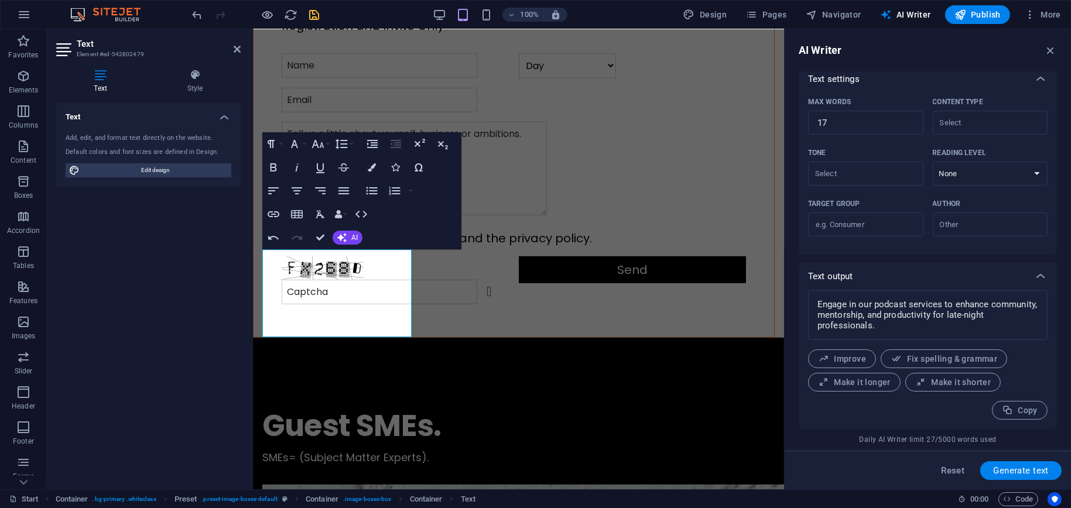
click at [146, 324] on div "Text Add, edit, and format text directly on the website. Default colors and fon…" at bounding box center [148, 291] width 184 height 377
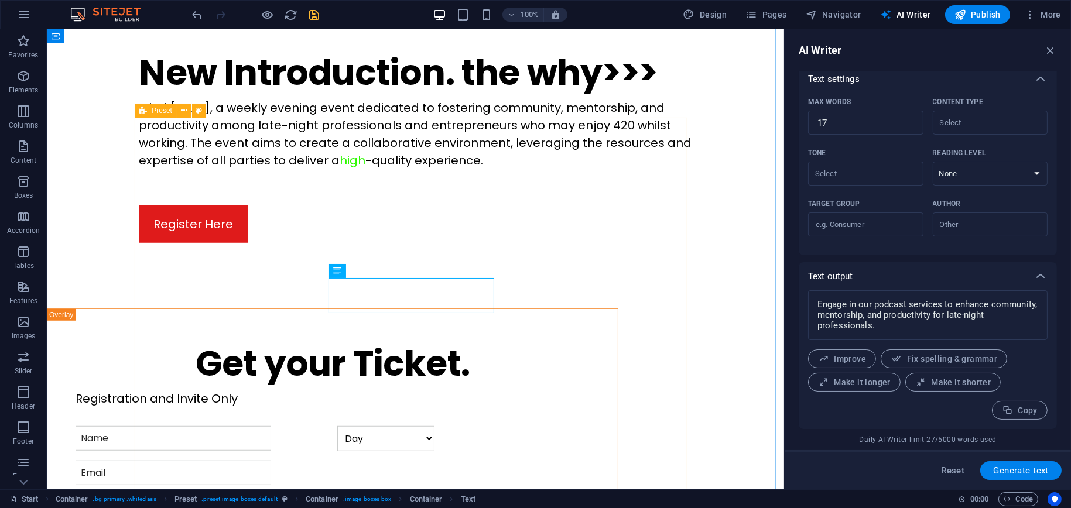
scroll to position [1434, 0]
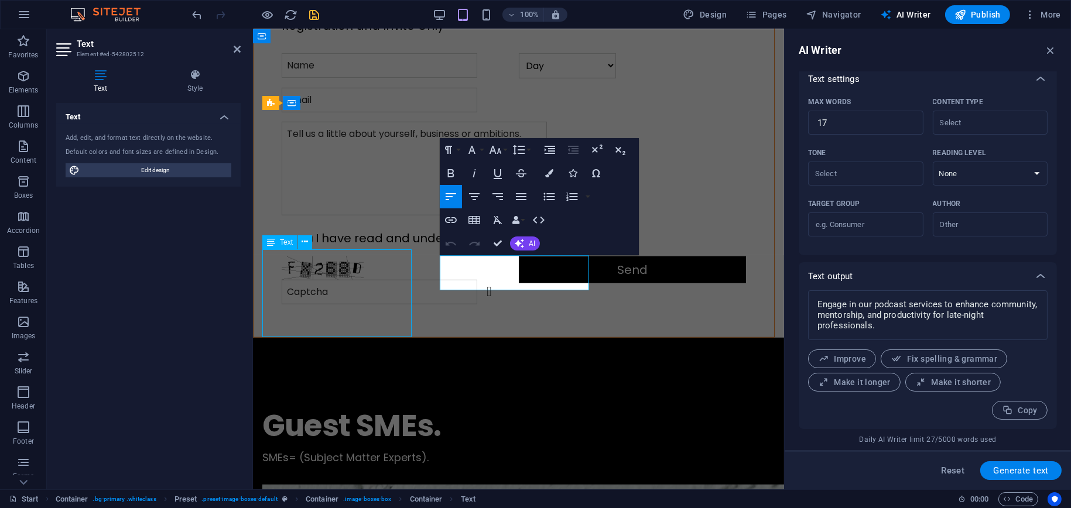
scroll to position [1457, 0]
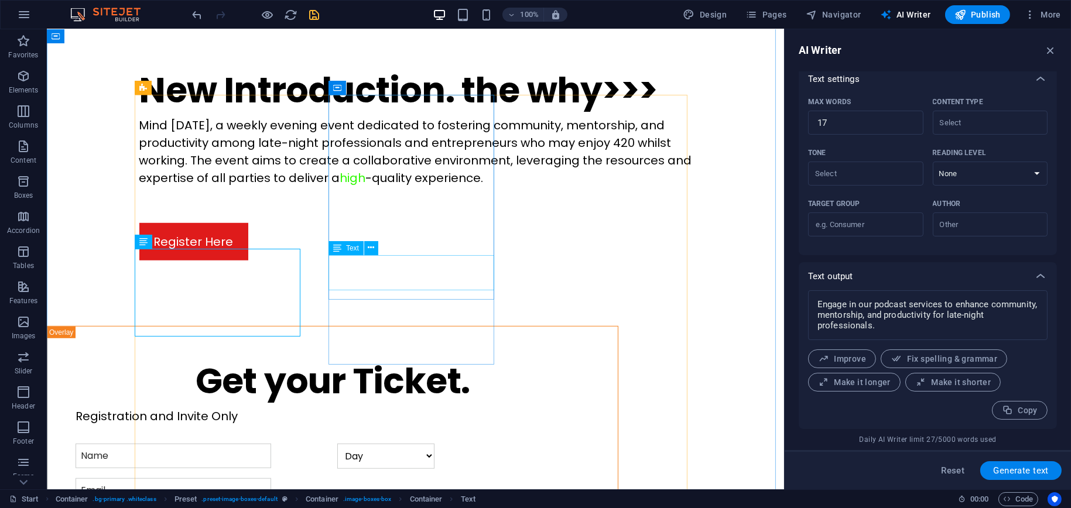
drag, startPoint x: 425, startPoint y: 283, endPoint x: 338, endPoint y: 275, distance: 87.0
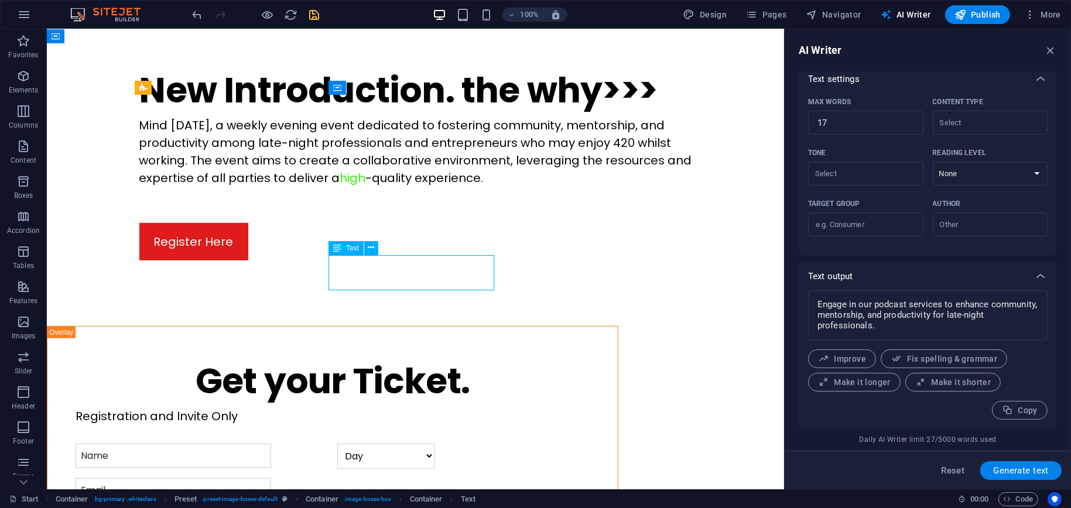
drag, startPoint x: 424, startPoint y: 282, endPoint x: 156, endPoint y: 270, distance: 268.4
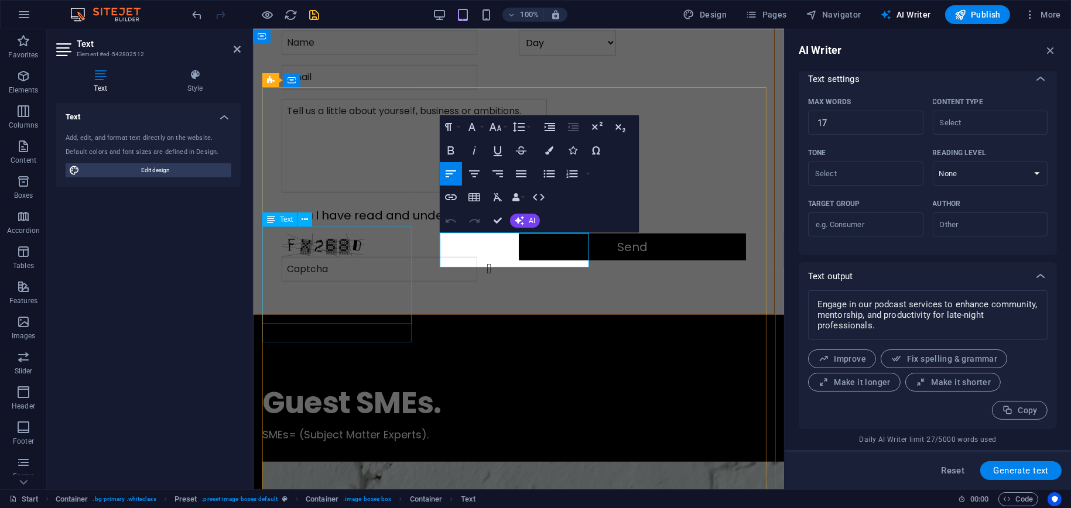
type input "#ed-542802512"
click at [527, 217] on button "AI" at bounding box center [525, 221] width 30 height 14
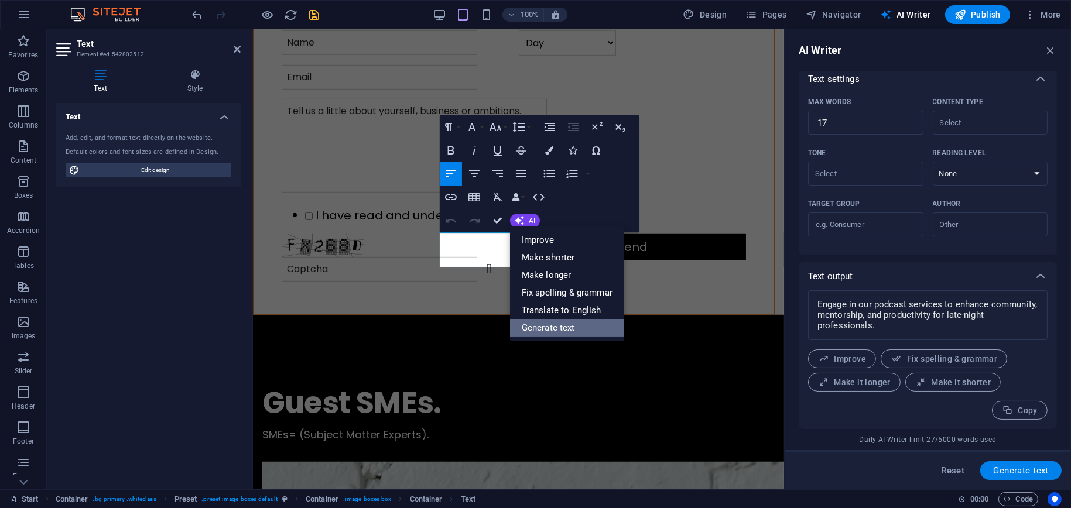
click at [553, 333] on link "Generate text" at bounding box center [567, 328] width 114 height 18
type textarea "x"
type input "10"
type textarea "x"
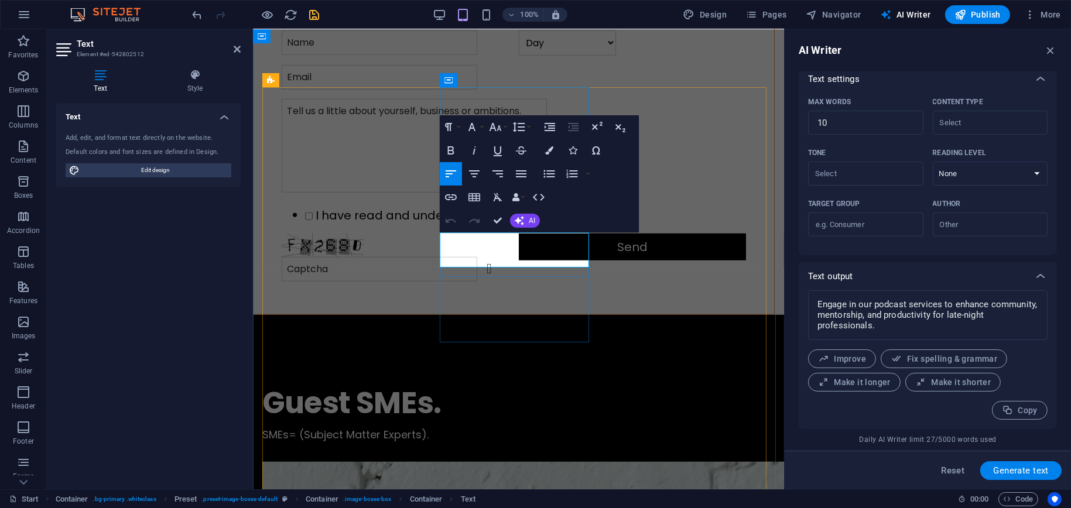
click at [519, 223] on icon "button" at bounding box center [519, 220] width 9 height 9
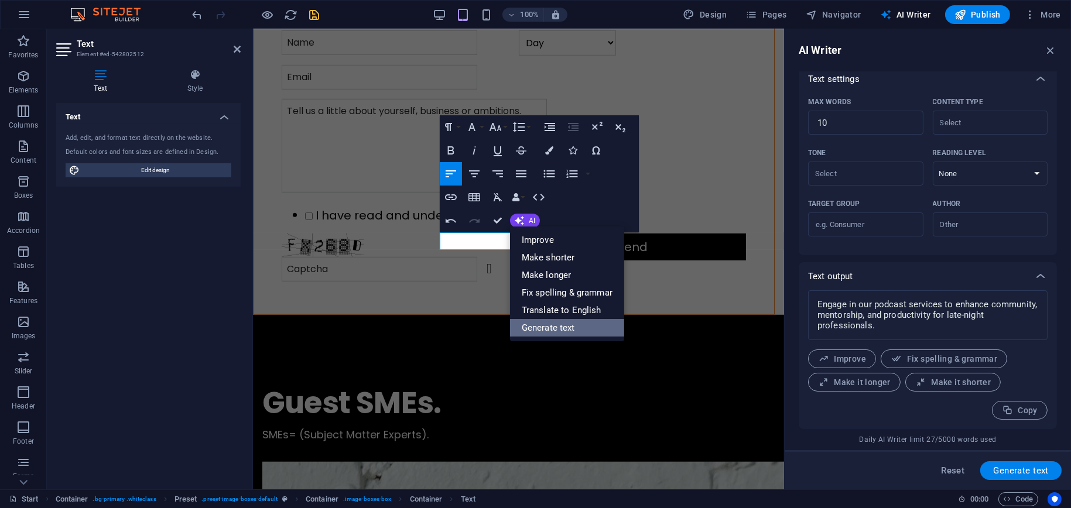
click at [570, 328] on link "Generate text" at bounding box center [567, 328] width 114 height 18
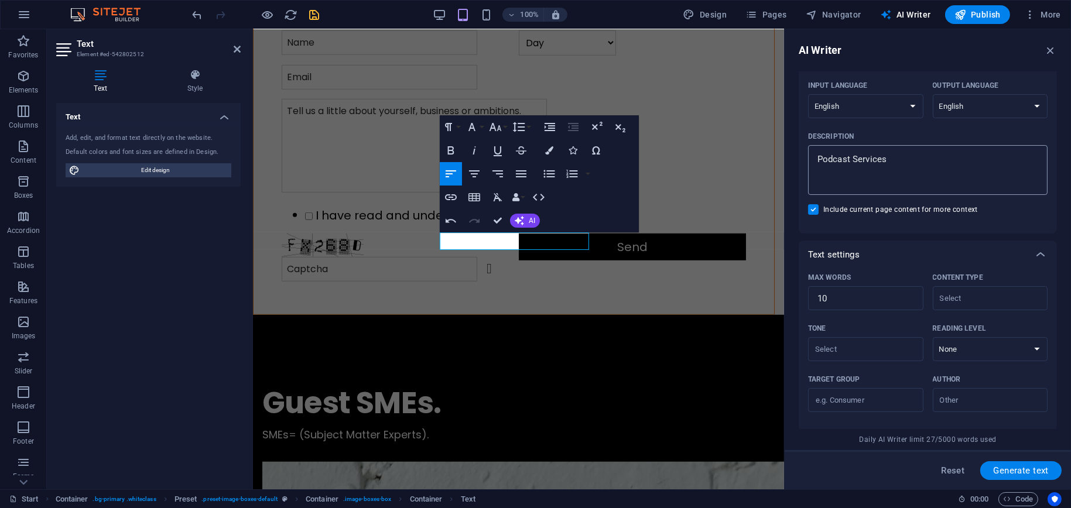
scroll to position [36, 0]
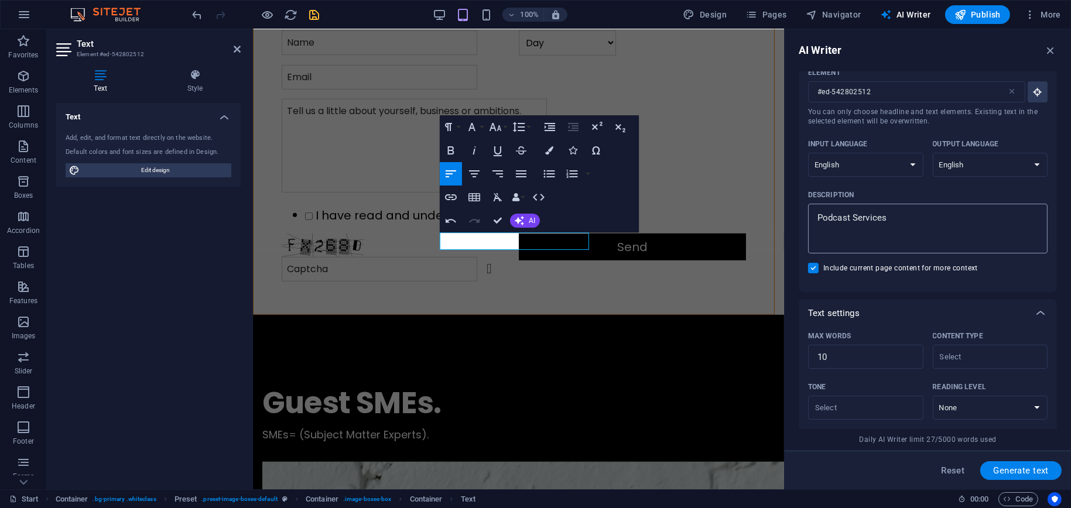
type textarea "x"
drag, startPoint x: 1150, startPoint y: 248, endPoint x: 783, endPoint y: 216, distance: 369.0
type textarea "E"
type textarea "x"
type textarea "Ev"
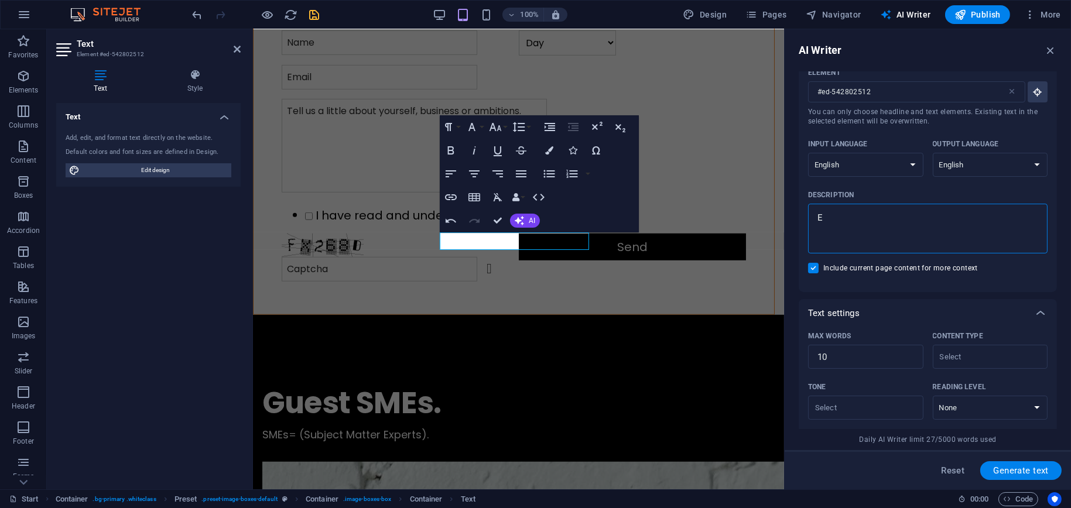
type textarea "x"
type textarea "Eve"
type textarea "x"
type textarea "Even"
type textarea "x"
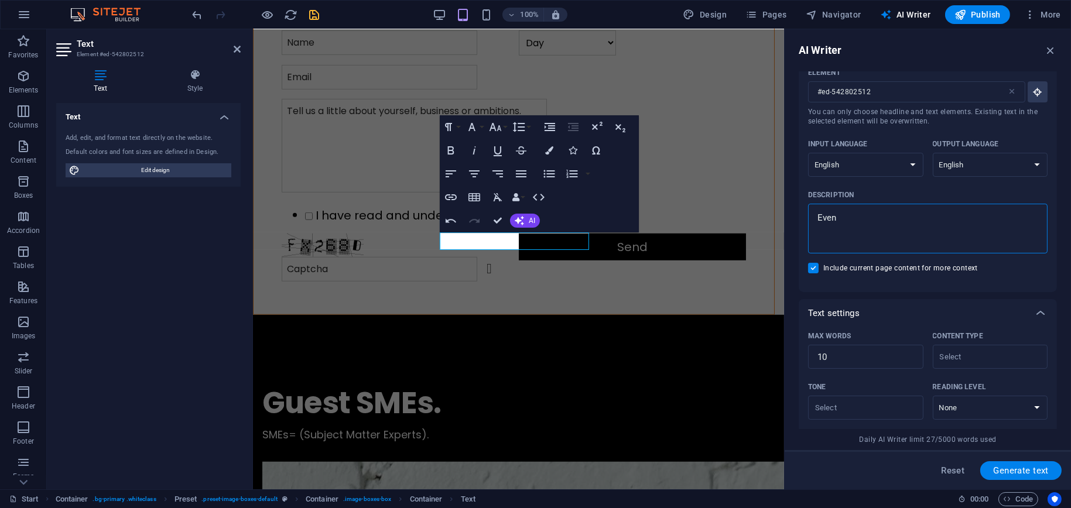
type textarea "Event"
type textarea "x"
type textarea "Event"
type textarea "x"
type textarea "Event S"
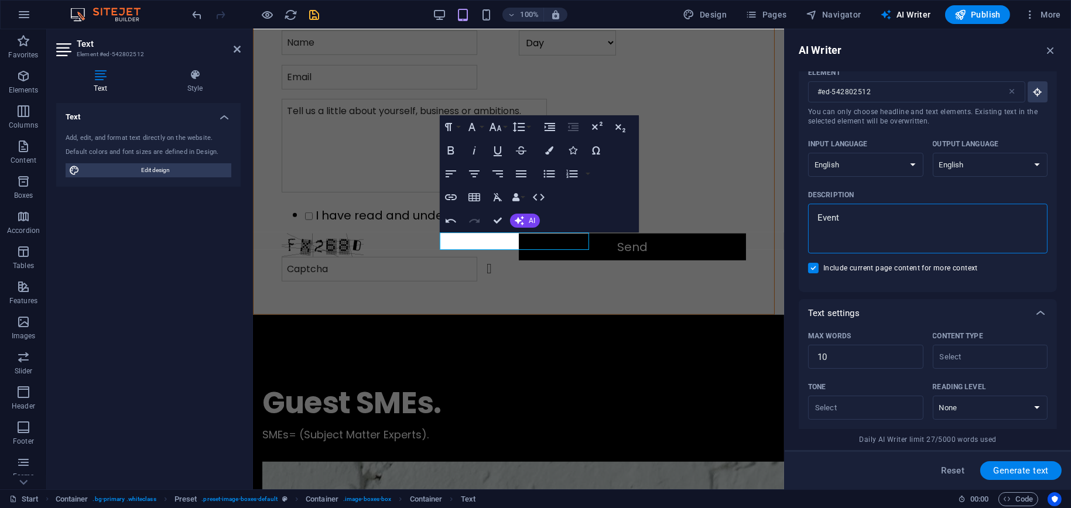
type textarea "x"
type textarea "Event Se"
type textarea "x"
type textarea "Event Ser"
type textarea "x"
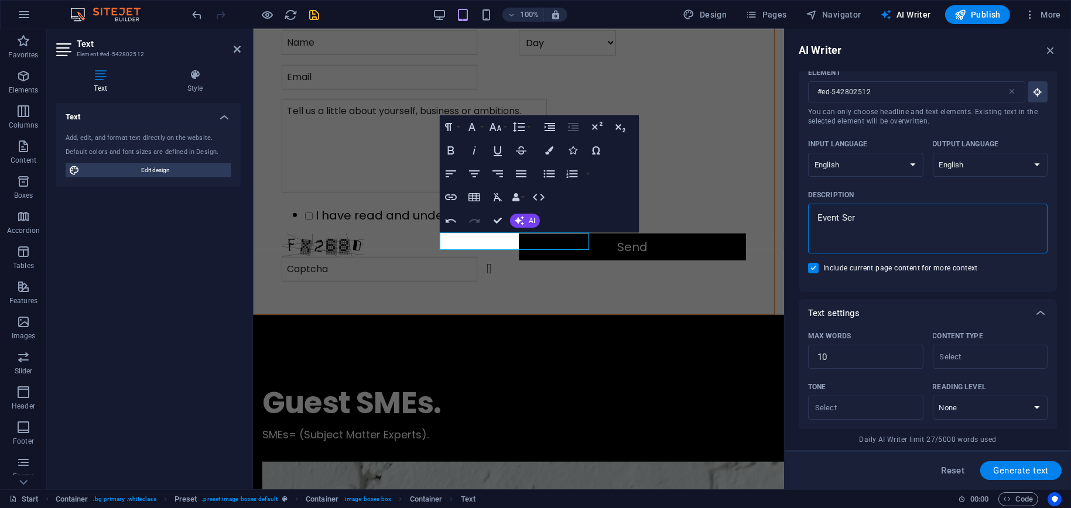
type textarea "Event Serv"
type textarea "x"
type textarea "Event Servi"
type textarea "x"
type textarea "Event Servic"
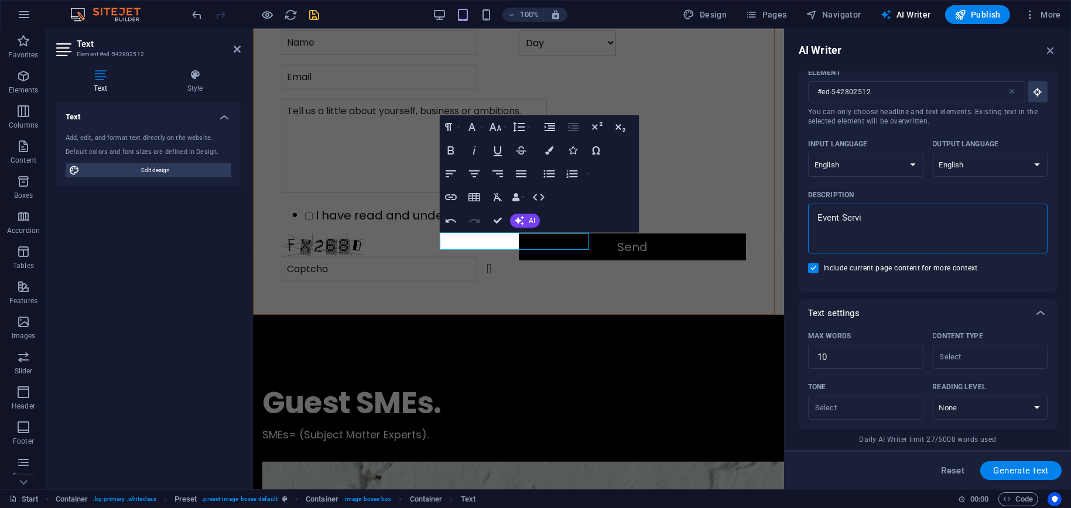
type textarea "x"
type textarea "Event Service"
type textarea "x"
type textarea "Event Services"
type textarea "x"
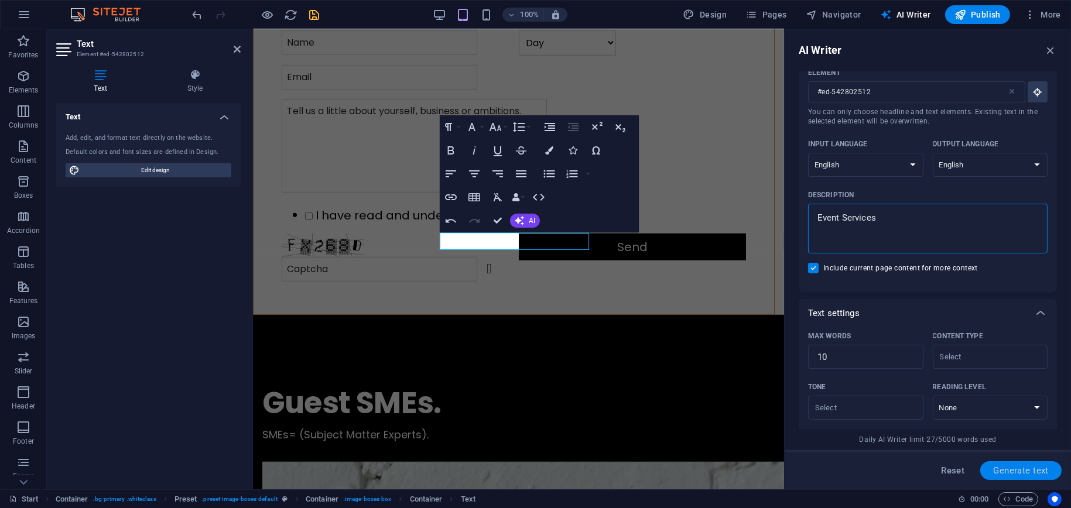
type textarea "Event Services"
click at [999, 467] on span "Generate text" at bounding box center [1021, 470] width 56 height 9
type textarea "x"
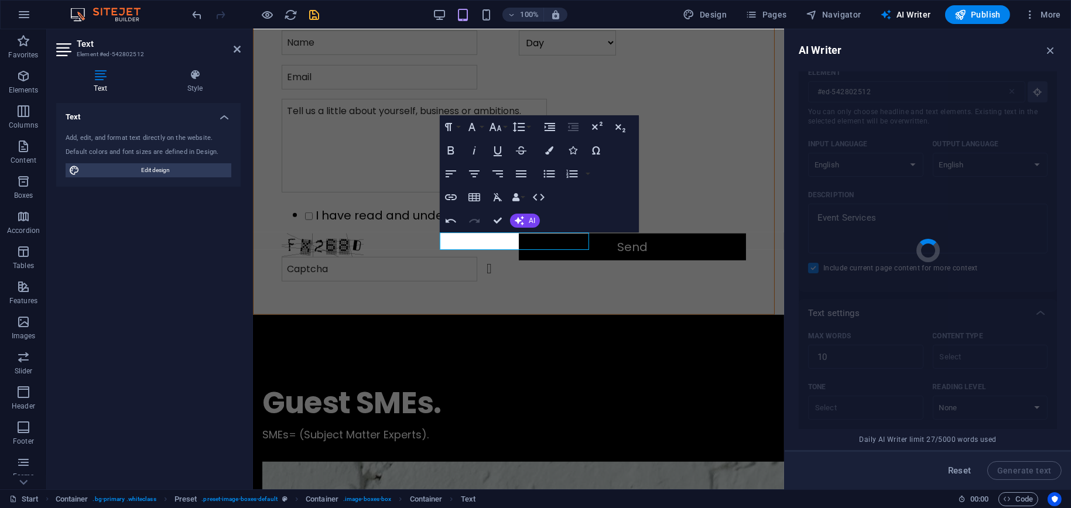
type textarea "x"
type textarea "Join a supportive community for late-night professionals."
type textarea "x"
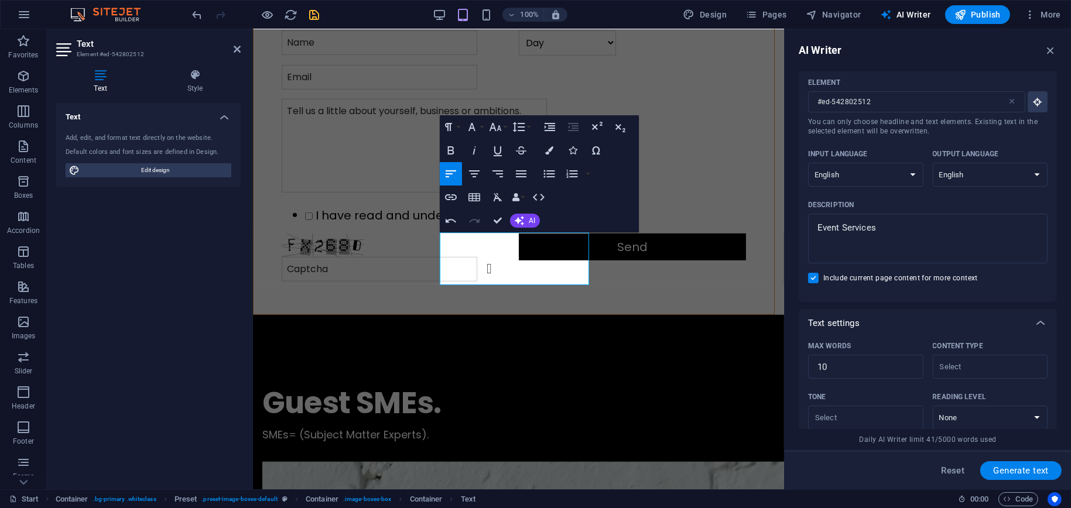
scroll to position [0, 0]
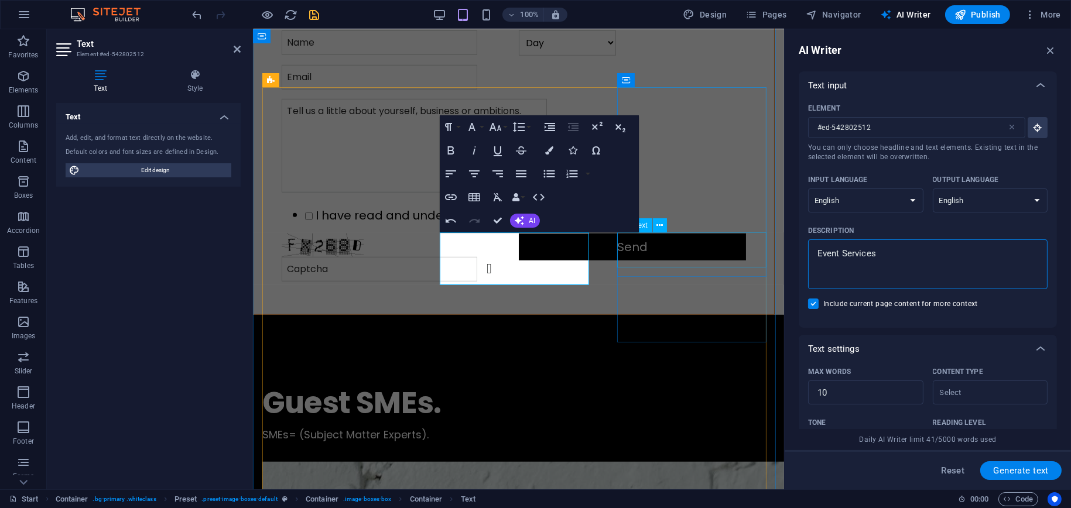
drag, startPoint x: 1161, startPoint y: 285, endPoint x: 745, endPoint y: 259, distance: 416.4
type textarea "x"
click at [882, 258] on textarea "Event Services" at bounding box center [928, 264] width 228 height 38
click at [818, 256] on textarea "Event Services" at bounding box center [928, 264] width 228 height 38
type textarea "CEvent Services"
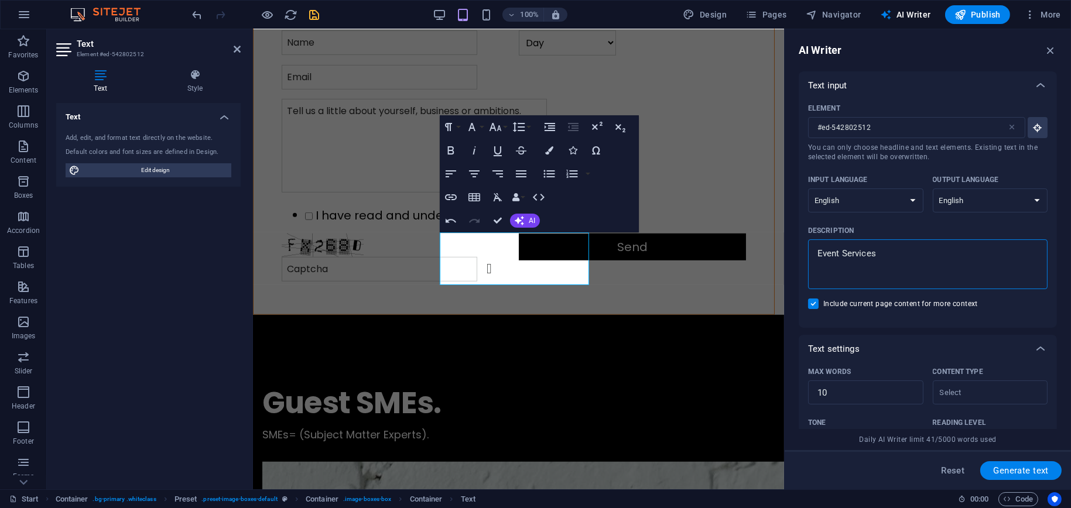
type textarea "x"
type textarea "CuEvent Services"
type textarea "x"
type textarea "CusEvent Services"
type textarea "x"
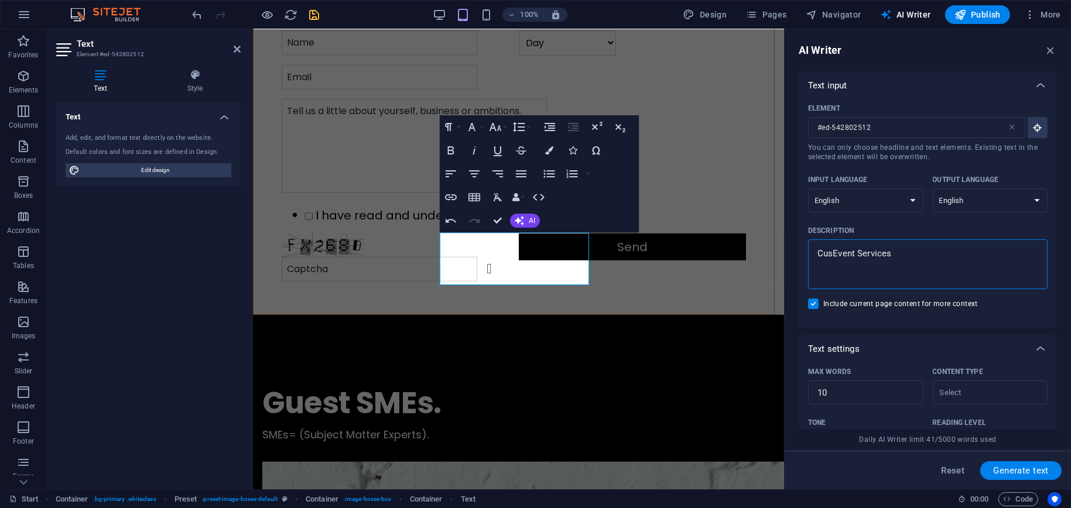
type textarea "CustEvent Services"
type textarea "x"
type textarea "CustoEvent Services"
type textarea "x"
type textarea "CustomEvent Services"
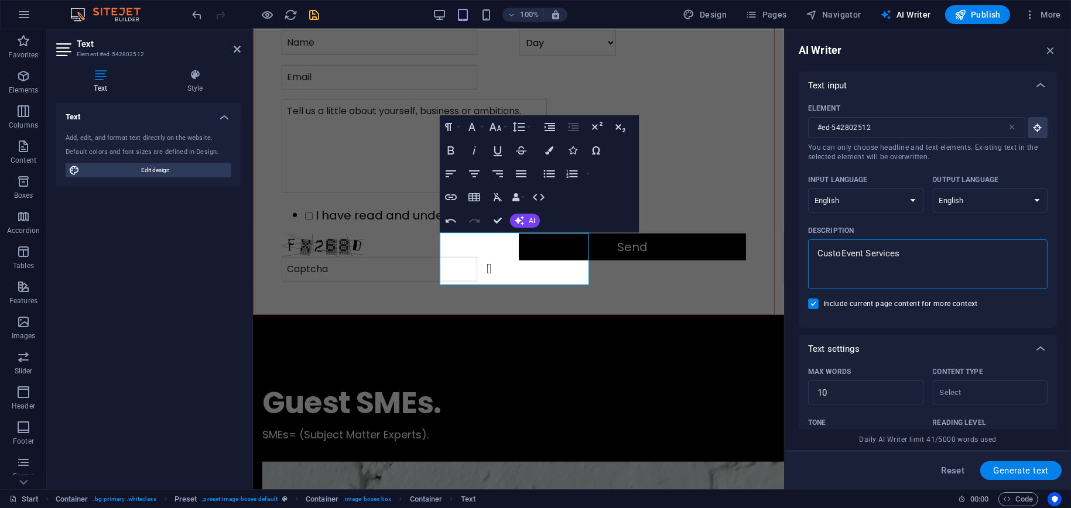
type textarea "x"
type textarea "CustomeEvent Services"
type textarea "x"
type textarea "CustomerEvent Services"
type textarea "x"
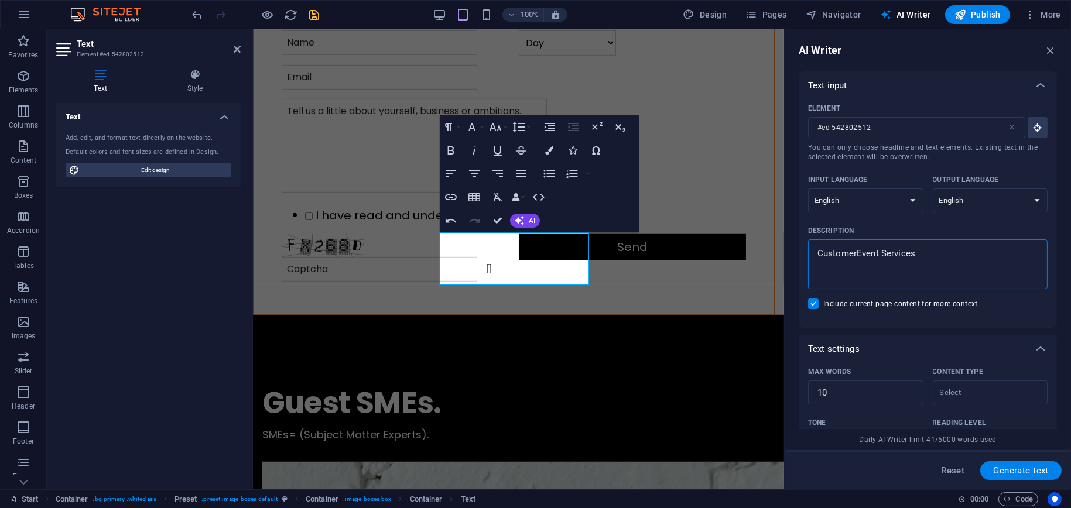
type textarea "CustomersEvent Services"
type textarea "x"
type textarea "Customers Event Services"
type textarea "x"
type textarea "Customers lEvent Services"
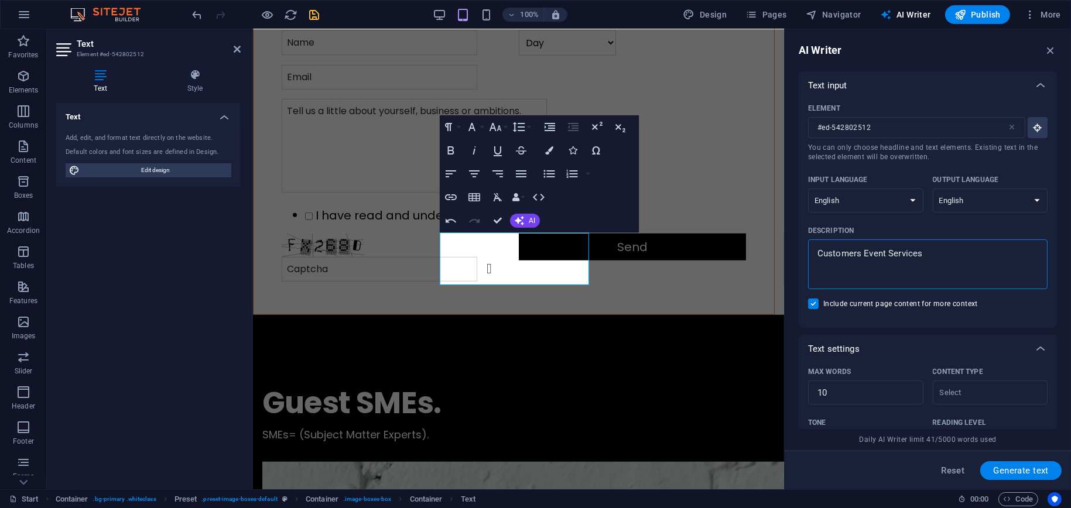
type textarea "x"
type textarea "Customers loEvent Services"
type textarea "x"
type textarea "Customers looEvent Services"
type textarea "x"
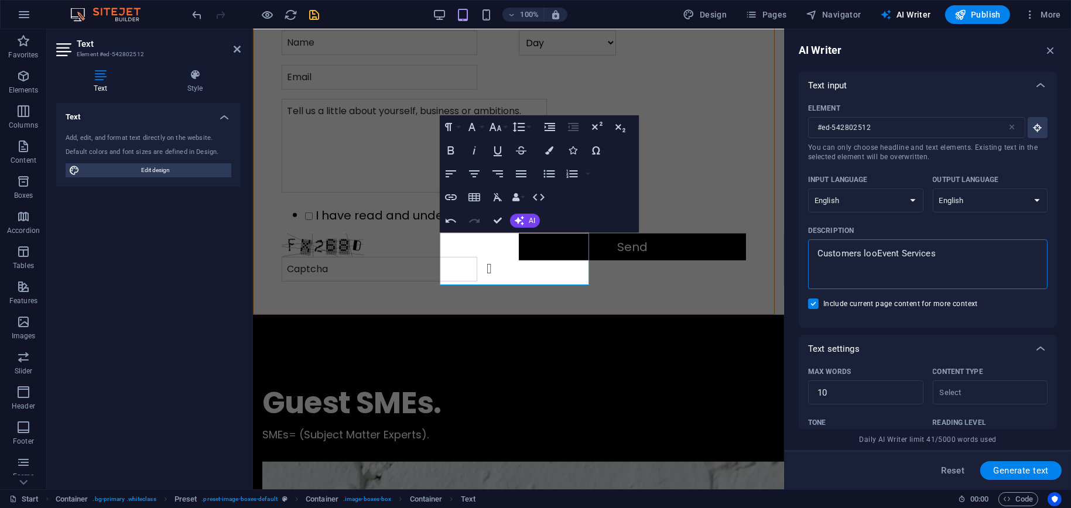
type textarea "Customers lookEvent Services"
type textarea "x"
type textarea "Customers lookiEvent Services"
type textarea "x"
type textarea "Customers lookinEvent Services"
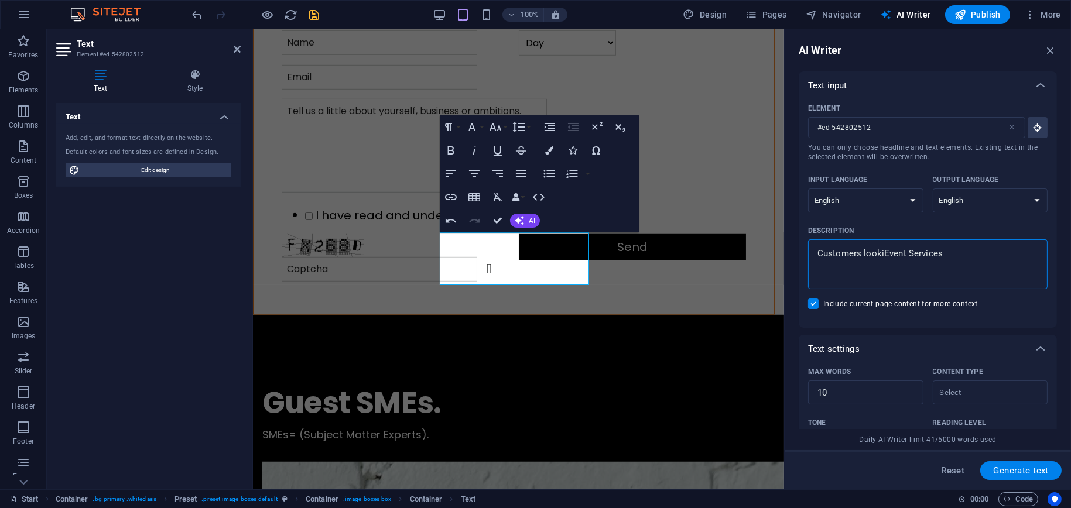
type textarea "x"
type textarea "Customers lookingEvent Services"
type textarea "x"
type textarea "Customers looking Event Services"
type textarea "x"
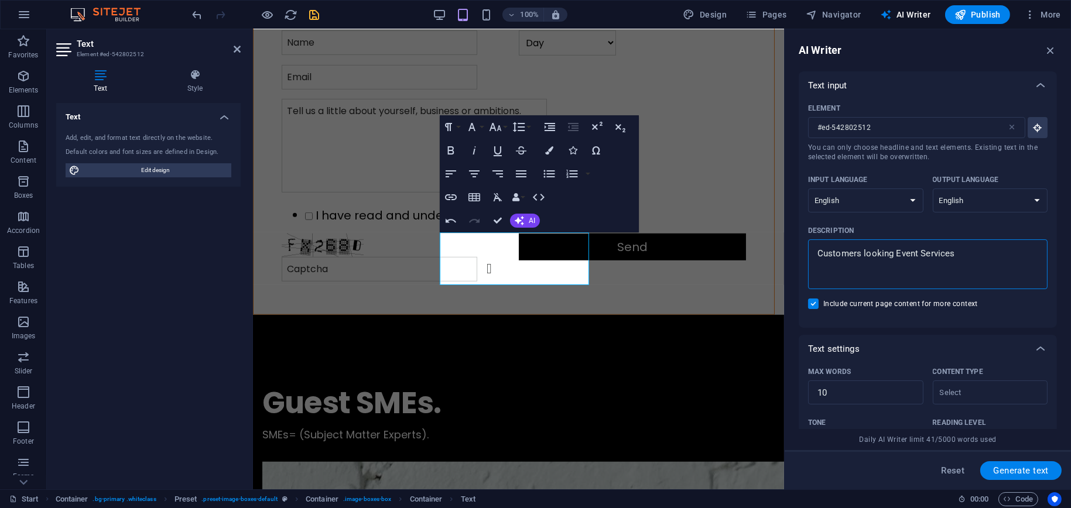
type textarea "Customers looking fEvent Services"
type textarea "x"
type textarea "Customers looking foEvent Services"
type textarea "x"
type textarea "Customers looking forEvent Services"
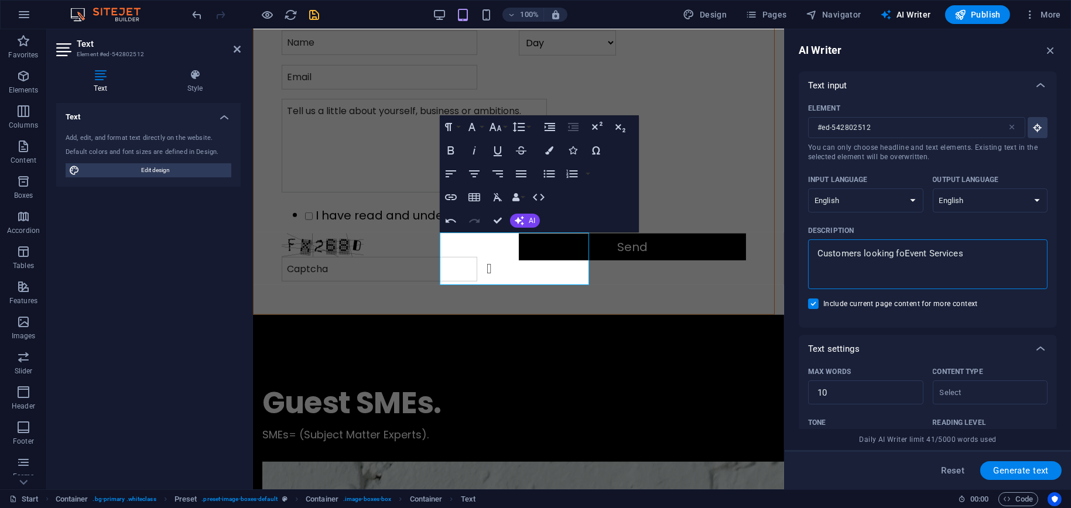
type textarea "x"
type textarea "Customers looking for Event Services"
type textarea "x"
click at [980, 255] on textarea "Customers looking for Event Services" at bounding box center [928, 264] width 228 height 38
type textarea "Customers looking for Event Services"
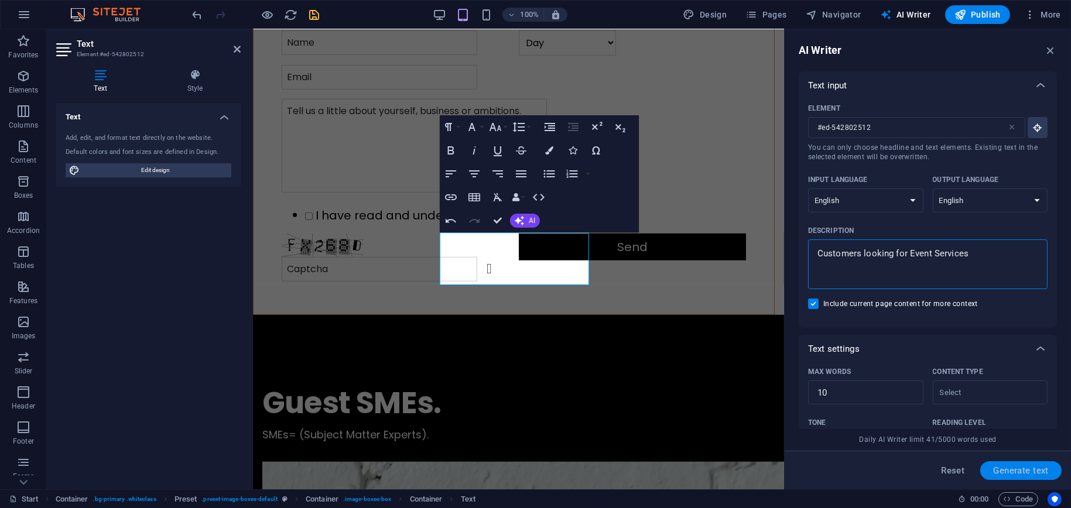
click at [1004, 473] on span "Generate text" at bounding box center [1021, 470] width 56 height 9
type textarea "x"
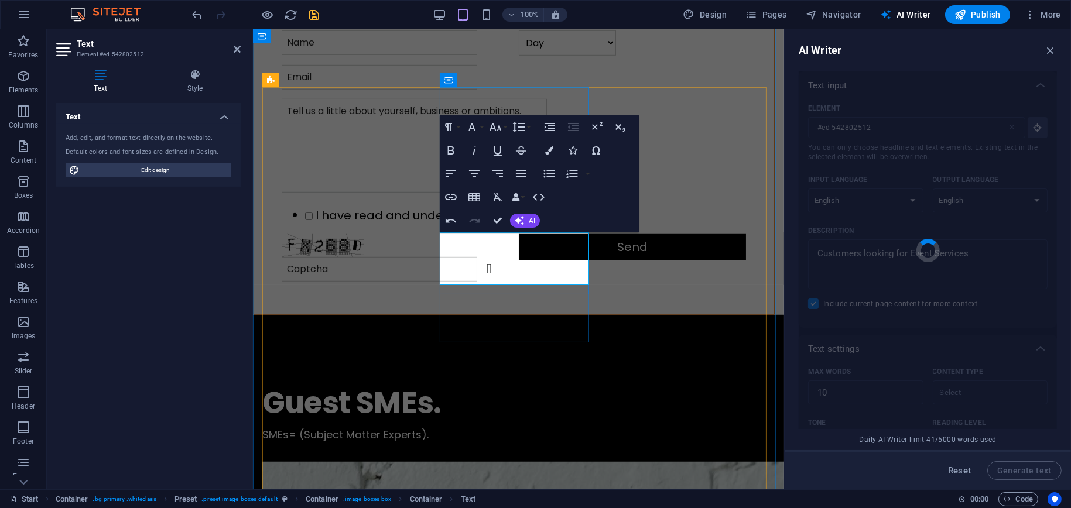
type textarea "x"
type textarea "Join our supportive community for professional growth!"
type textarea "x"
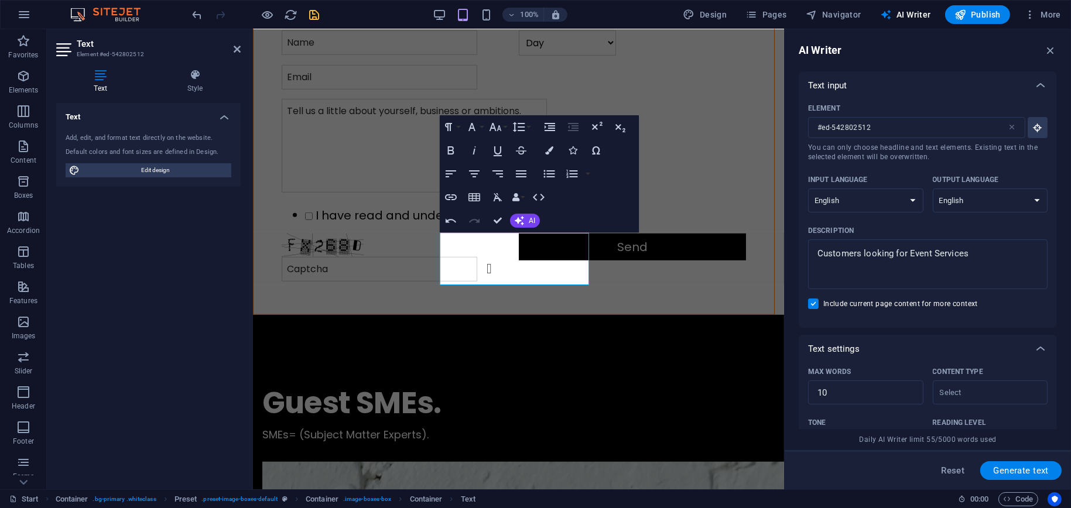
scroll to position [260, 0]
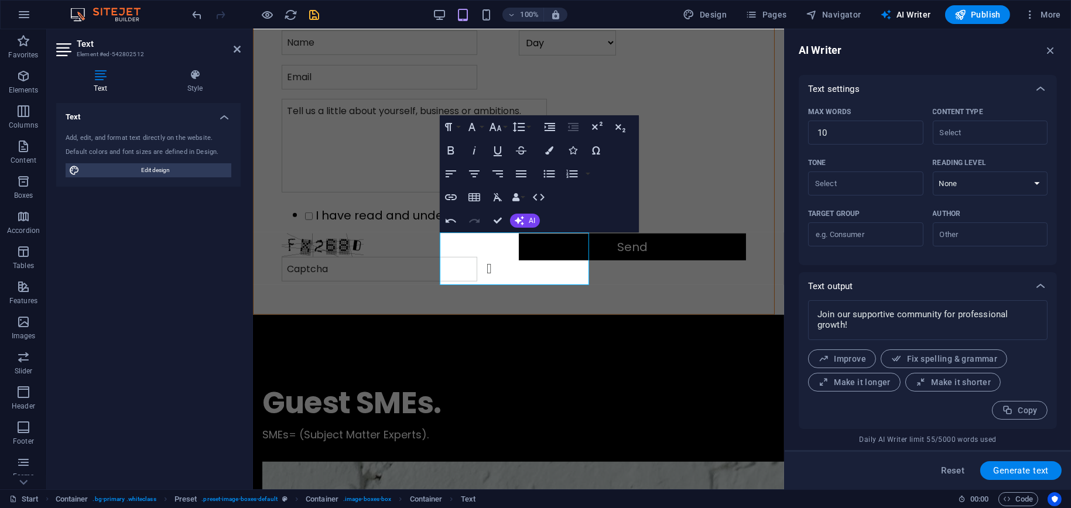
click at [114, 297] on div "Text Add, edit, and format text directly on the website. Default colors and fon…" at bounding box center [148, 291] width 184 height 377
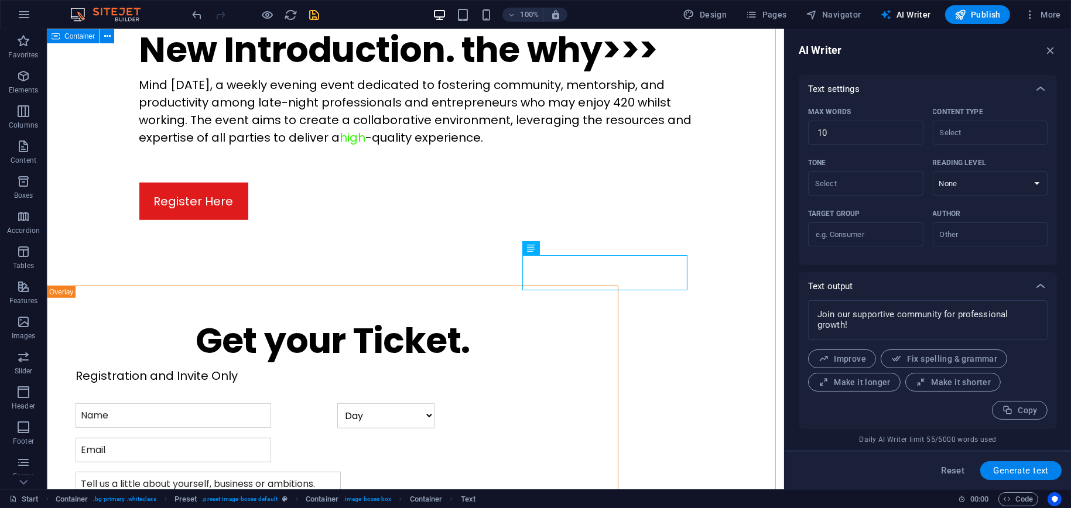
scroll to position [1457, 0]
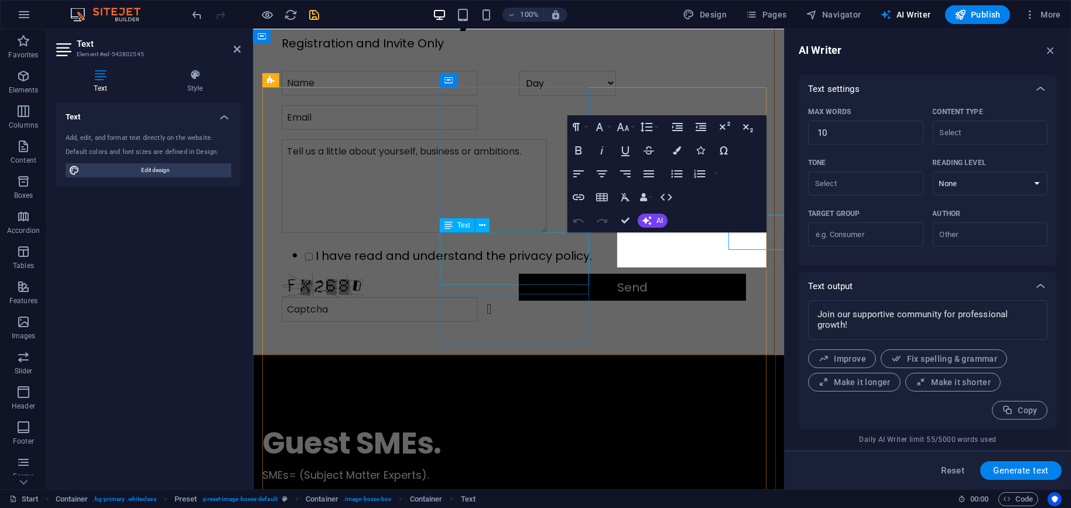
scroll to position [1497, 0]
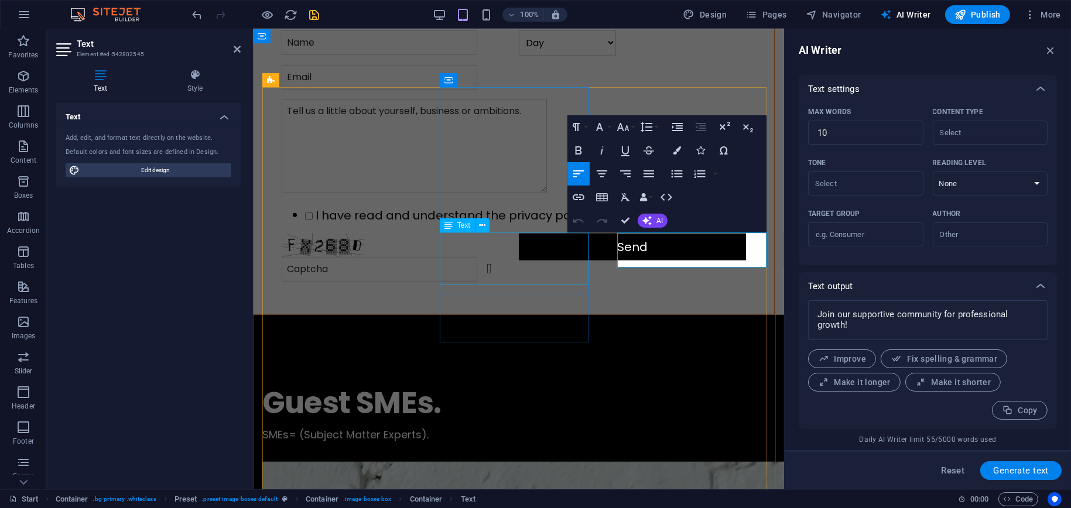
type input "#ed-542802545"
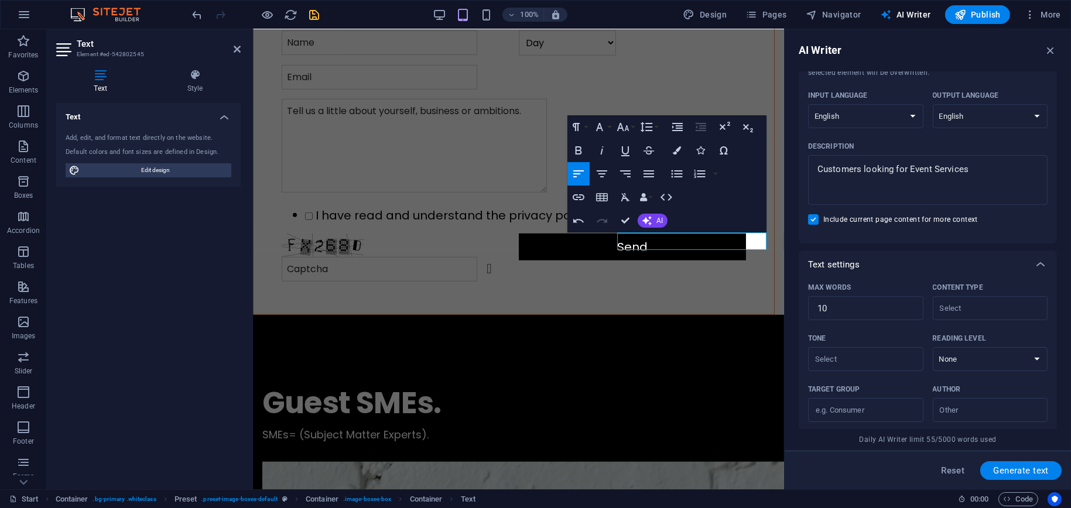
scroll to position [26, 0]
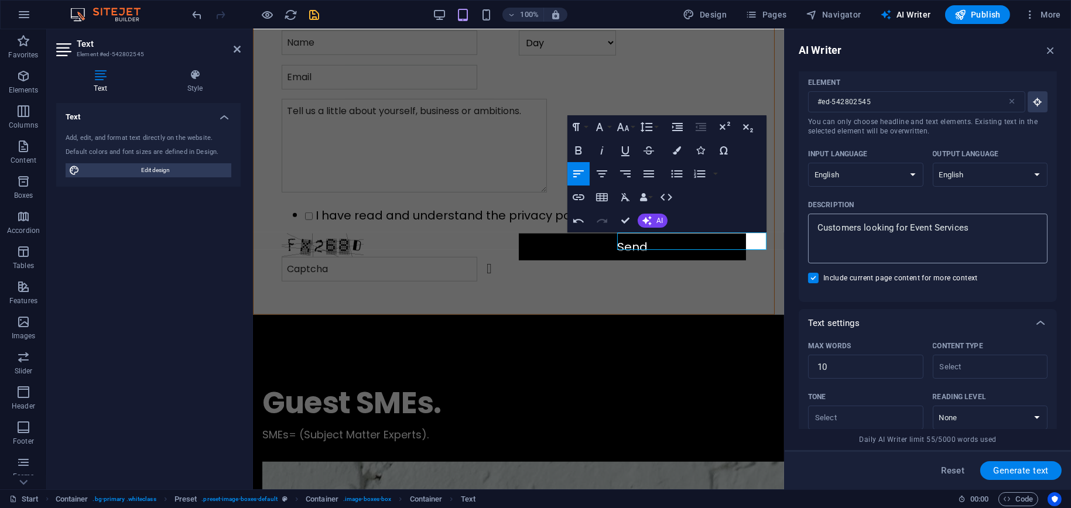
type textarea "x"
drag, startPoint x: 972, startPoint y: 232, endPoint x: 791, endPoint y: 228, distance: 180.9
click at [791, 228] on div "AI Writer Text input Element #ed-542802545 ​ You can only choose headline and t…" at bounding box center [927, 259] width 286 height 460
type textarea "A"
type textarea "x"
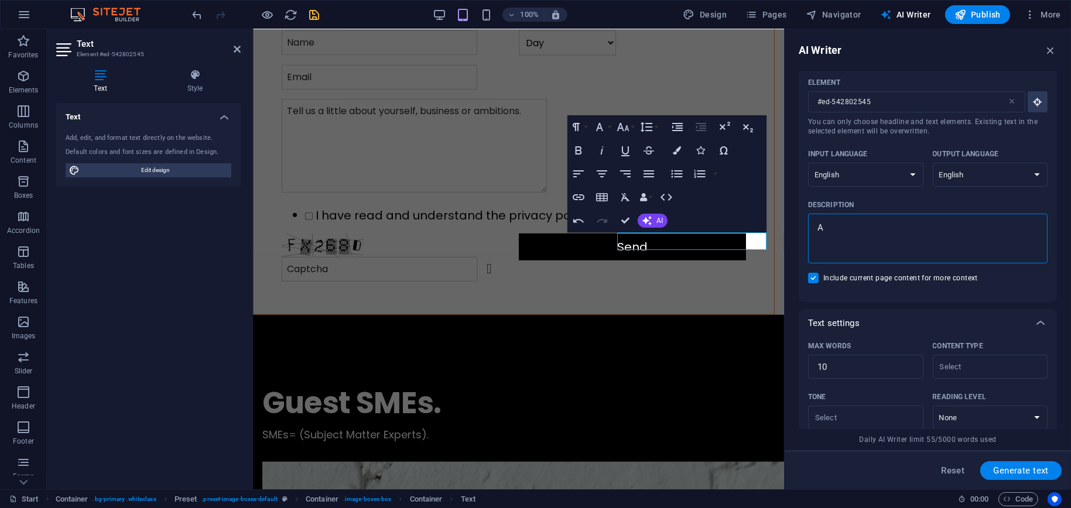
type textarea "Ad"
type textarea "x"
type textarea "Ad"
type textarea "x"
type textarea "Ad f"
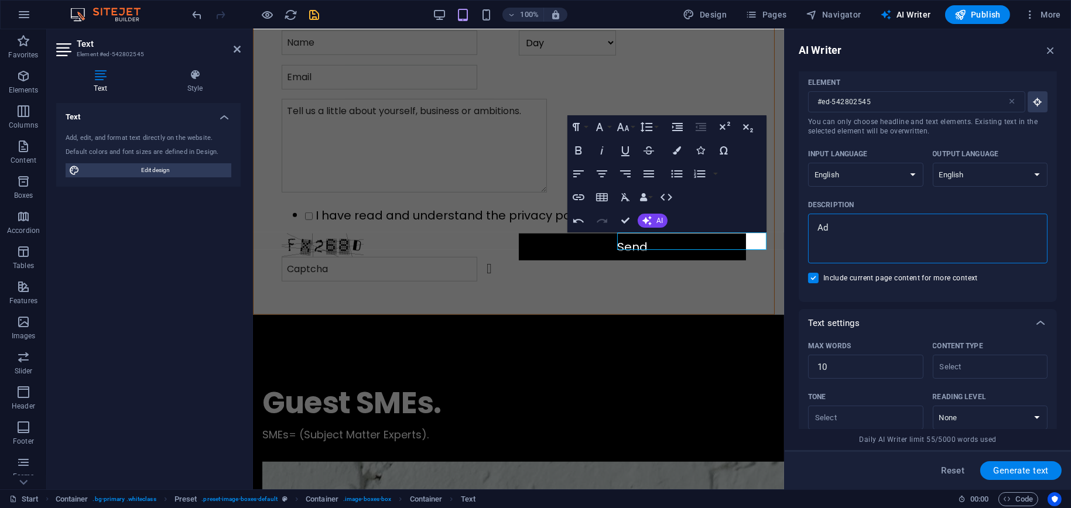
type textarea "x"
type textarea "Ad"
type textarea "x"
type textarea "Ad o"
type textarea "x"
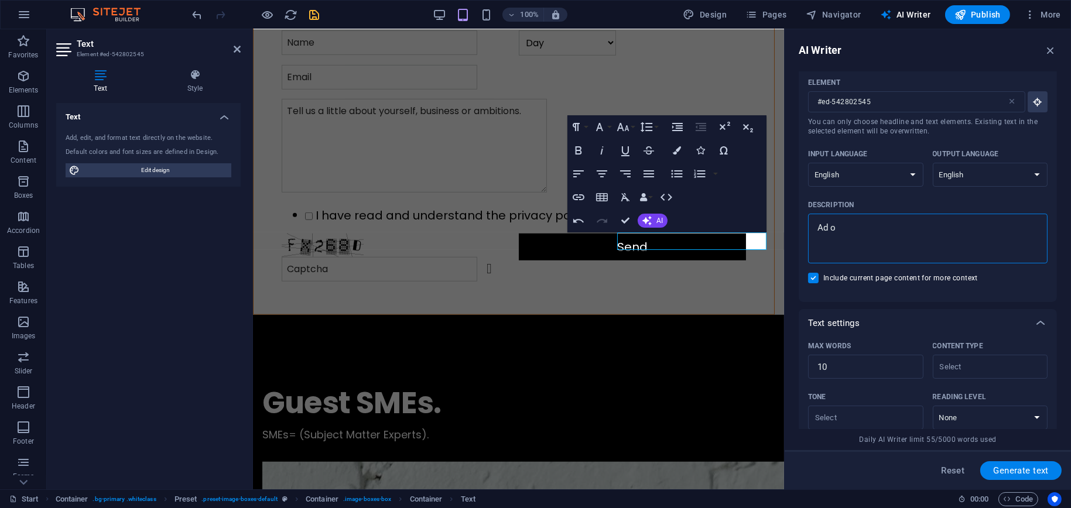
type textarea "Ad of"
type textarea "x"
type textarea "Ad off"
type textarea "x"
type textarea "Ad offe"
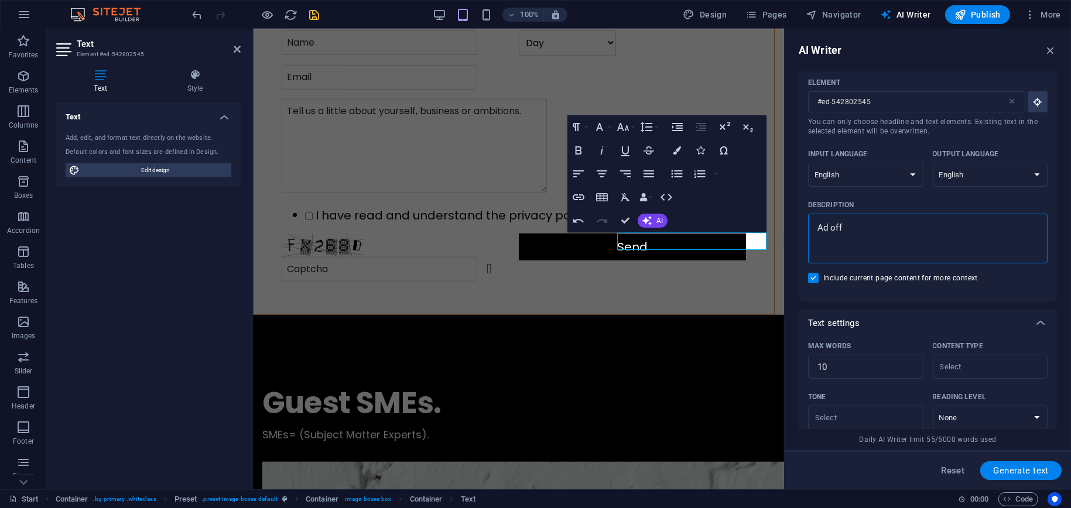
type textarea "x"
type textarea "Ad offer"
type textarea "x"
type textarea "Ad offeri"
type textarea "x"
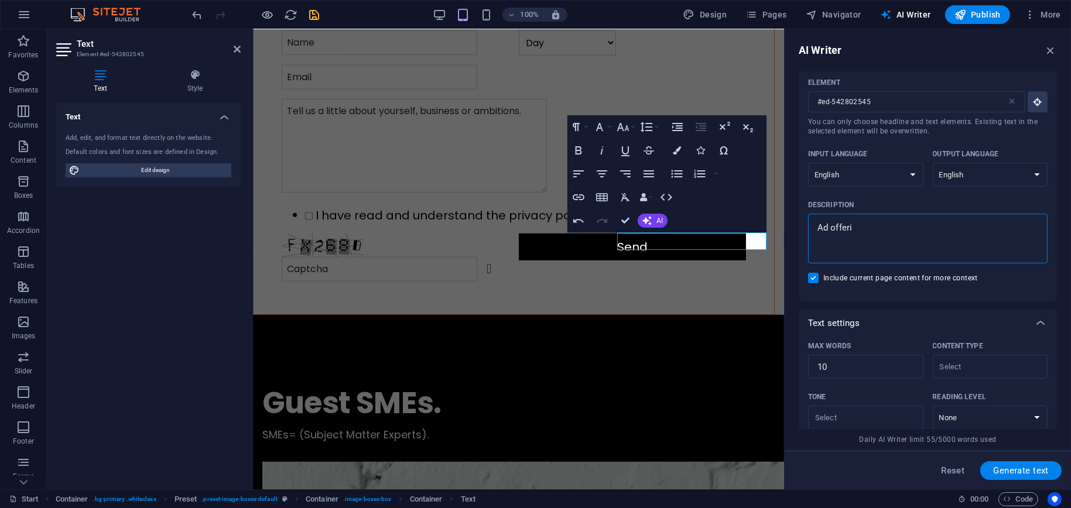
type textarea "Ad offerin"
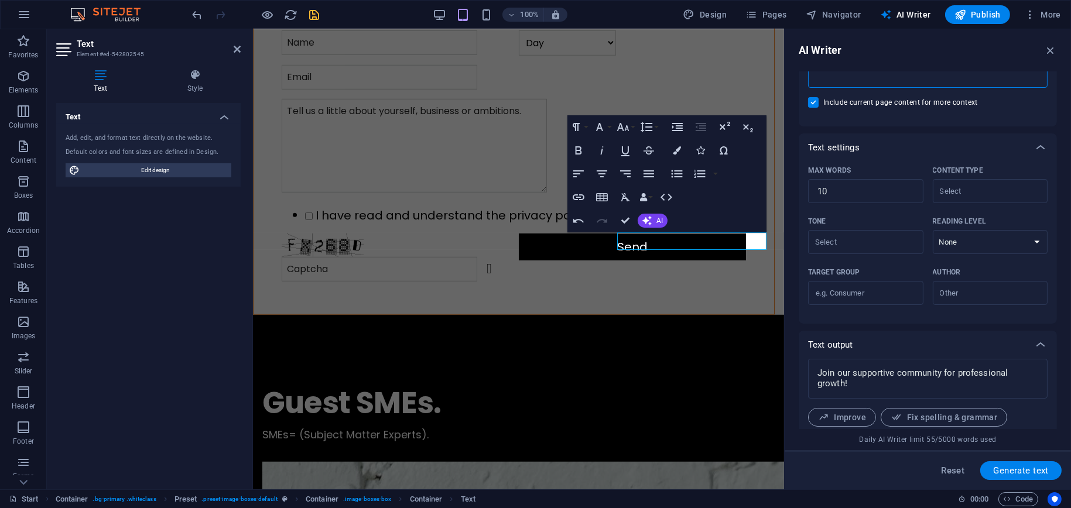
scroll to position [260, 0]
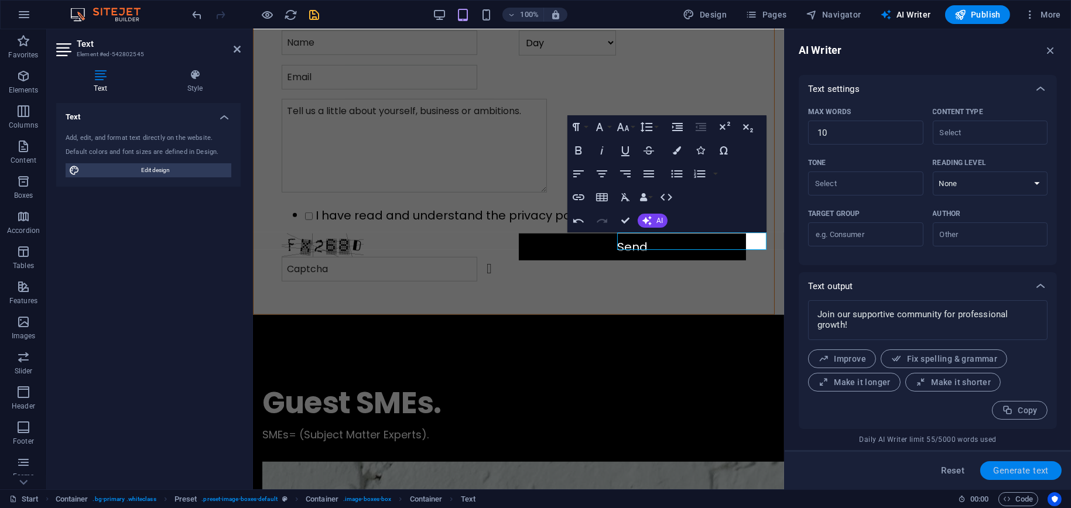
click at [1029, 475] on span "Generate text" at bounding box center [1021, 470] width 56 height 9
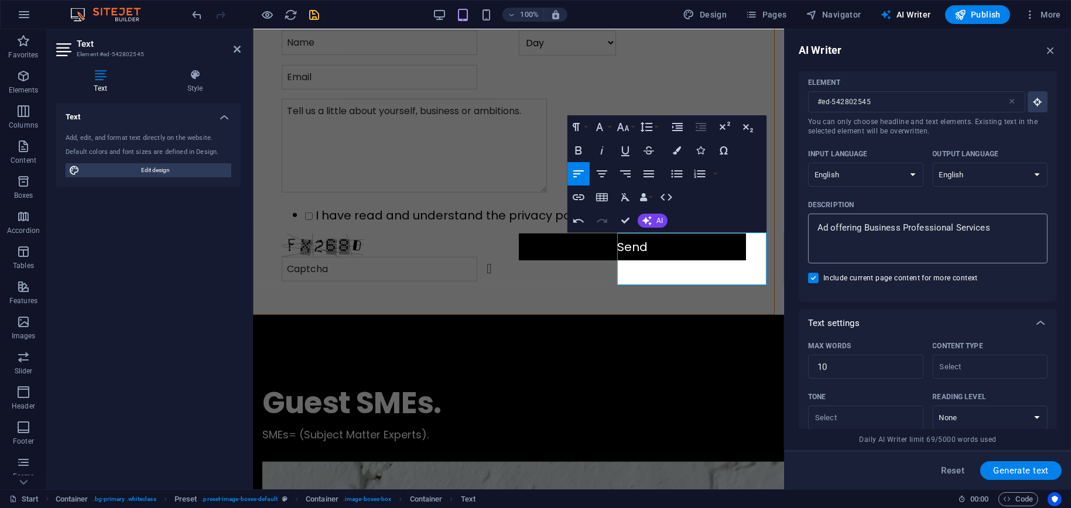
scroll to position [0, 0]
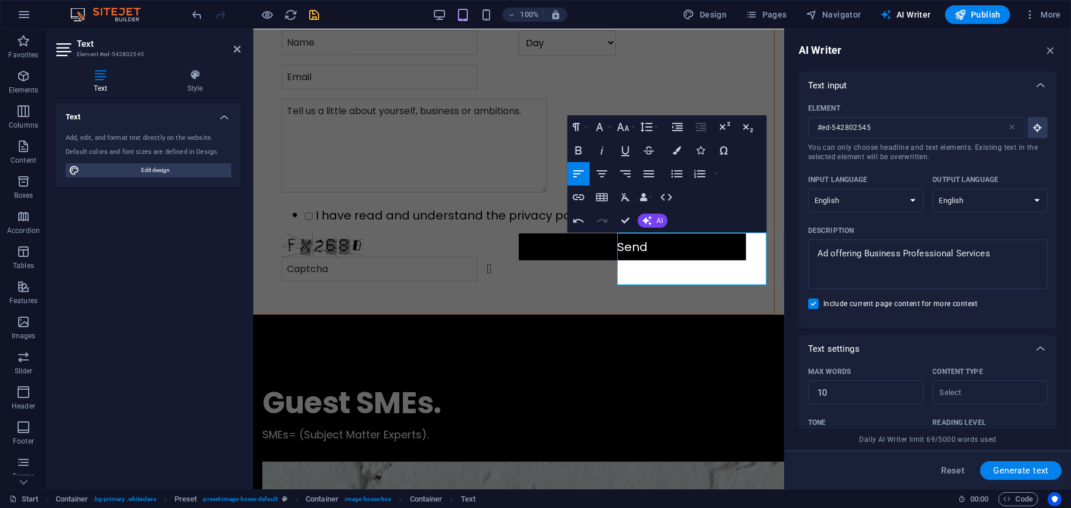
click at [813, 307] on input "Include current page content for more context" at bounding box center [815, 304] width 15 height 11
click at [995, 468] on span "Generate text" at bounding box center [1021, 470] width 56 height 9
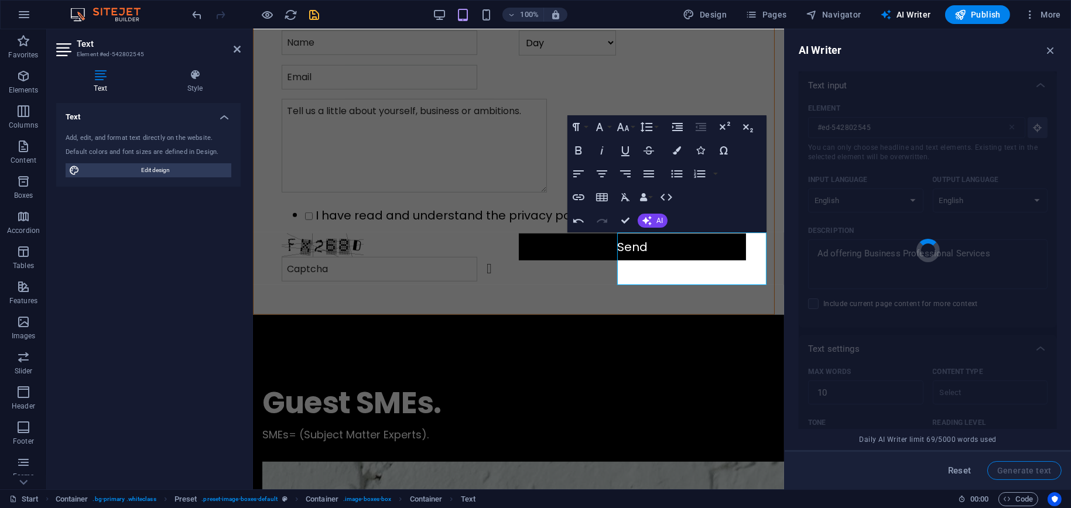
scroll to position [260, 0]
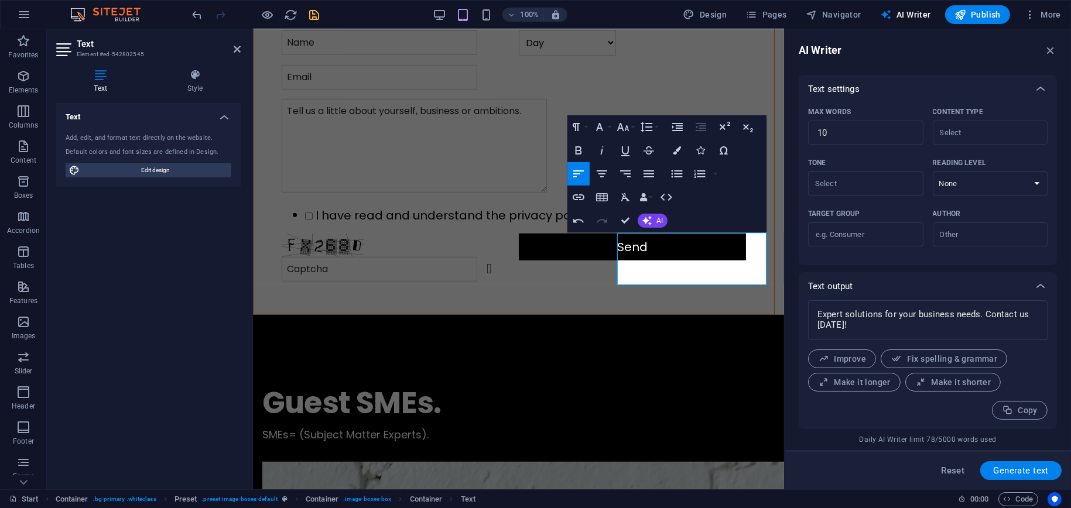
click at [143, 313] on div "Text Add, edit, and format text directly on the website. Default colors and fon…" at bounding box center [148, 291] width 184 height 377
click at [116, 272] on div "Text Add, edit, and format text directly on the website. Default colors and fon…" at bounding box center [148, 291] width 184 height 377
click at [97, 246] on div "Text Add, edit, and format text directly on the website. Default colors and fon…" at bounding box center [148, 291] width 184 height 377
click at [606, 381] on div "Guest SMEs." at bounding box center [518, 403] width 512 height 45
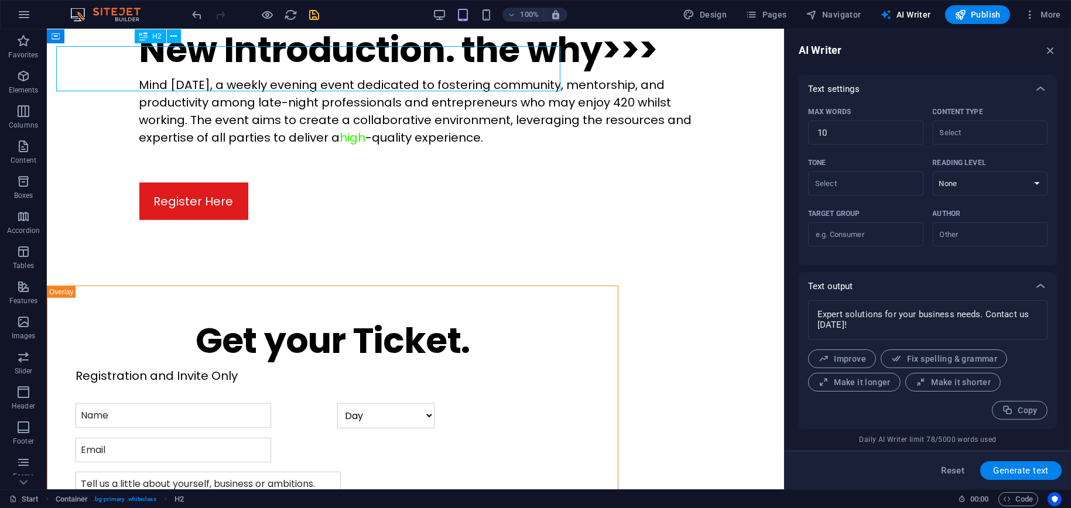
scroll to position [1457, 0]
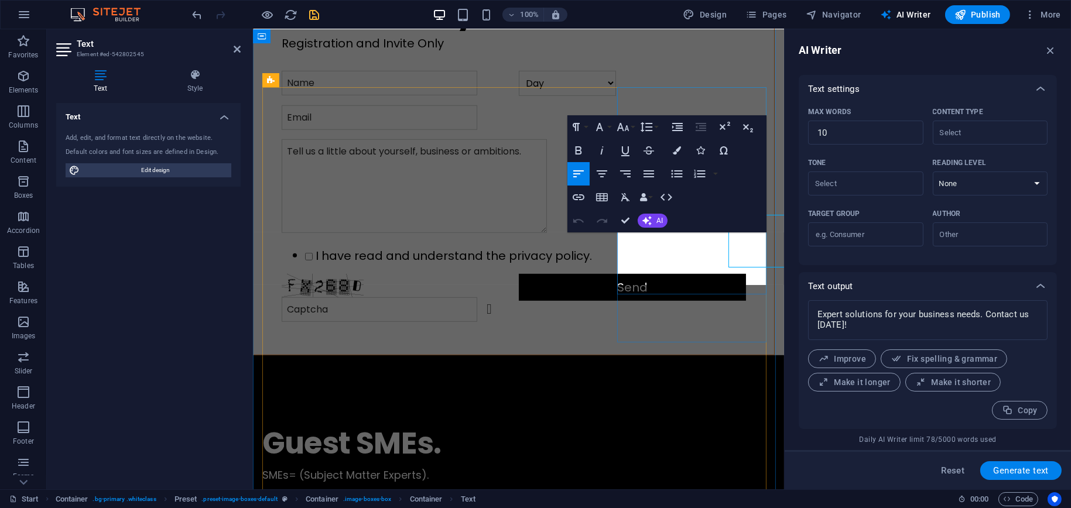
scroll to position [1497, 0]
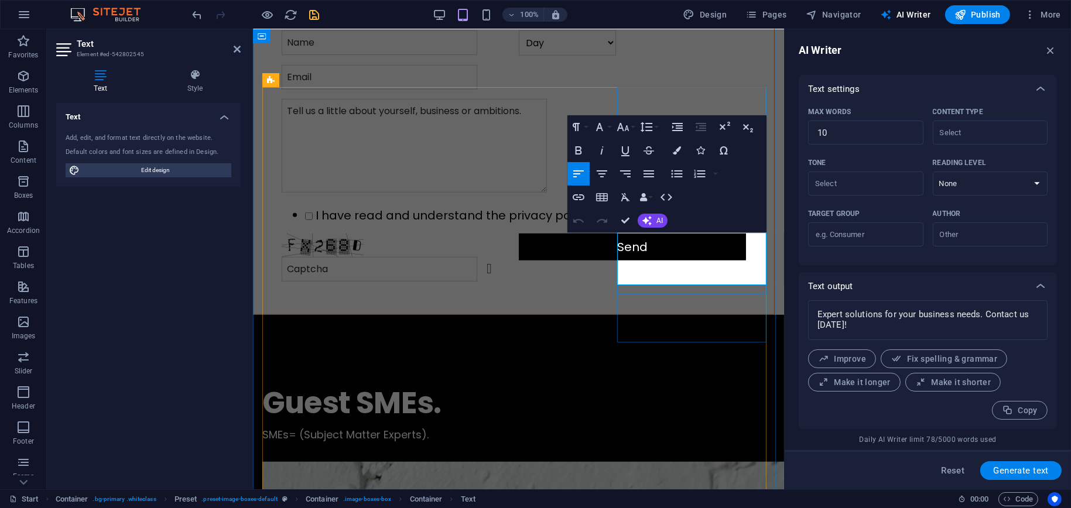
drag, startPoint x: 714, startPoint y: 257, endPoint x: 728, endPoint y: 279, distance: 26.6
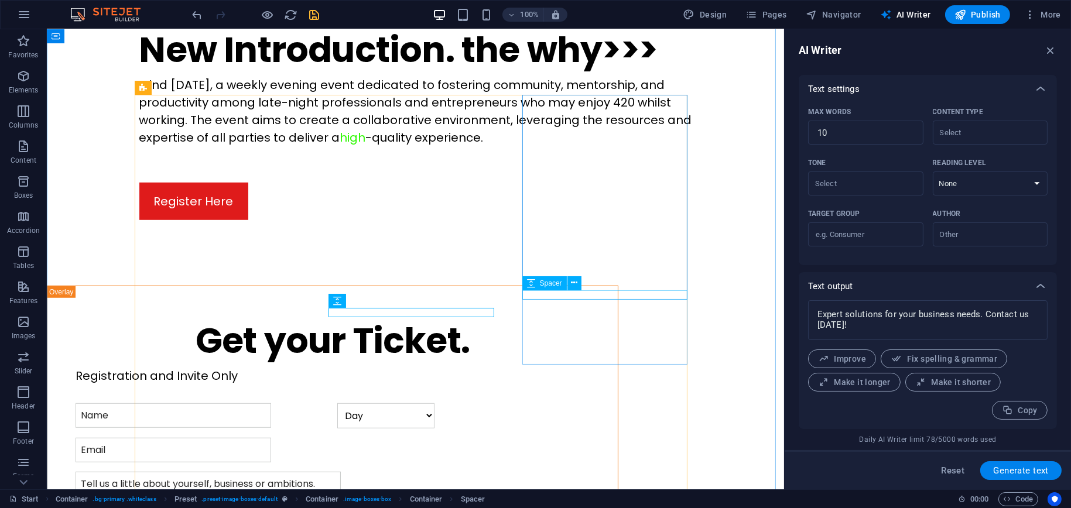
scroll to position [1457, 0]
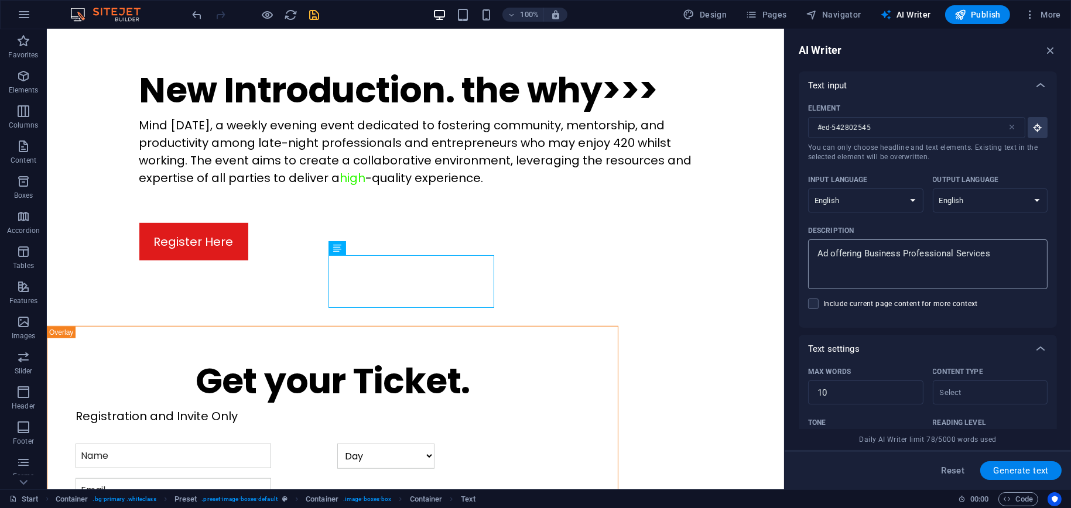
scroll to position [176, 0]
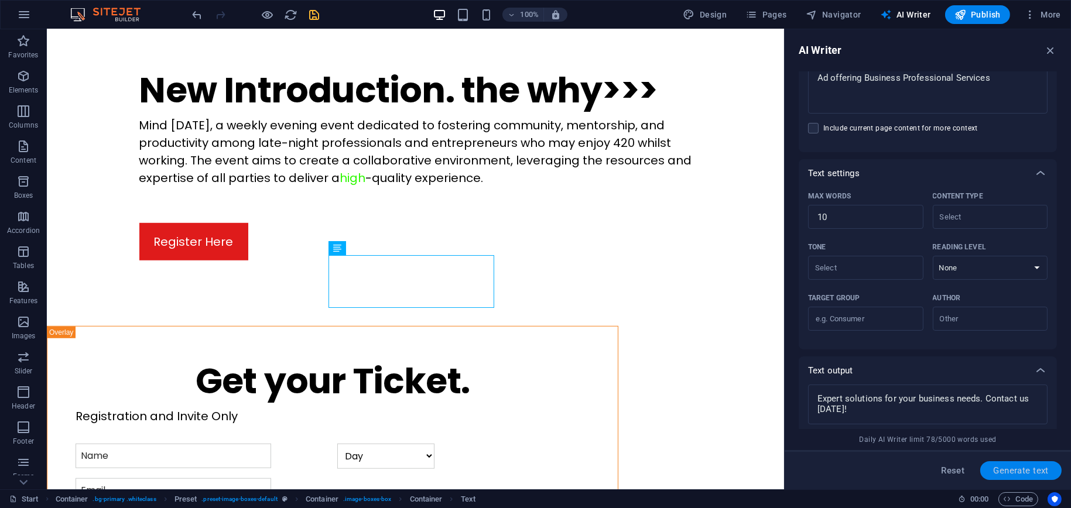
click at [1037, 472] on span "Generate text" at bounding box center [1021, 470] width 56 height 9
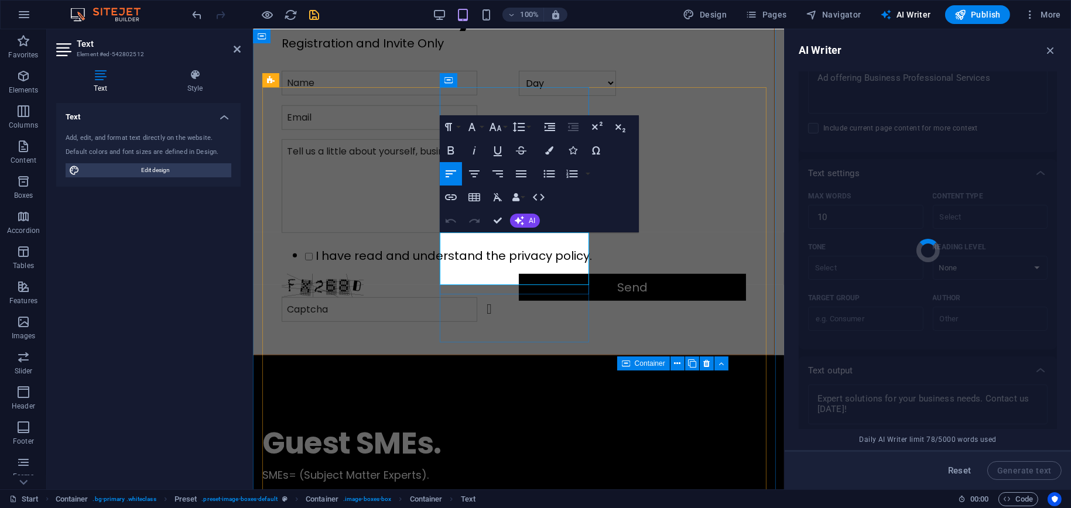
scroll to position [1497, 0]
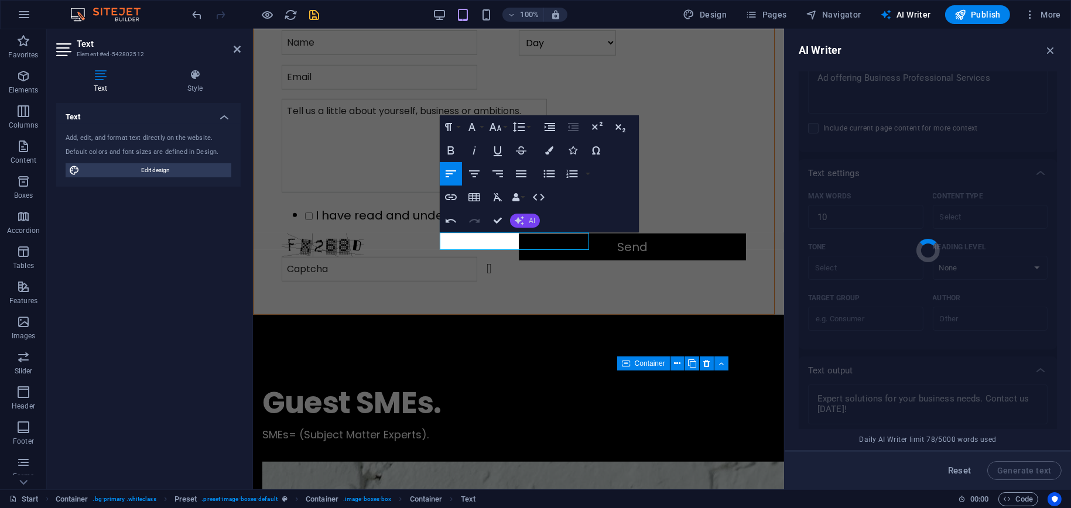
click at [529, 218] on span "AI" at bounding box center [532, 220] width 6 height 7
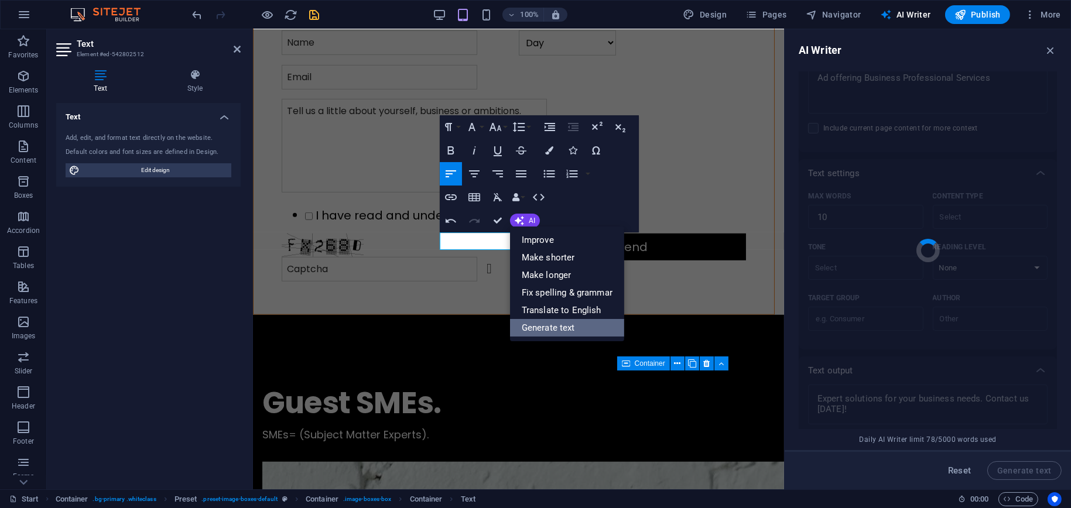
click at [530, 321] on link "Generate text" at bounding box center [567, 328] width 114 height 18
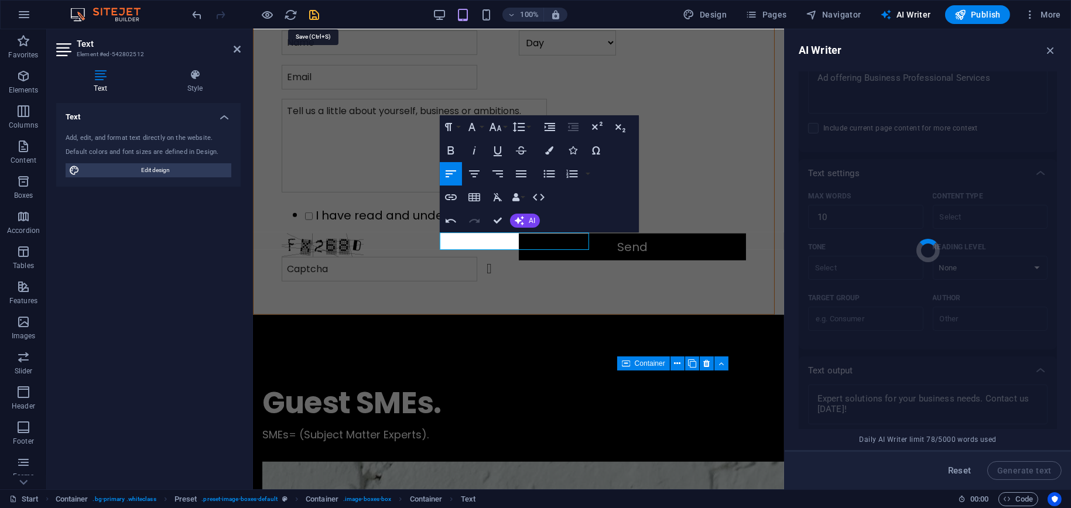
click at [314, 16] on icon "save" at bounding box center [314, 14] width 13 height 13
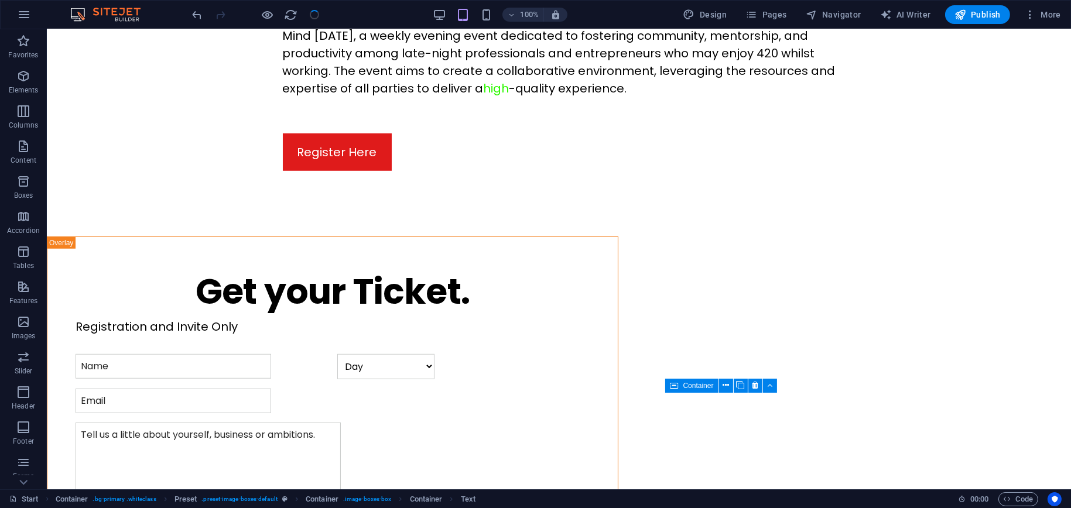
scroll to position [1407, 0]
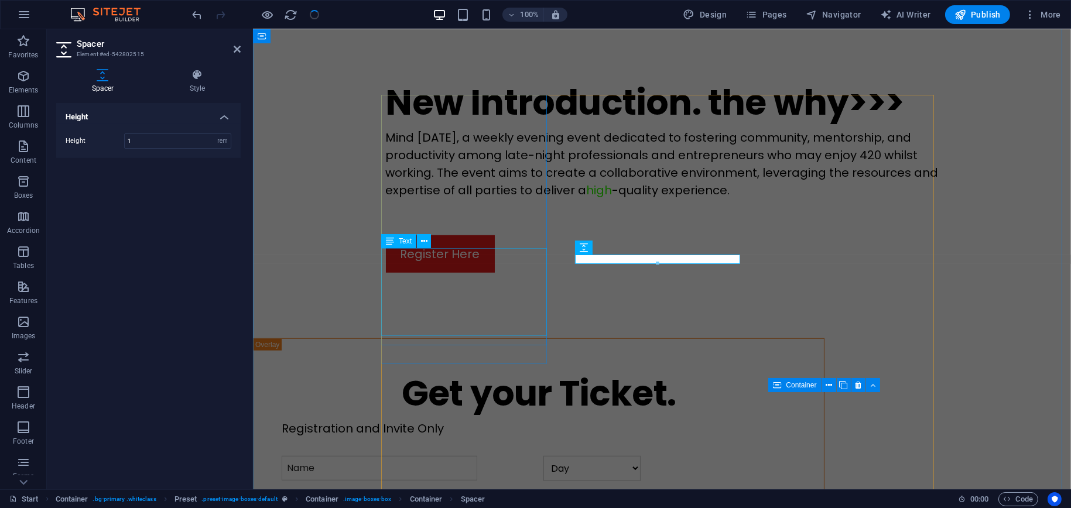
scroll to position [1432, 0]
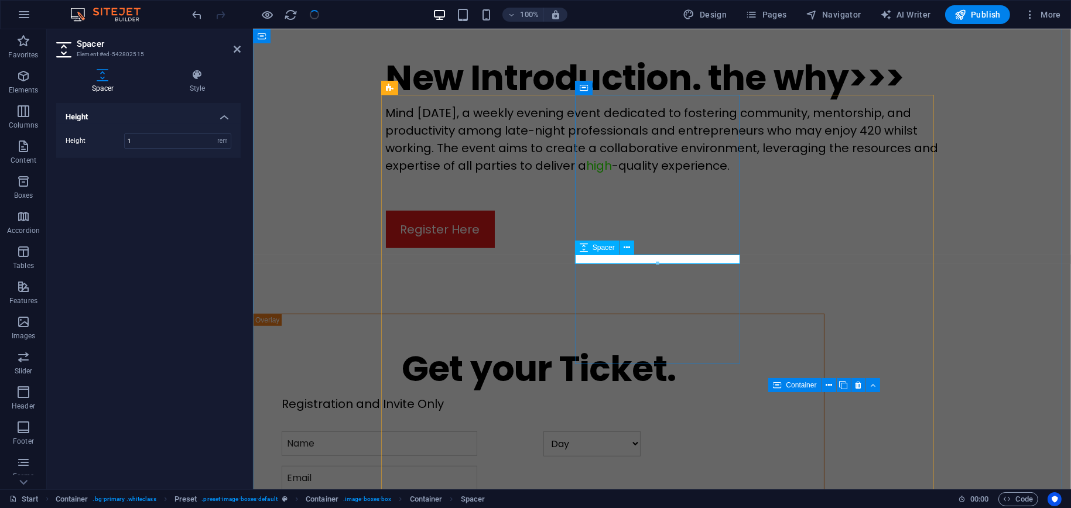
click at [628, 265] on div at bounding box center [657, 264] width 165 height 4
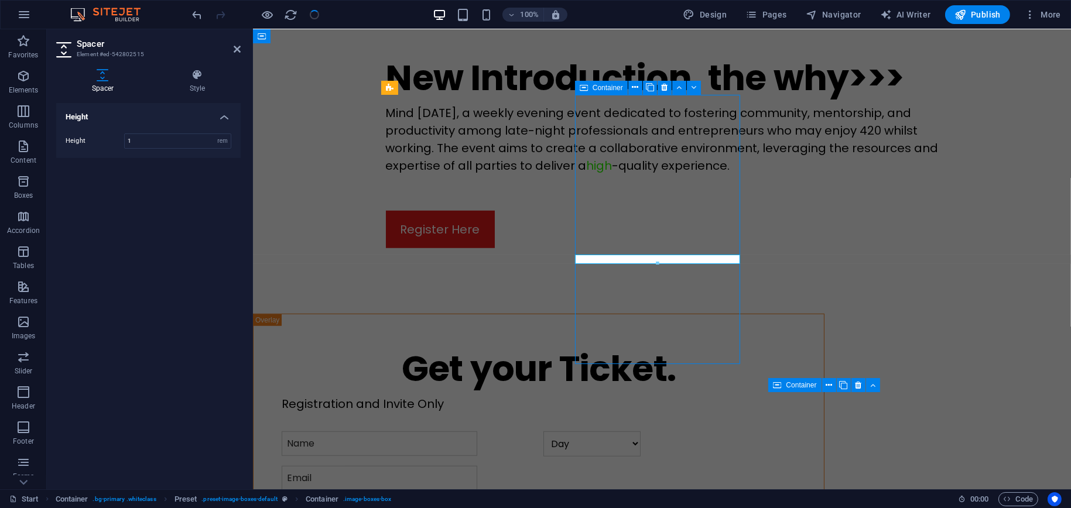
scroll to position [1407, 0]
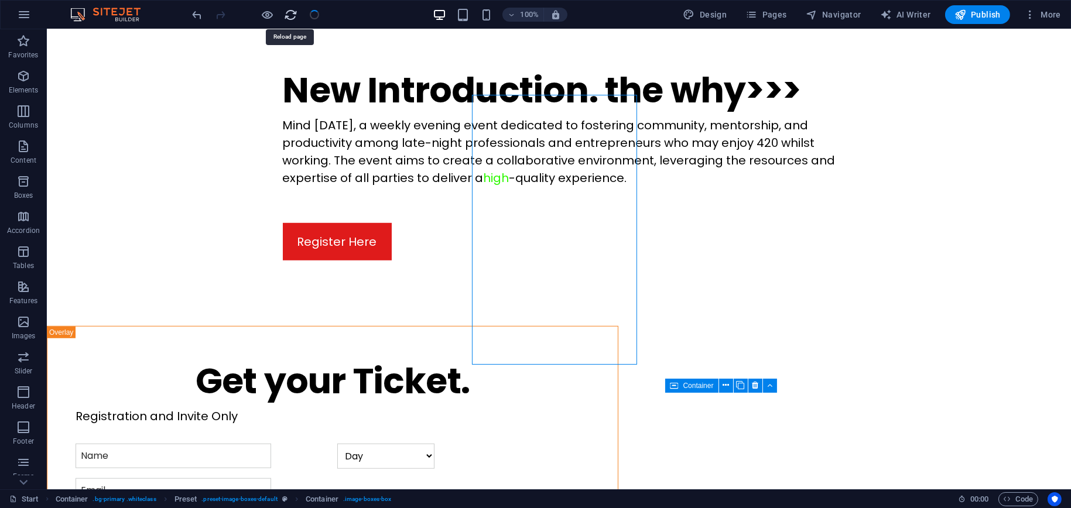
drag, startPoint x: 290, startPoint y: 15, endPoint x: 546, endPoint y: 19, distance: 255.9
click at [290, 15] on icon "reload" at bounding box center [291, 14] width 13 height 13
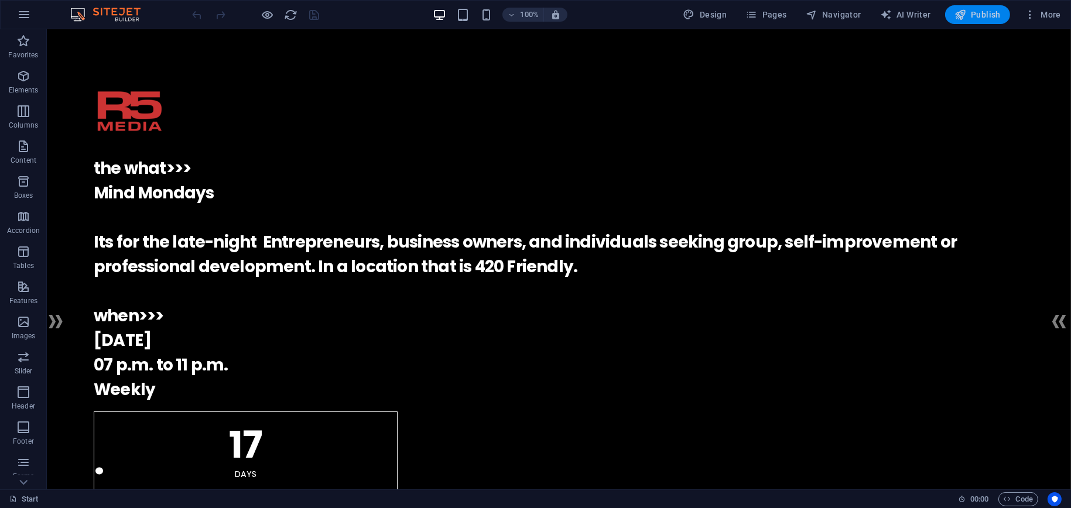
click at [979, 13] on span "Publish" at bounding box center [977, 15] width 46 height 12
